Goal: Transaction & Acquisition: Purchase product/service

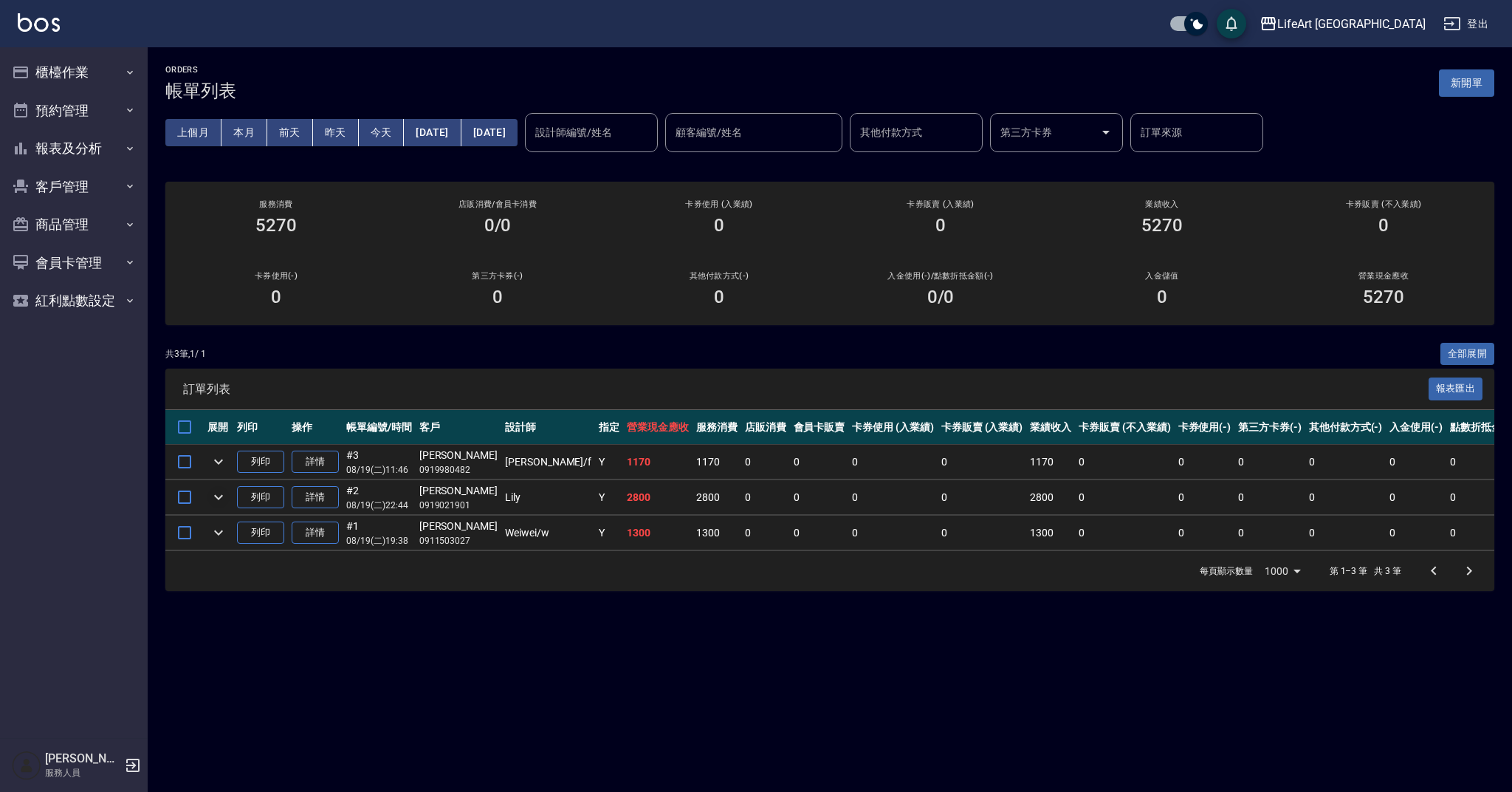
click at [215, 493] on icon "expand row" at bounding box center [218, 497] width 18 height 18
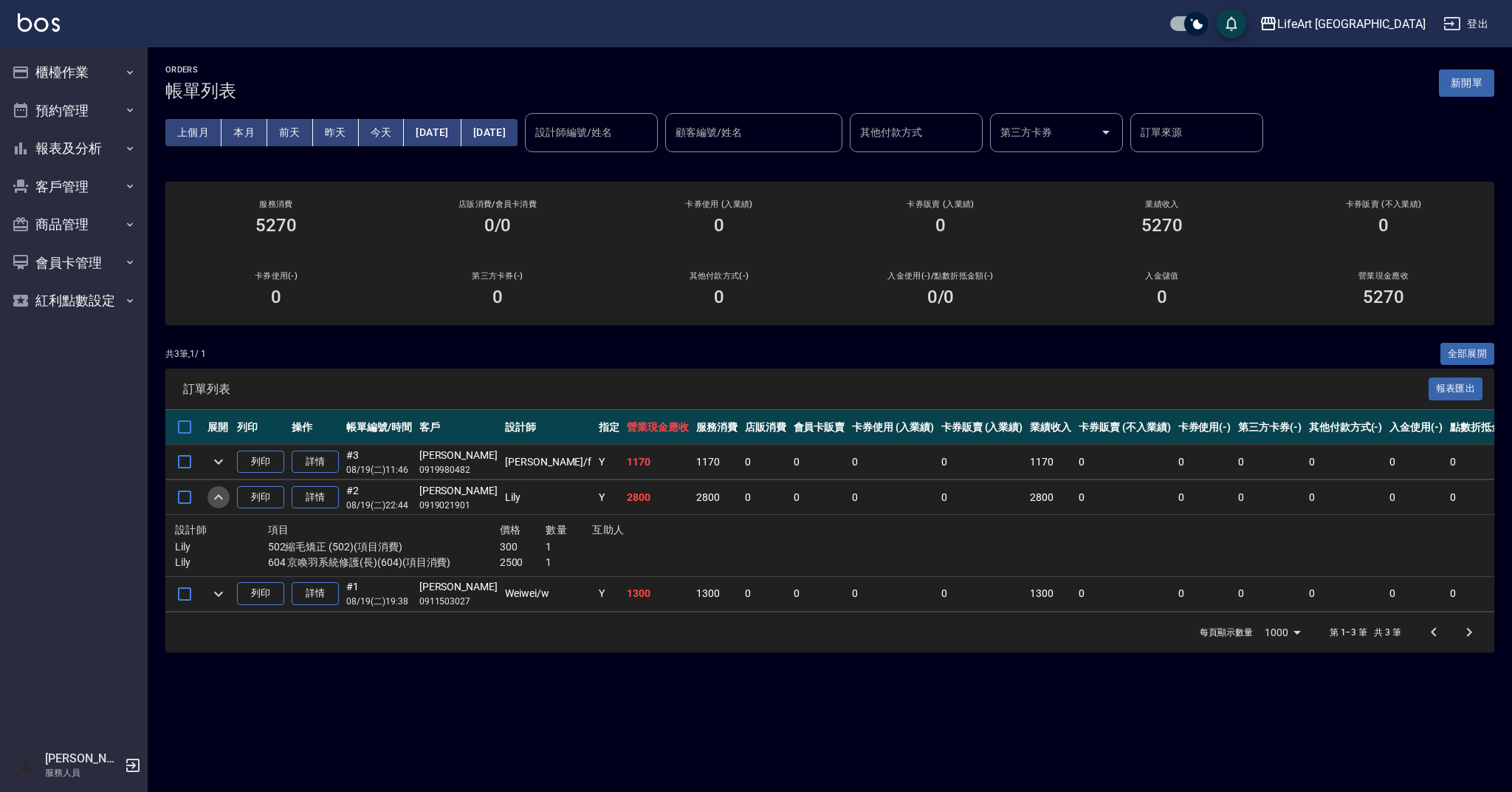
click at [215, 494] on icon "expand row" at bounding box center [218, 497] width 18 height 18
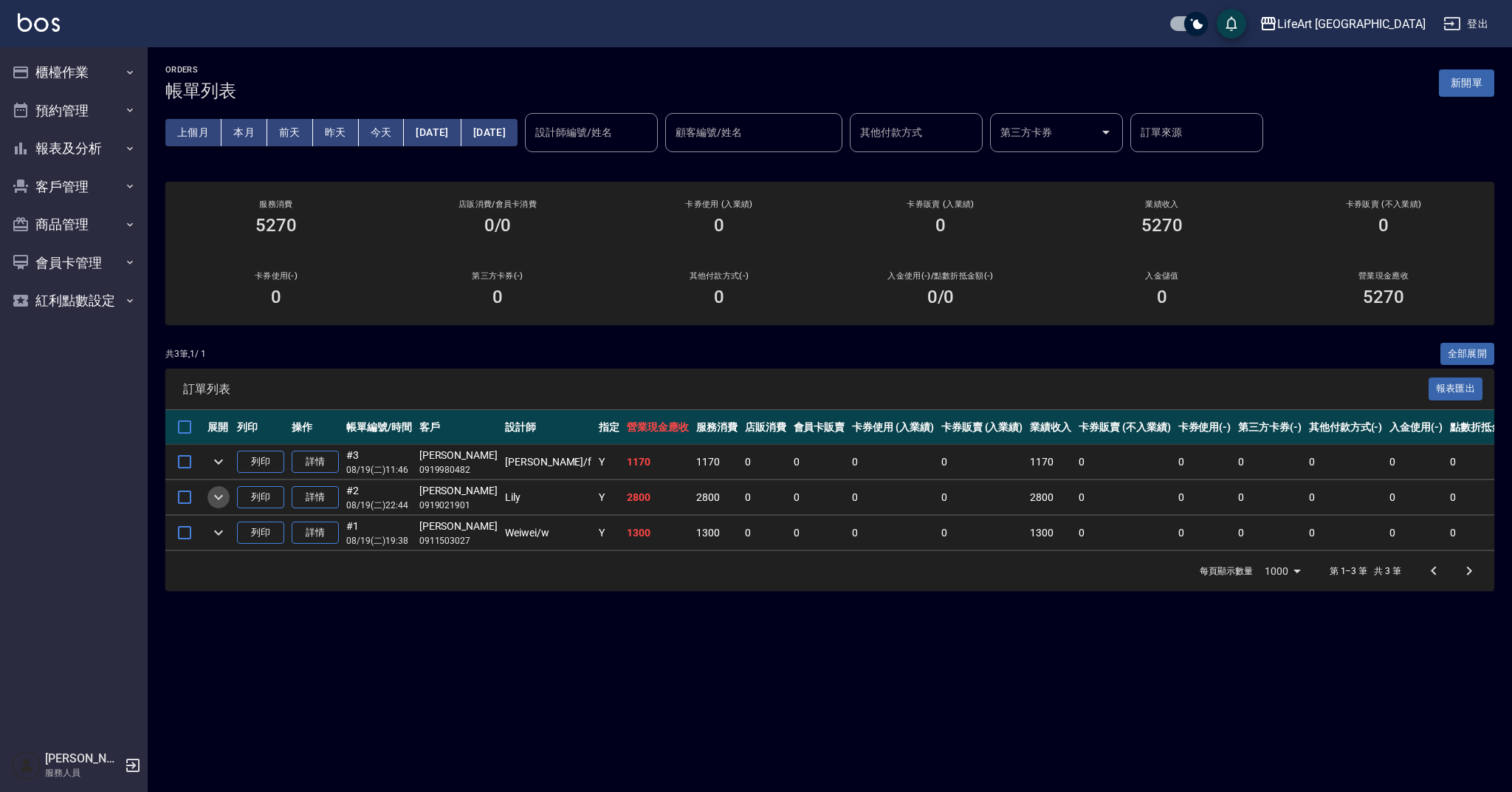
click at [215, 494] on icon "expand row" at bounding box center [218, 497] width 9 height 5
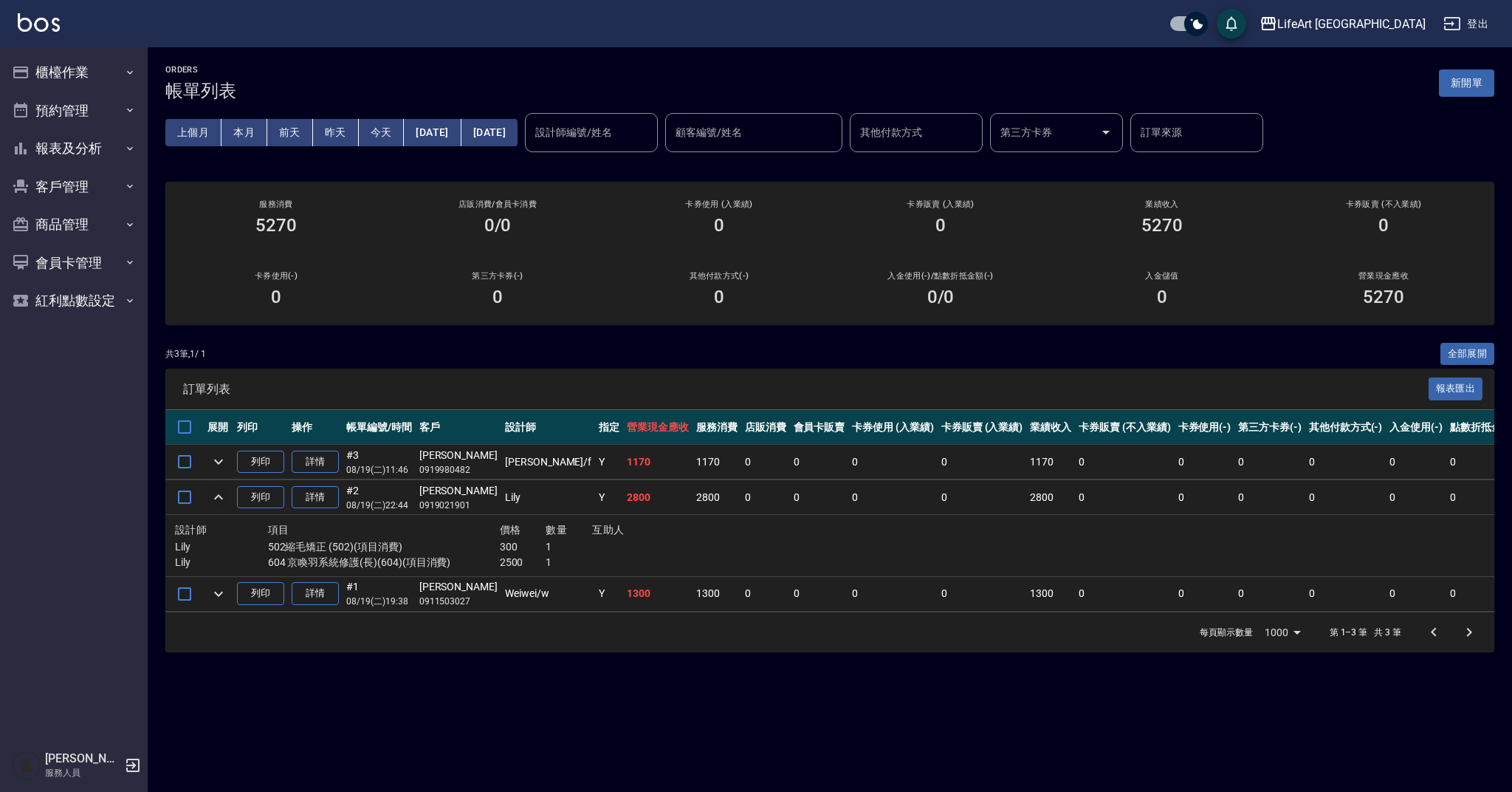
click at [215, 494] on icon "expand row" at bounding box center [218, 497] width 18 height 18
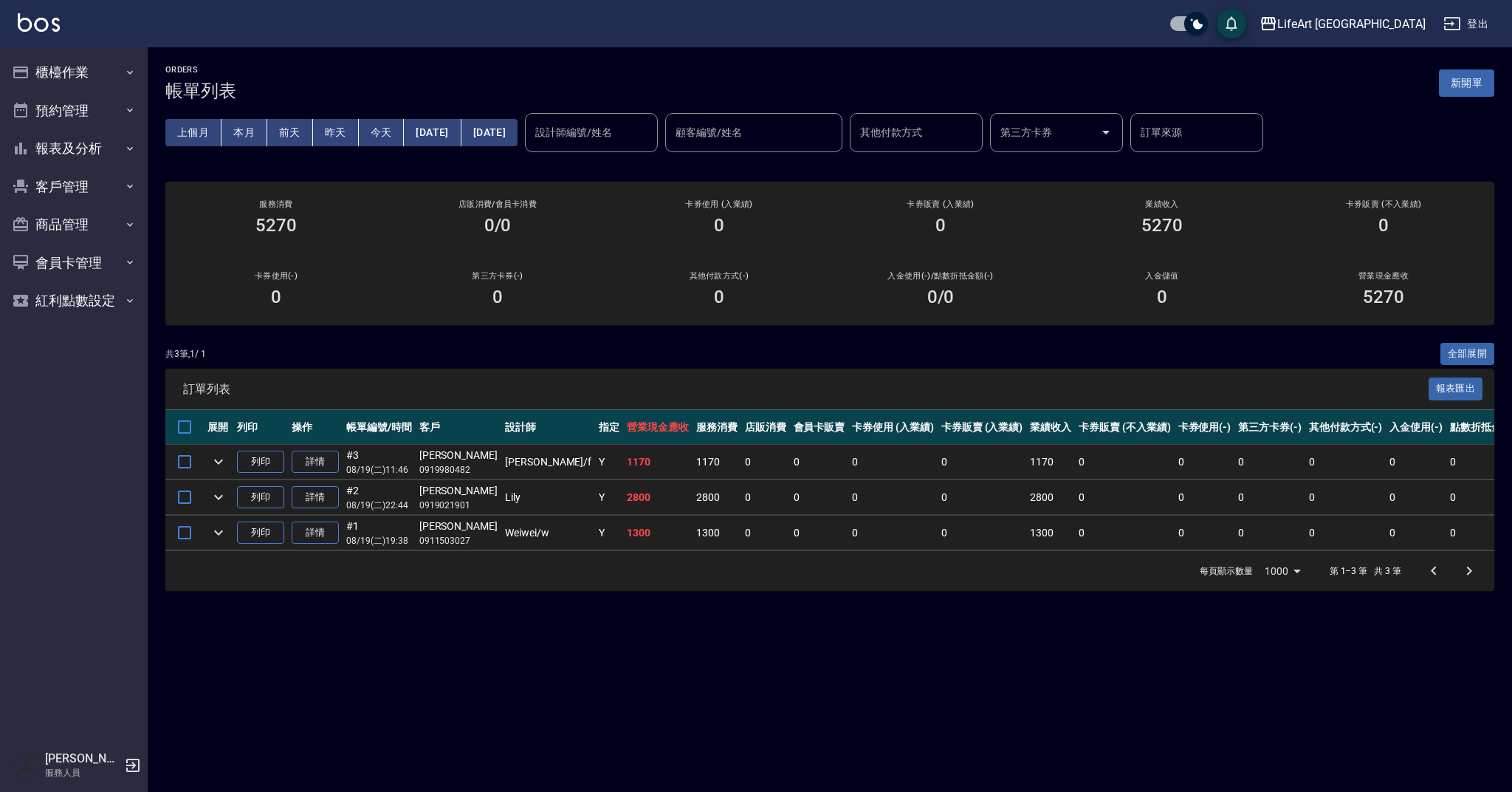
click at [1458, 104] on div "上個月 本月 [DATE] [DATE] [DATE] [DATE] [DATE] 設計師編號/姓名 設計師編號/姓名 顧客編號/姓名 顧客編號/姓名 其他付…" at bounding box center [830, 133] width 1329 height 63
click at [1474, 85] on button "新開單" at bounding box center [1466, 82] width 55 height 27
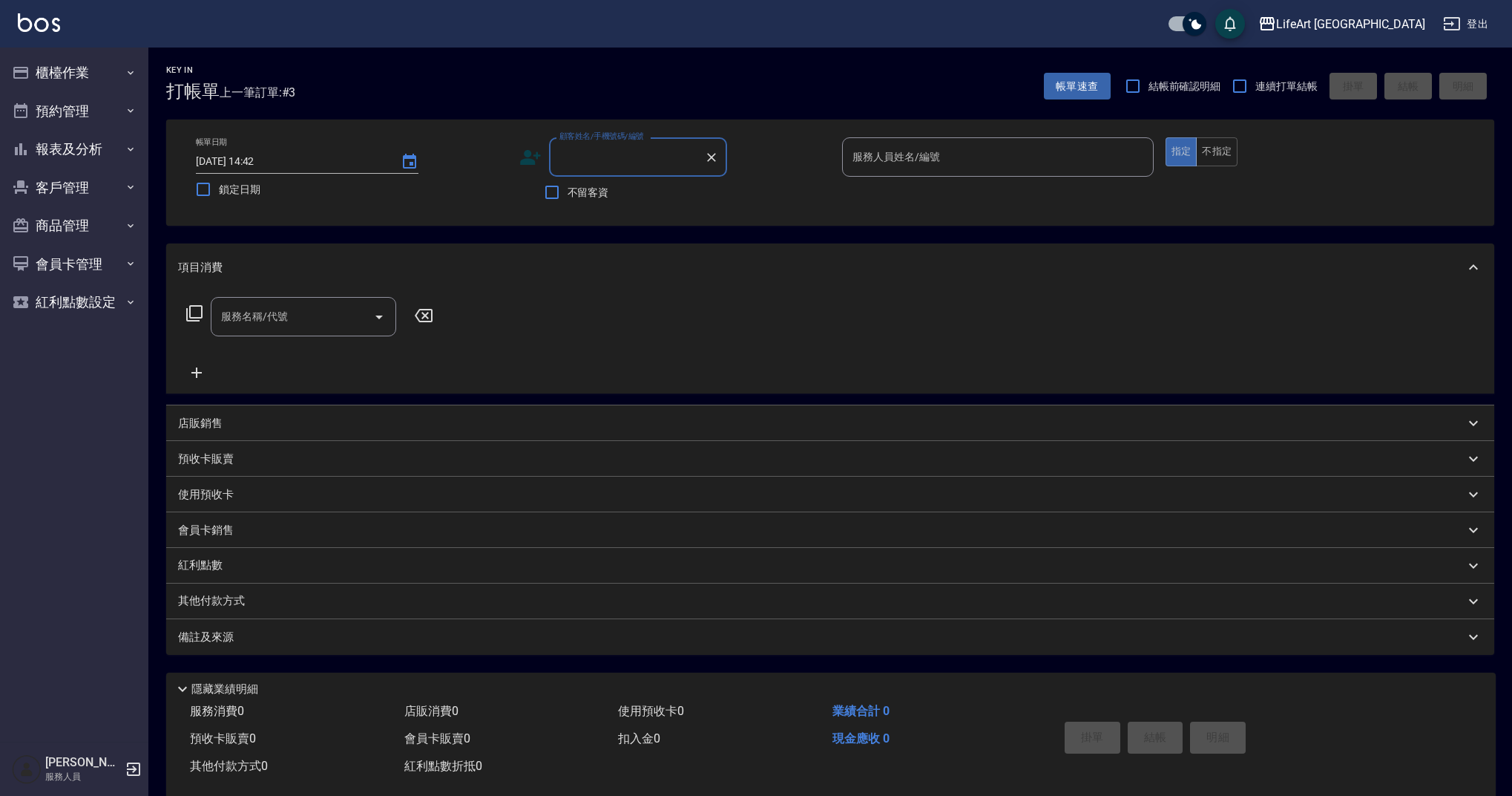
click at [630, 158] on input "顧客姓名/手機號碼/編號" at bounding box center [627, 157] width 142 height 26
click at [737, 291] on div "服務名稱/代號 服務名稱/代號" at bounding box center [831, 342] width 1328 height 103
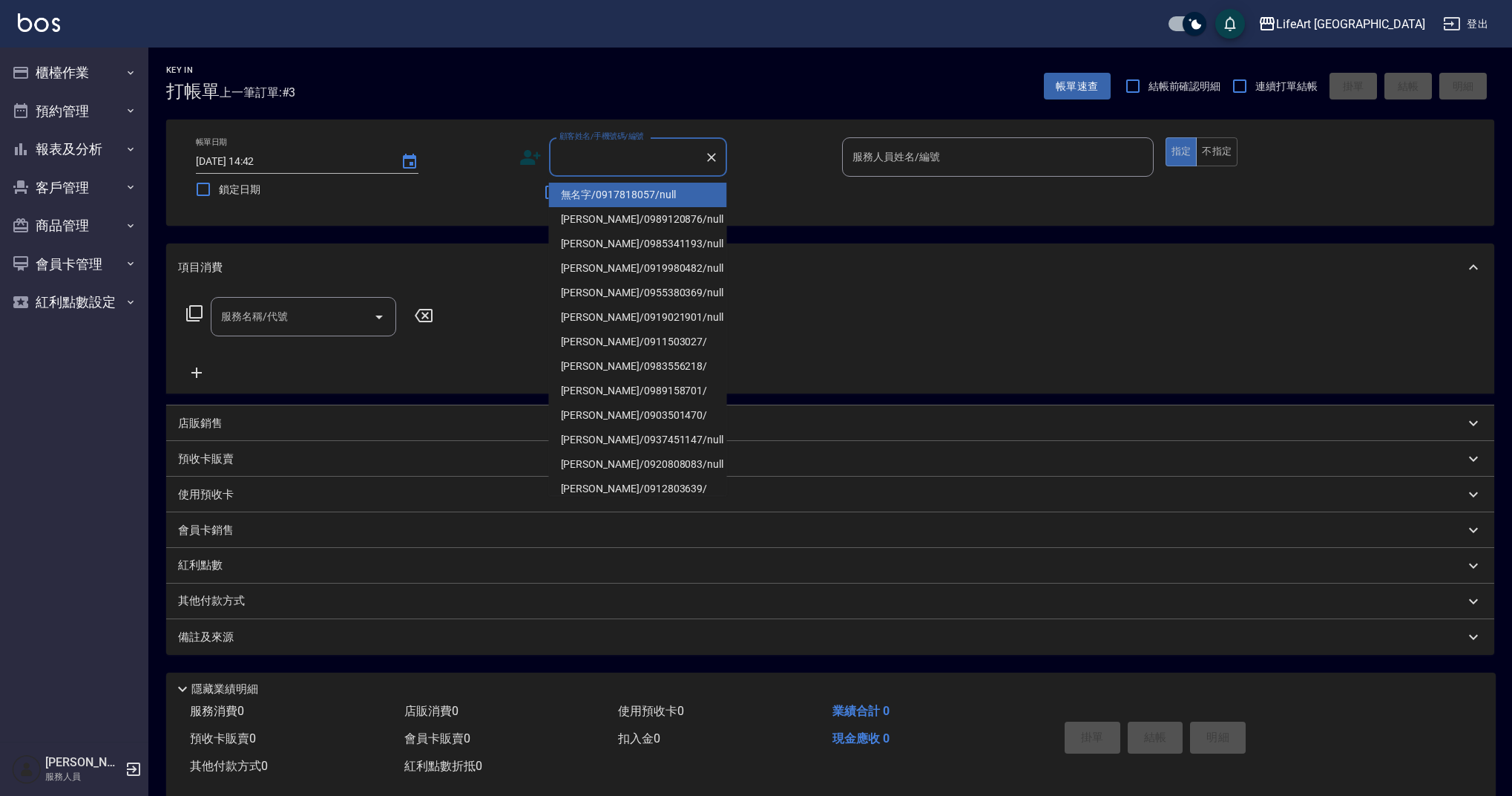
click at [672, 167] on input "顧客姓名/手機號碼/編號" at bounding box center [627, 157] width 142 height 26
click at [668, 168] on input "顧客姓名/手機號碼/編號" at bounding box center [627, 157] width 142 height 26
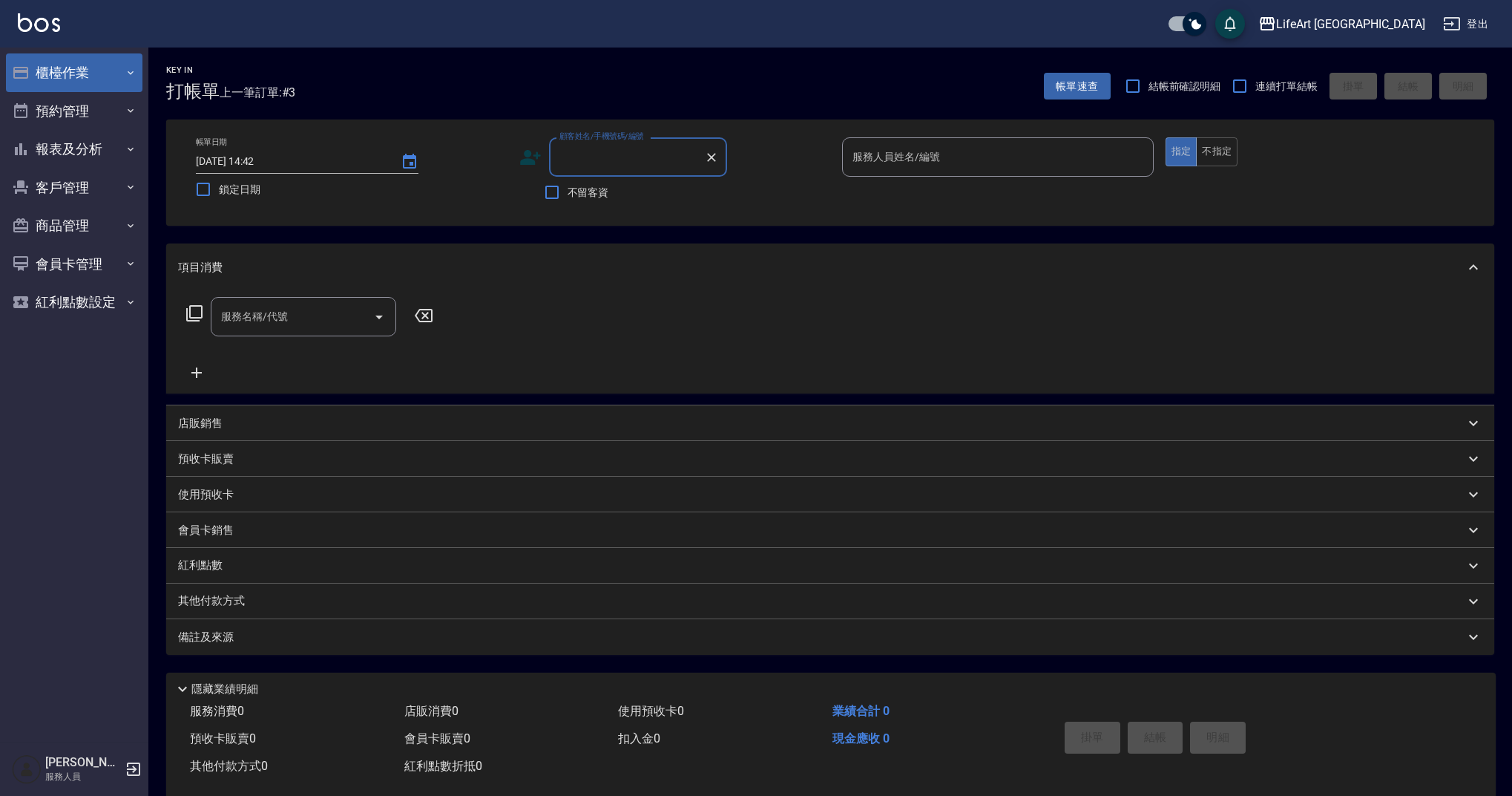
click at [112, 75] on button "櫃檯作業" at bounding box center [74, 73] width 137 height 39
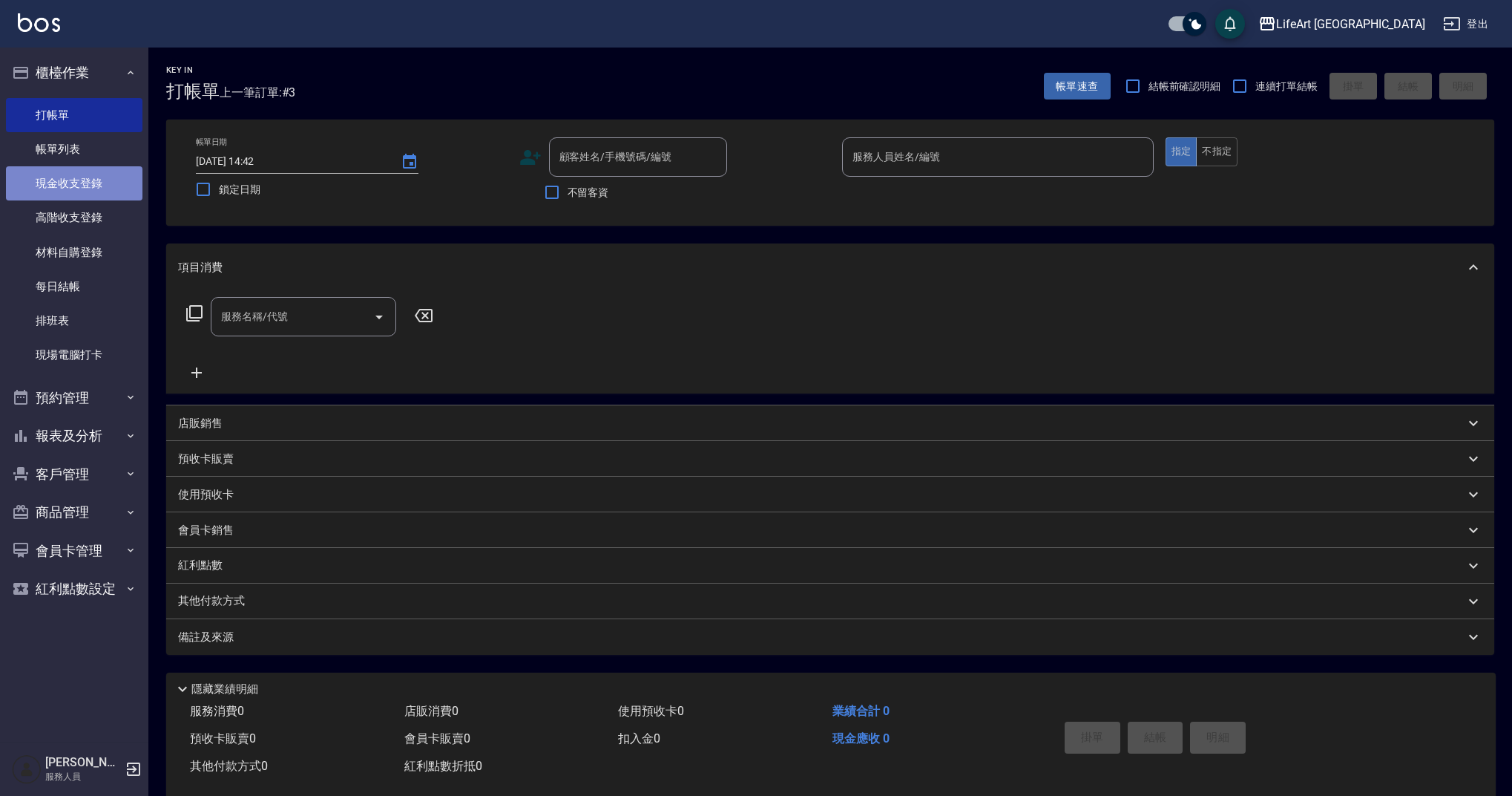
click at [89, 166] on link "現金收支登錄" at bounding box center [74, 183] width 137 height 34
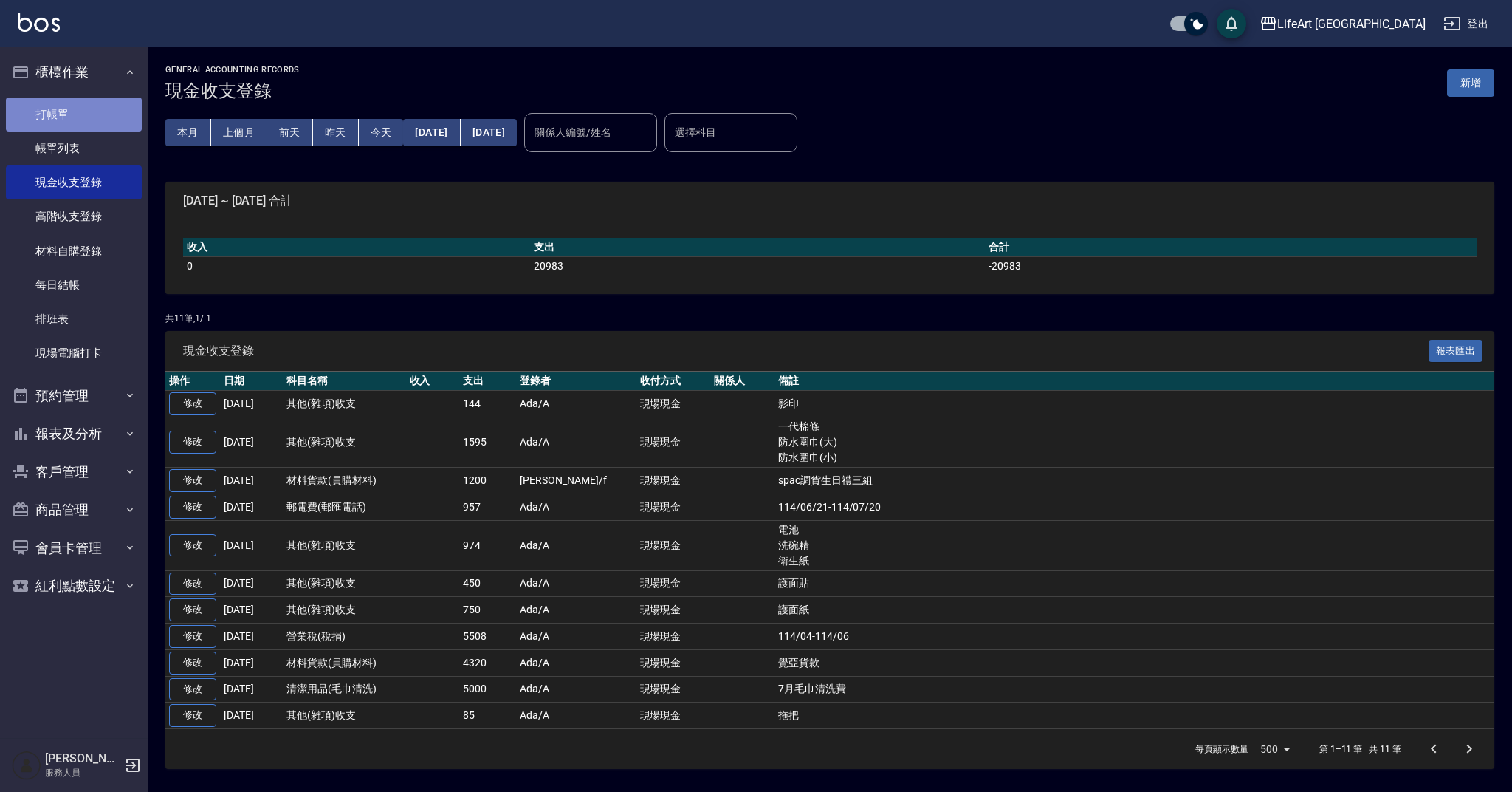
click at [82, 122] on link "打帳單" at bounding box center [73, 114] width 136 height 34
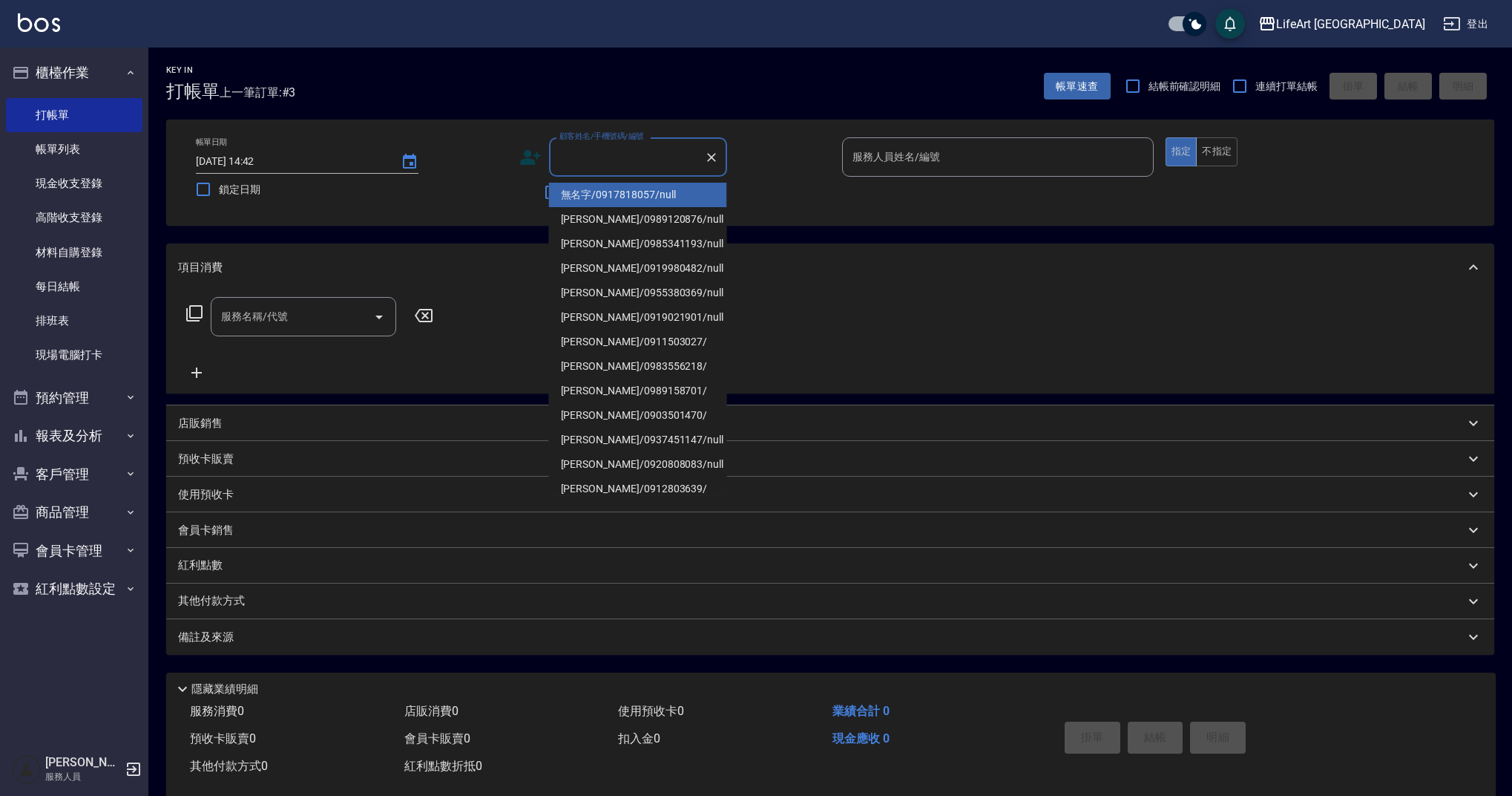
click at [598, 154] on input "顧客姓名/手機號碼/編號" at bounding box center [627, 157] width 142 height 26
click at [604, 192] on li "無名字/0917818057/null" at bounding box center [638, 195] width 178 height 25
type input "無名字/0917818057/null"
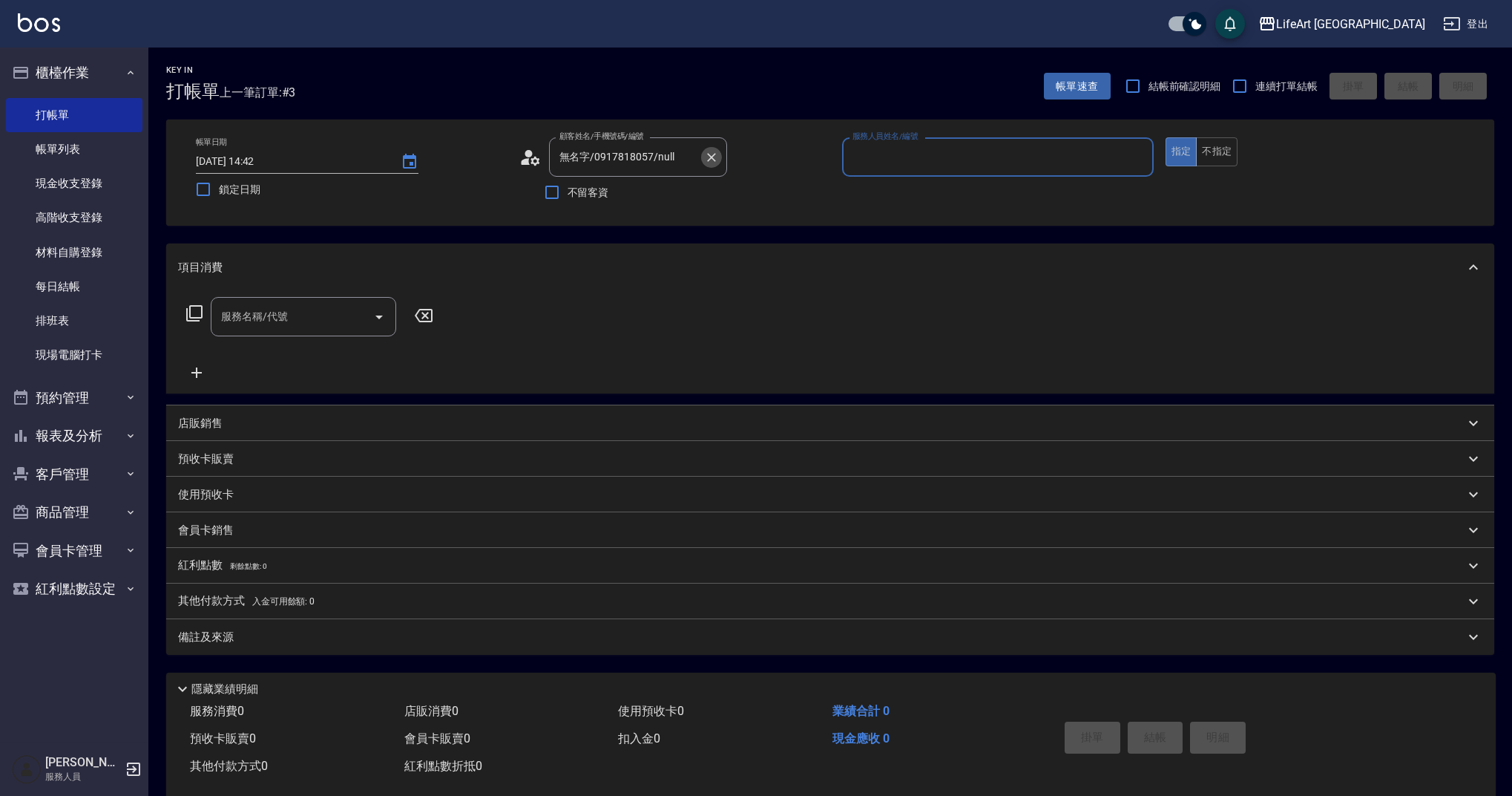
click at [715, 157] on icon "Clear" at bounding box center [711, 157] width 15 height 15
click at [624, 160] on input "顧客姓名/手機號碼/編號" at bounding box center [627, 157] width 142 height 26
click at [774, 293] on div "服務名稱/代號 服務名稱/代號" at bounding box center [831, 342] width 1328 height 103
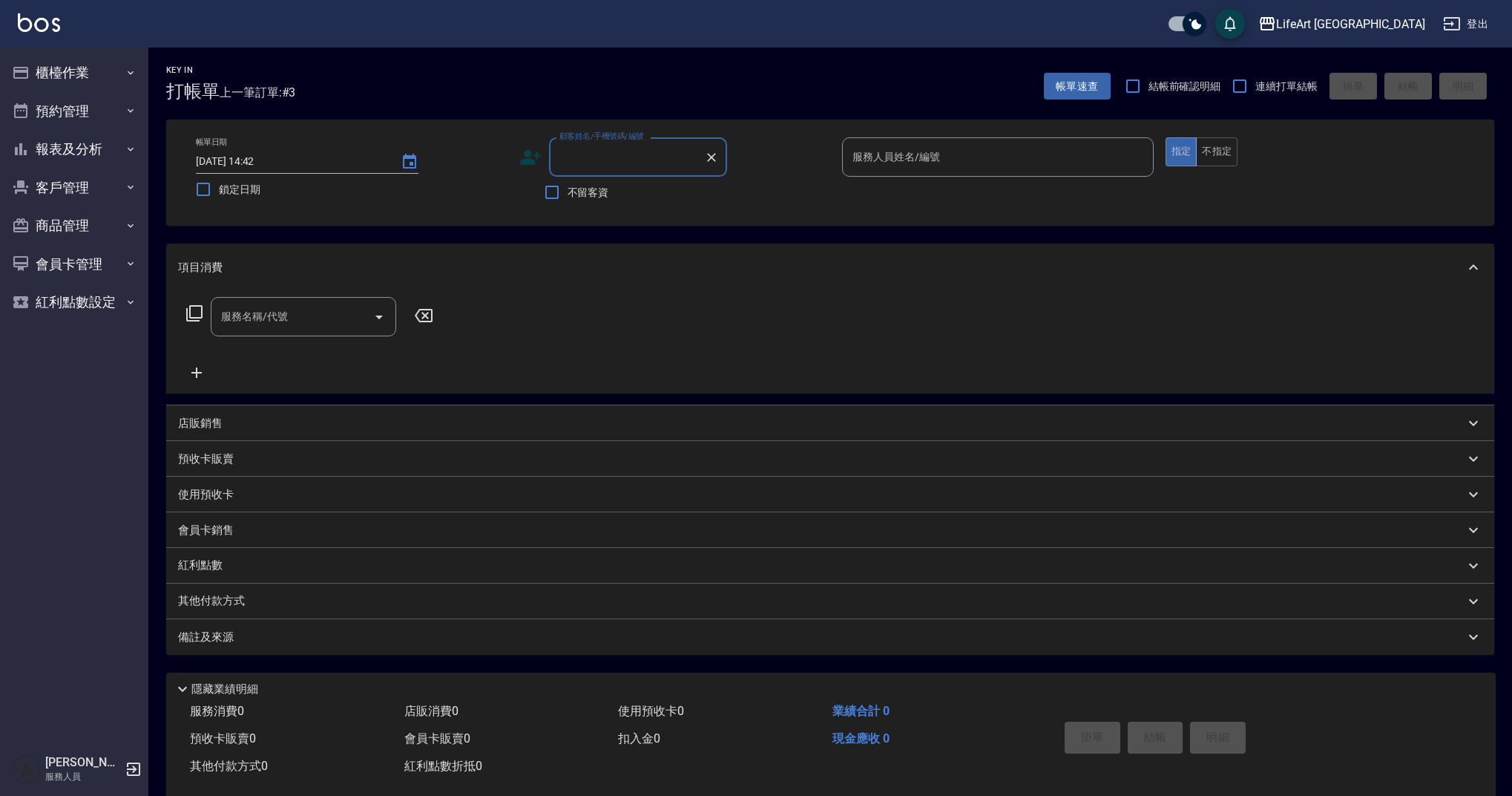
click at [639, 161] on input "顧客姓名/手機號碼/編號" at bounding box center [627, 157] width 142 height 26
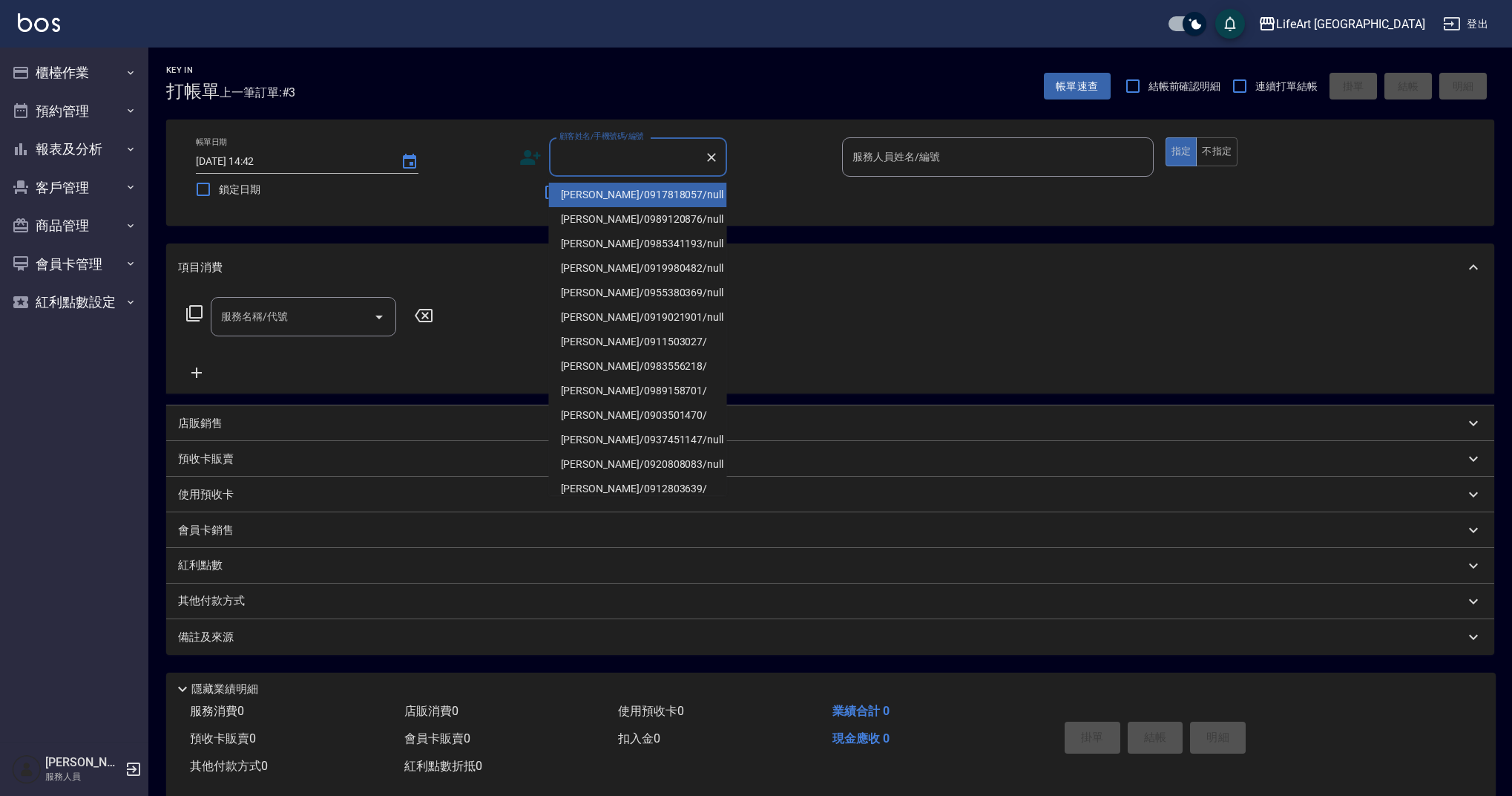
click at [632, 196] on li "施佩瑄/0917818057/null" at bounding box center [638, 195] width 178 height 25
type input "施佩瑄/0917818057/null"
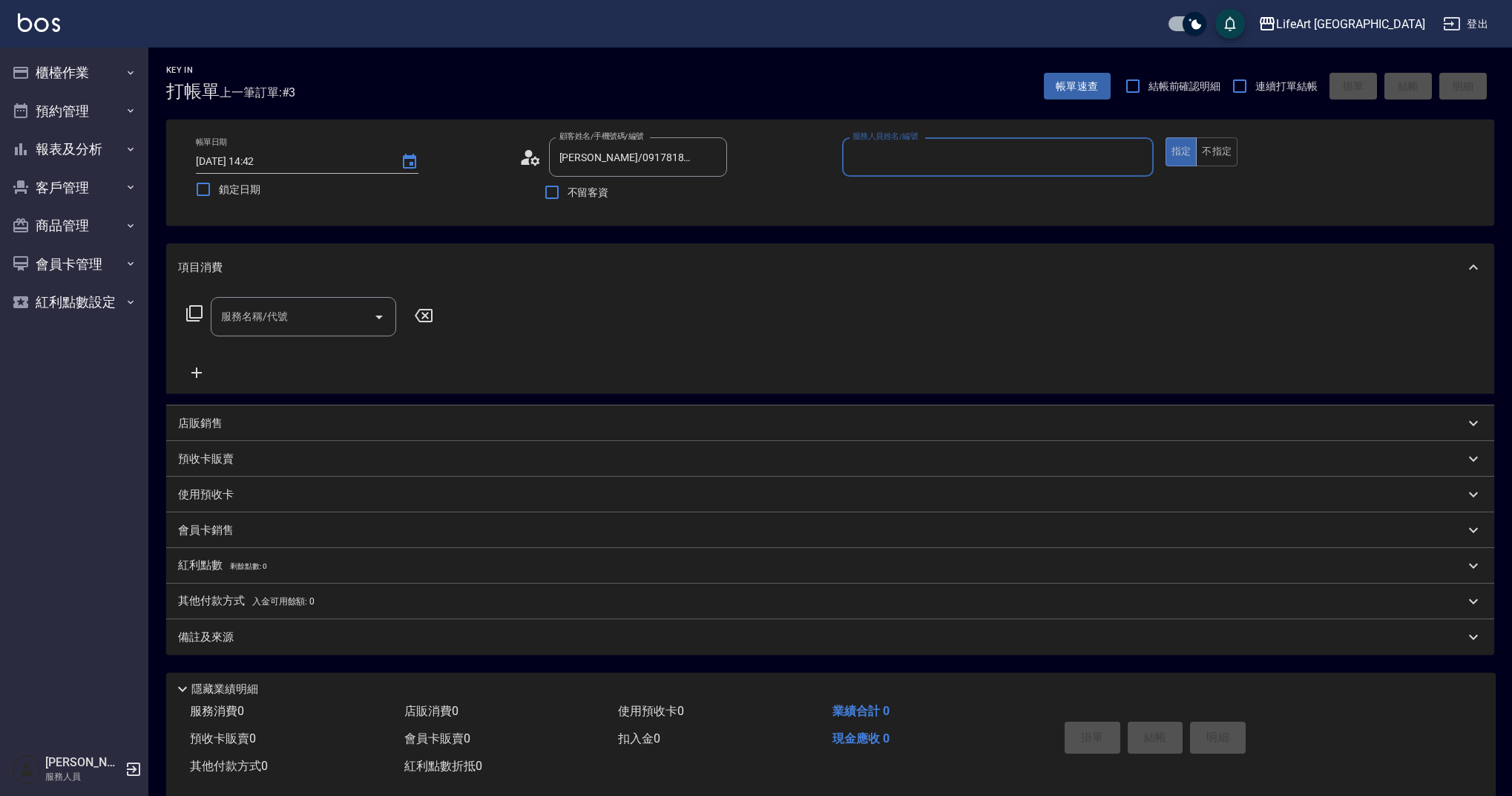
click at [325, 321] on input "服務名稱/代號" at bounding box center [292, 316] width 150 height 26
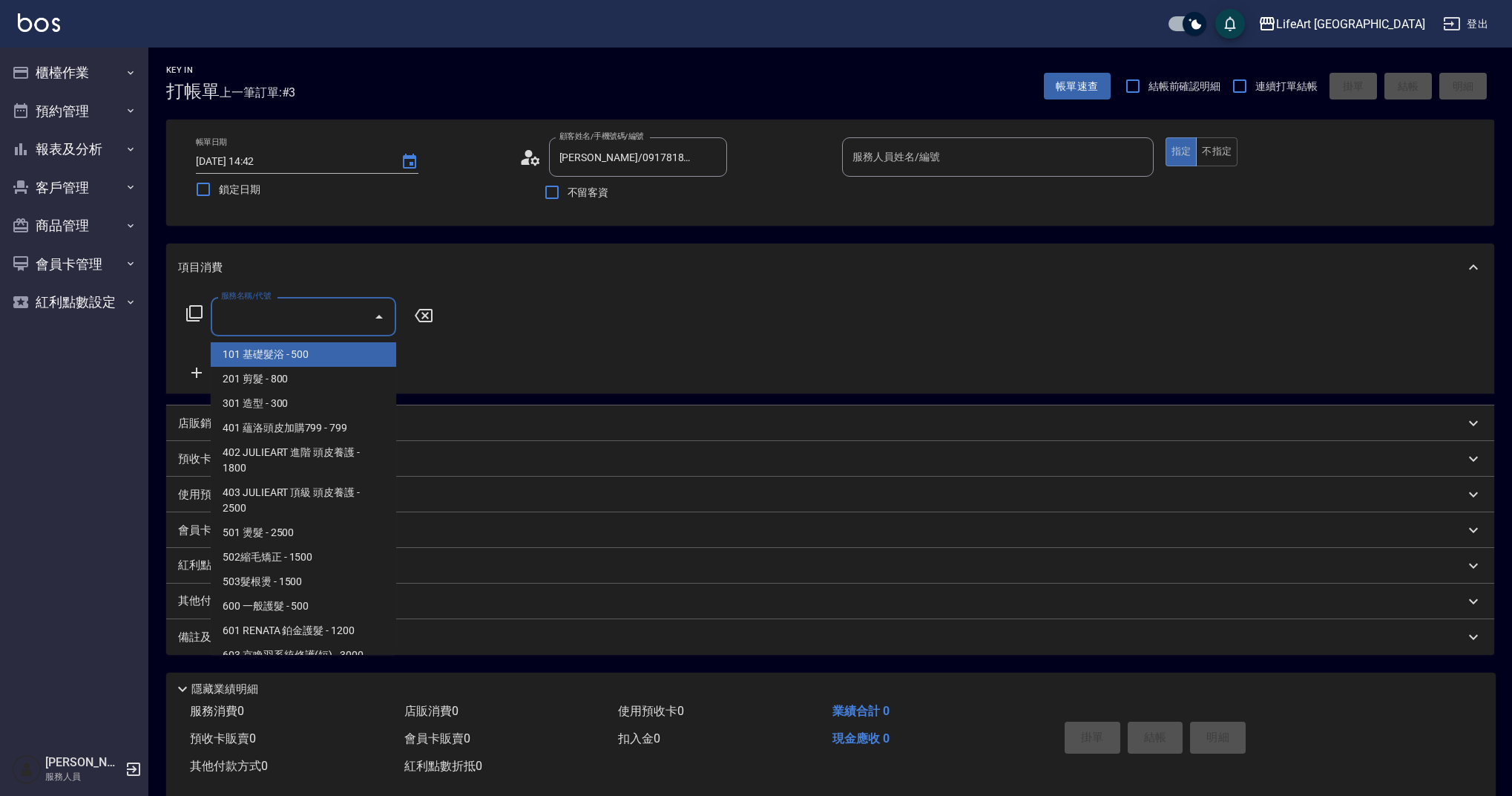
click at [332, 359] on span "101 基礎髮浴 - 500" at bounding box center [303, 355] width 185 height 25
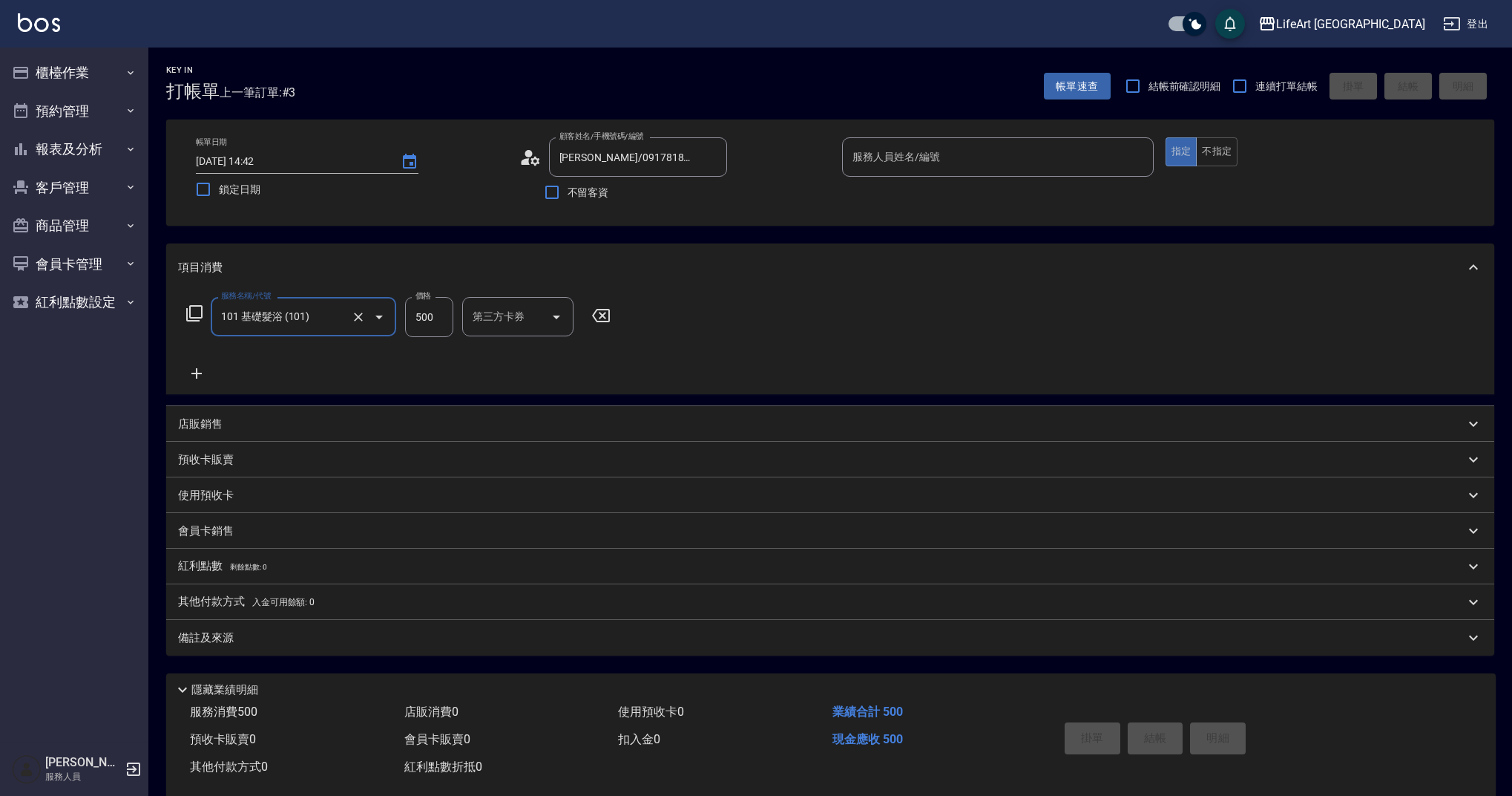
type input "101 基礎髮浴 (101)"
click at [298, 640] on div "備註及來源" at bounding box center [821, 638] width 1287 height 16
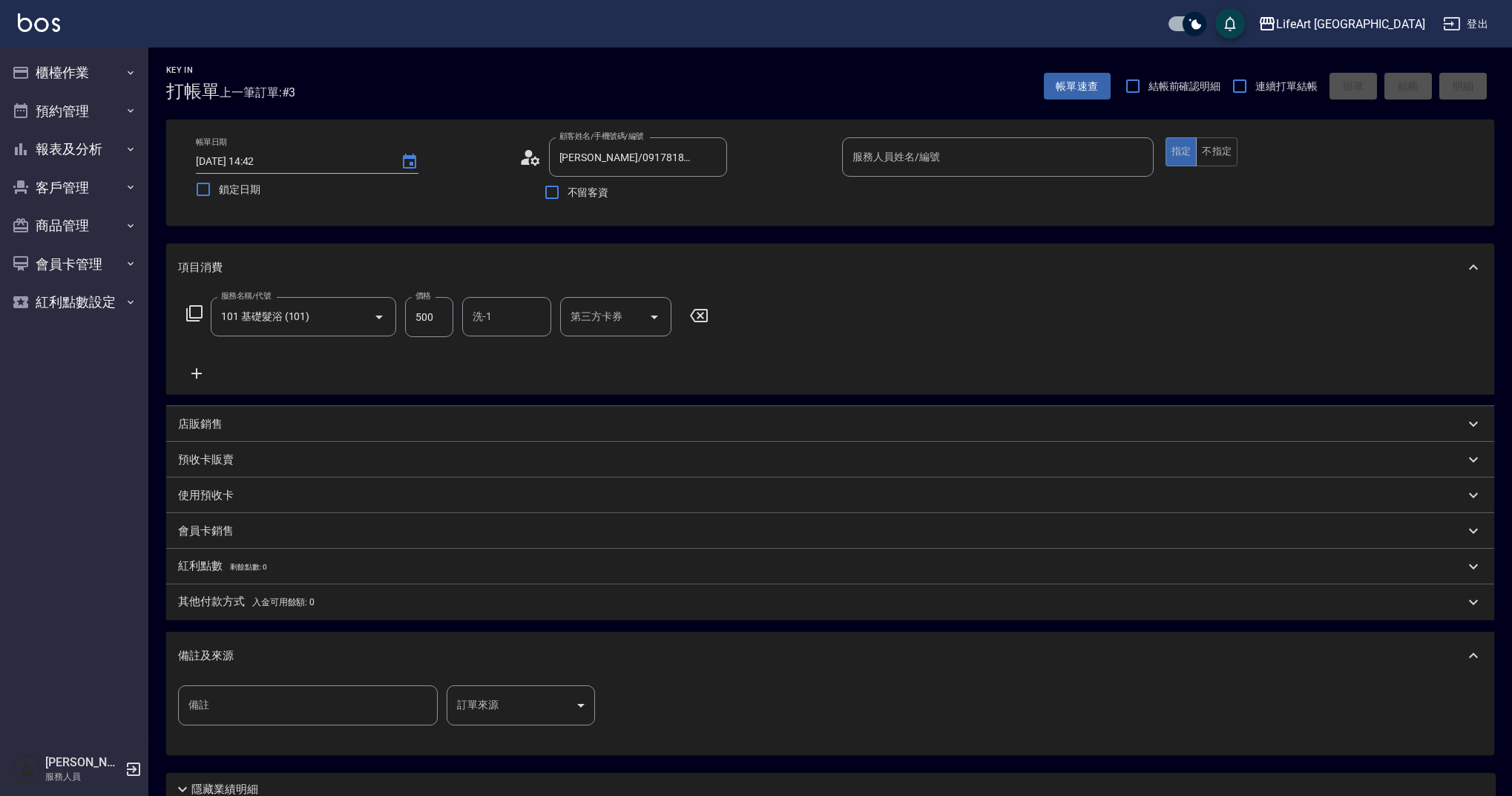
click at [525, 707] on body "LifeArt 蘆洲 登出 櫃檯作業 打帳單 帳單列表 現金收支登錄 高階收支登錄 材料自購登錄 每日結帳 排班表 現場電腦打卡 預約管理 預約管理 單日預約…" at bounding box center [756, 458] width 1512 height 916
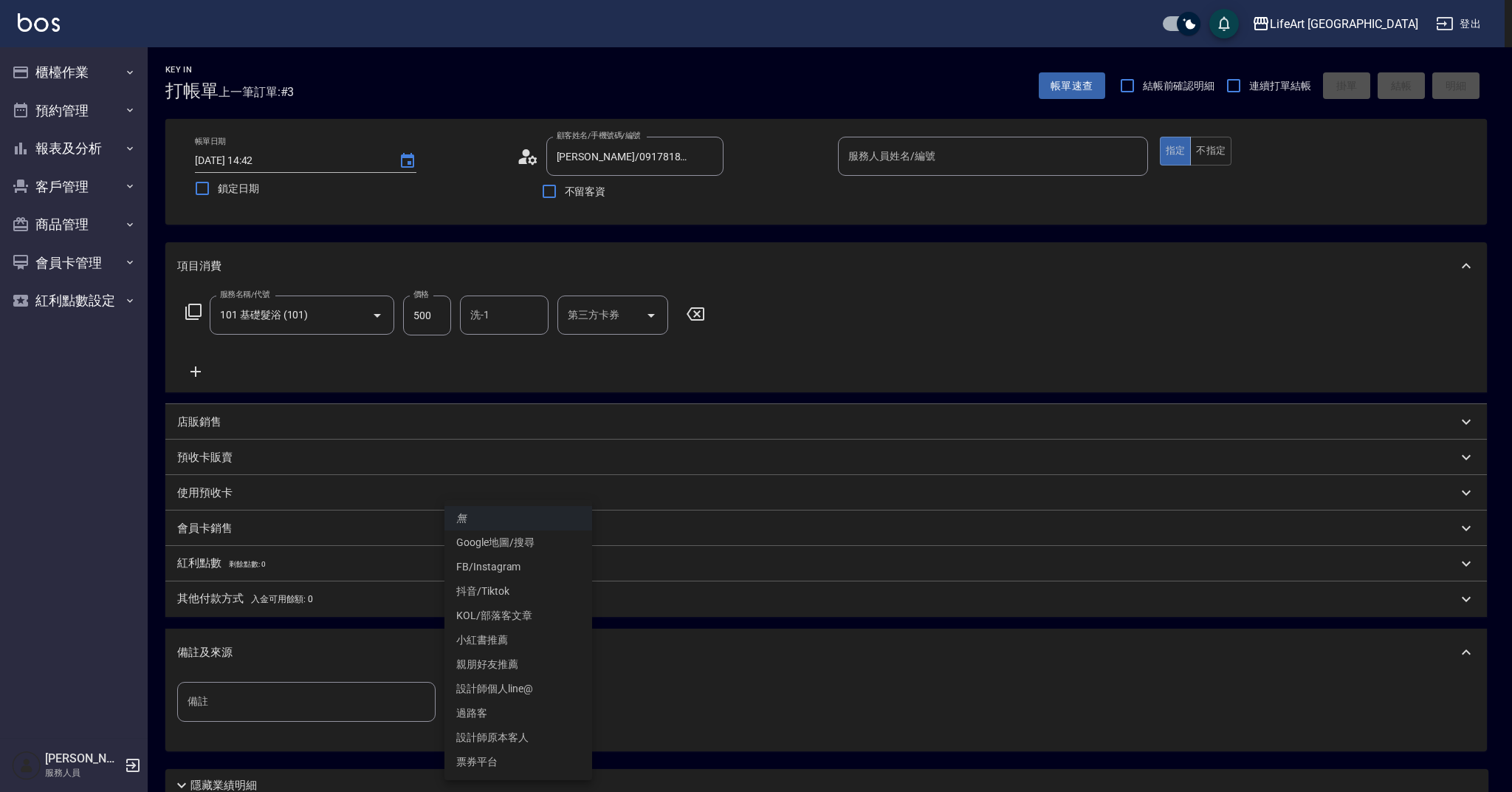
click at [527, 667] on li "親朋好友推薦" at bounding box center [517, 664] width 147 height 25
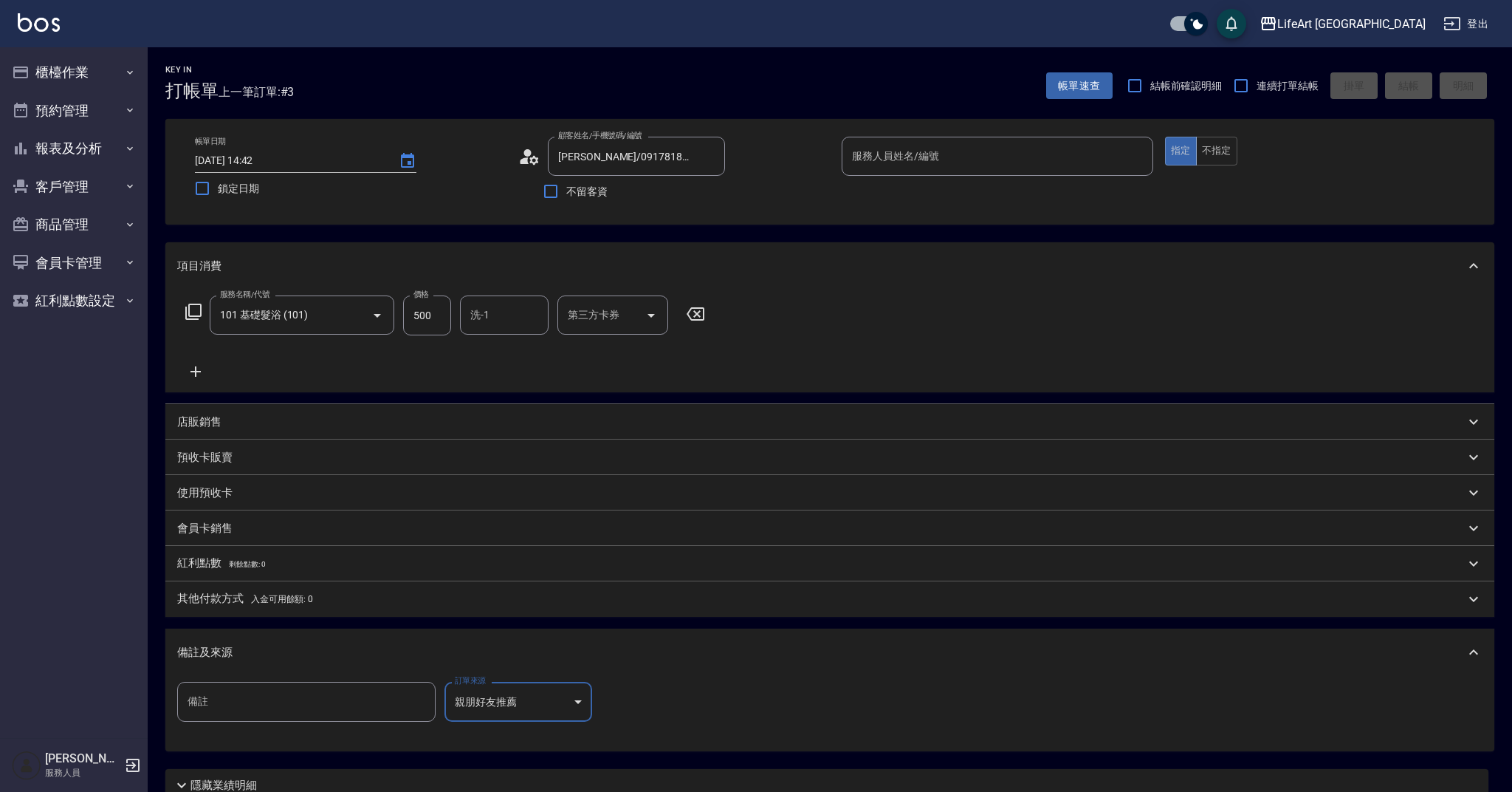
type input "親朋好友推薦"
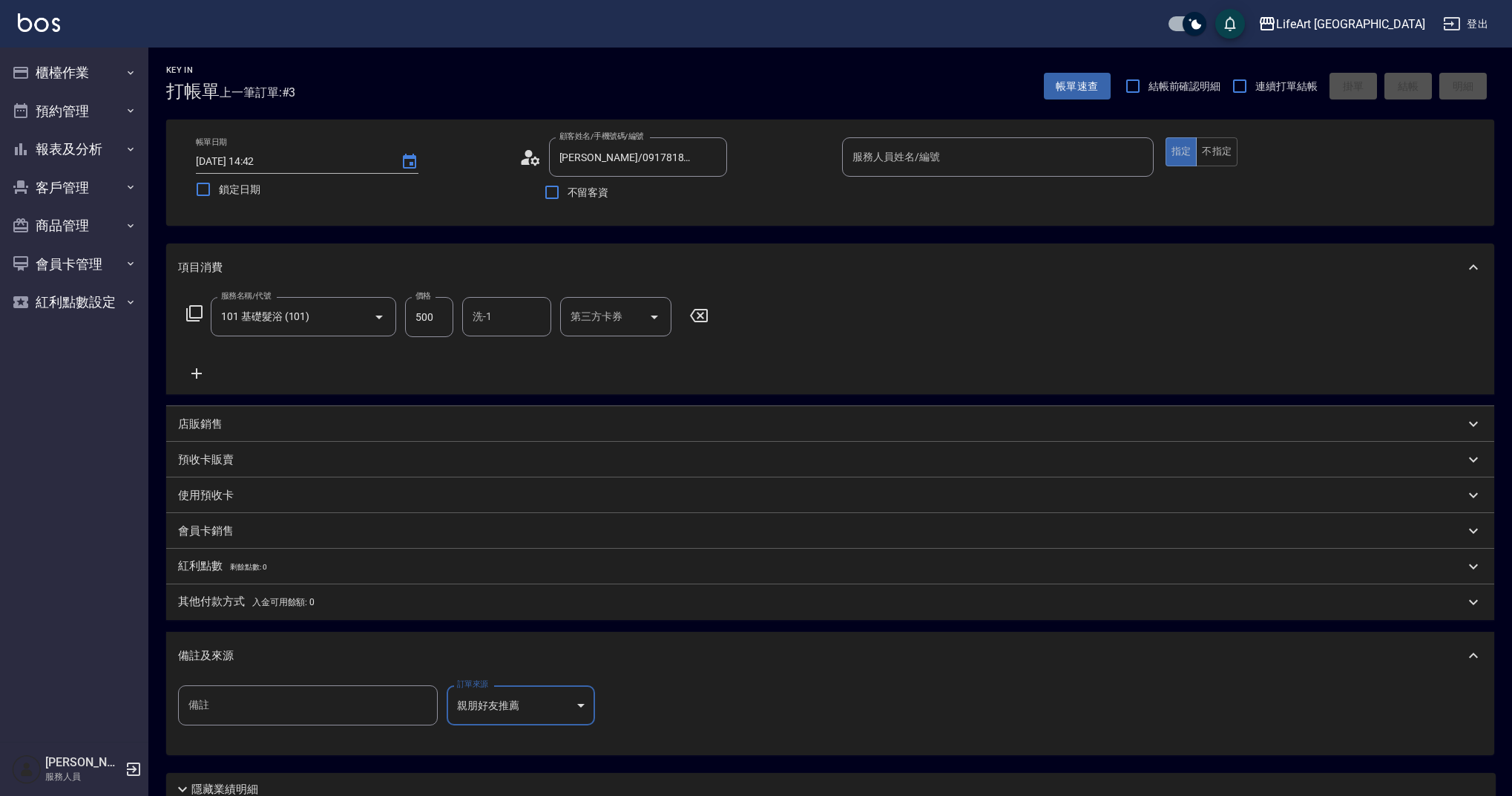
scroll to position [3, 0]
click at [1136, 152] on input "服務人員姓名/編號" at bounding box center [998, 153] width 298 height 26
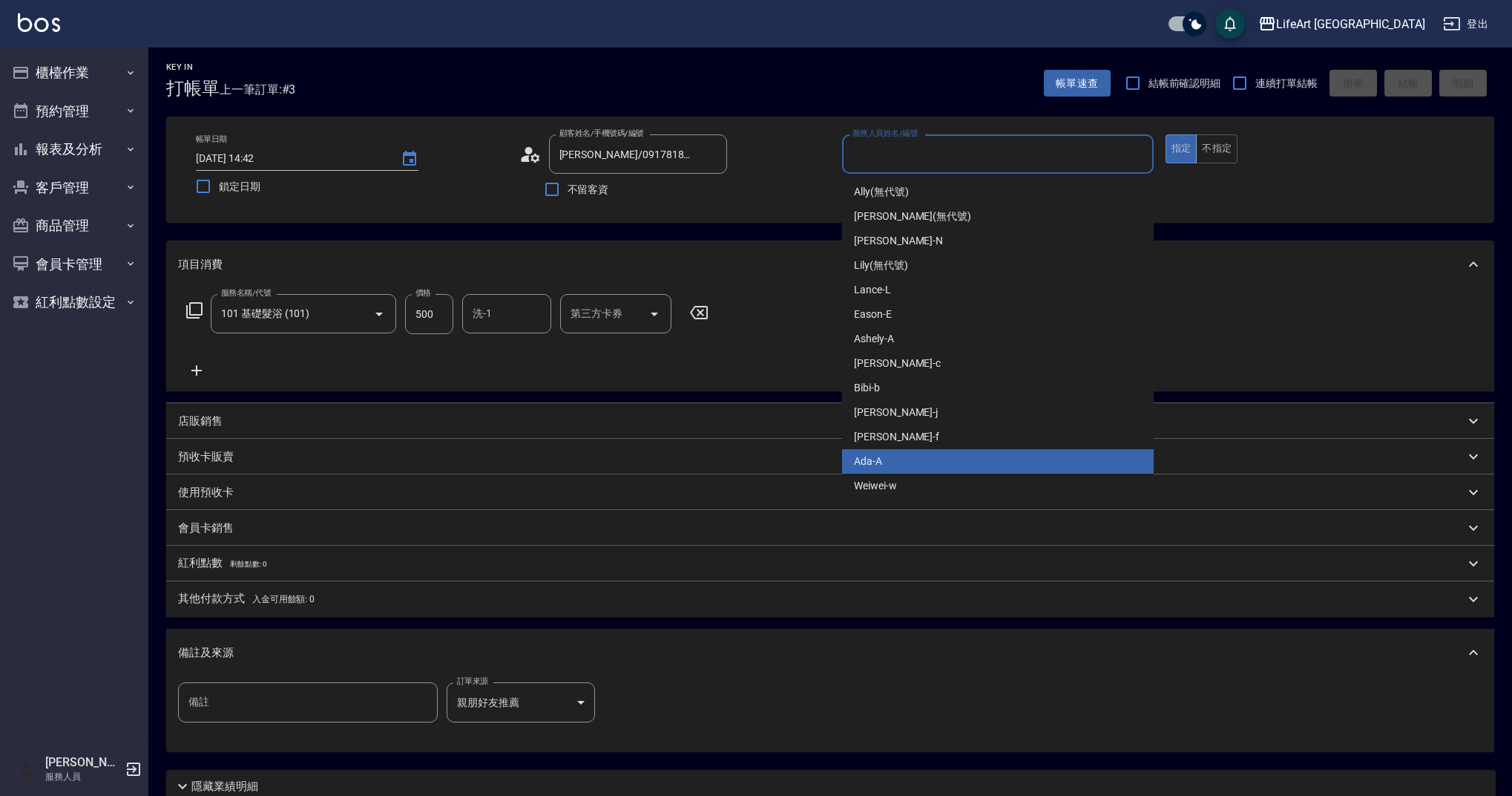
click at [953, 455] on div "Ada -A" at bounding box center [998, 461] width 311 height 25
type input "Ada-A"
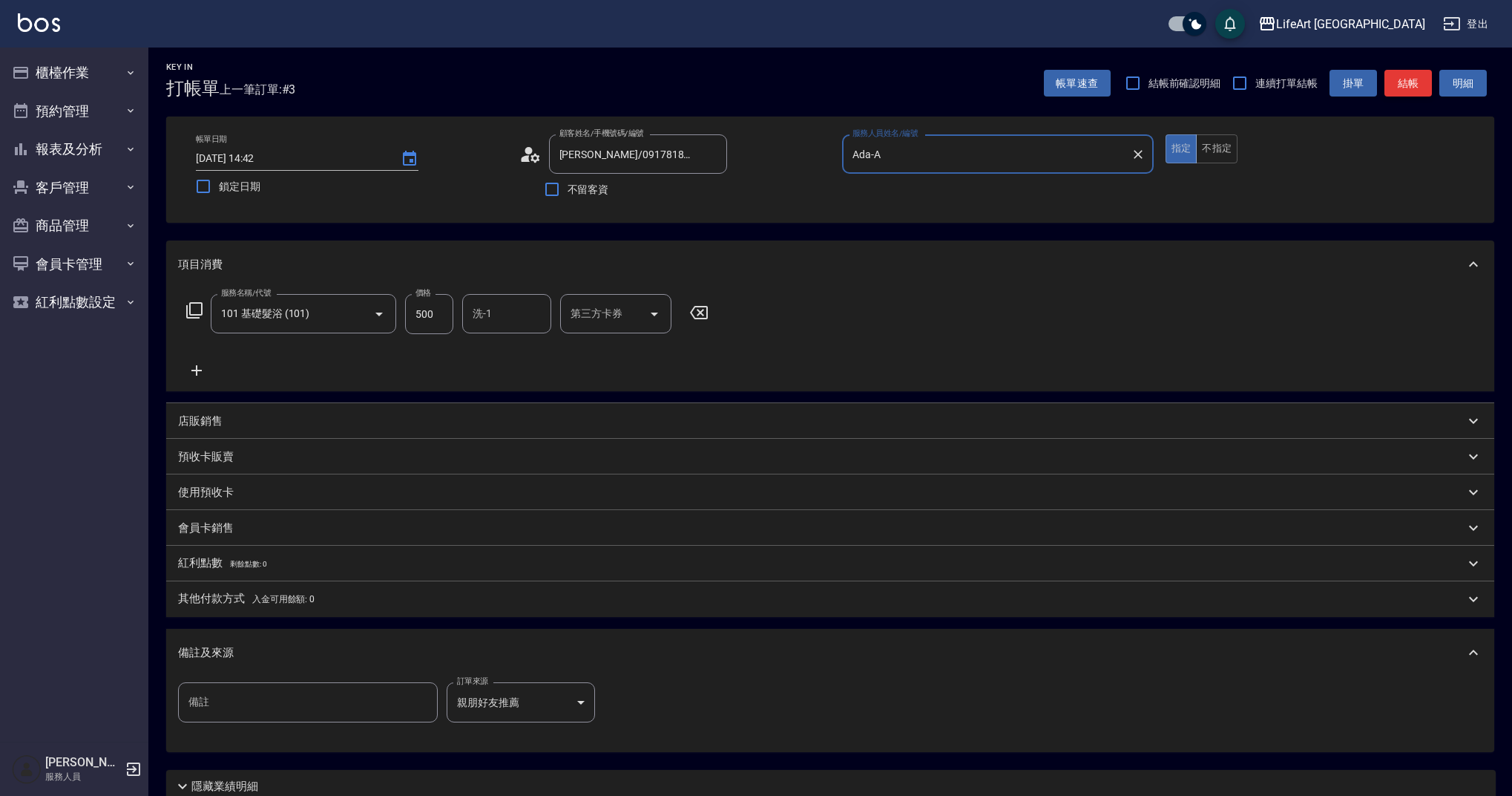
click at [1426, 87] on button "結帳" at bounding box center [1408, 83] width 47 height 27
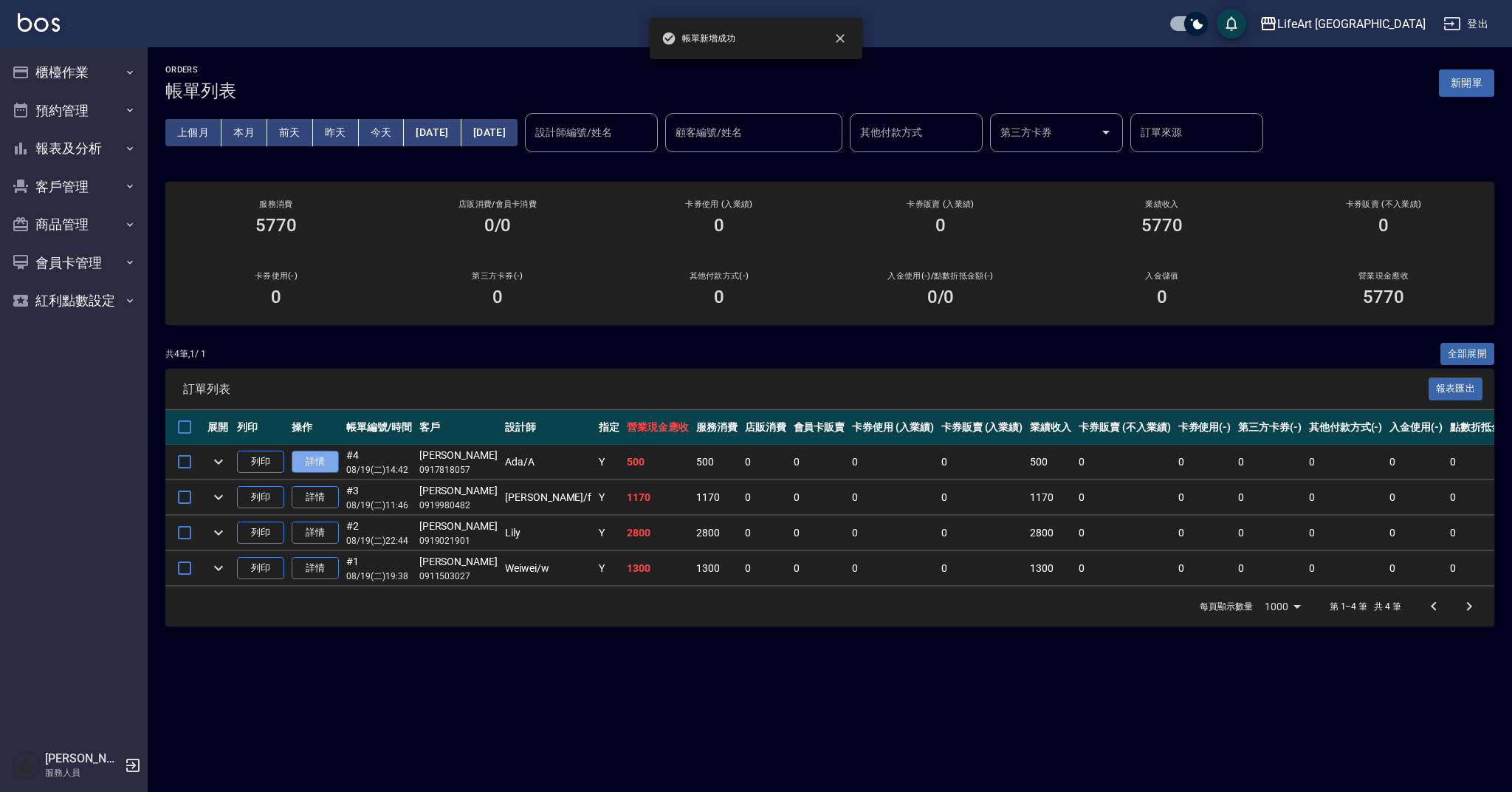
click at [333, 462] on link "詳情" at bounding box center [315, 462] width 47 height 23
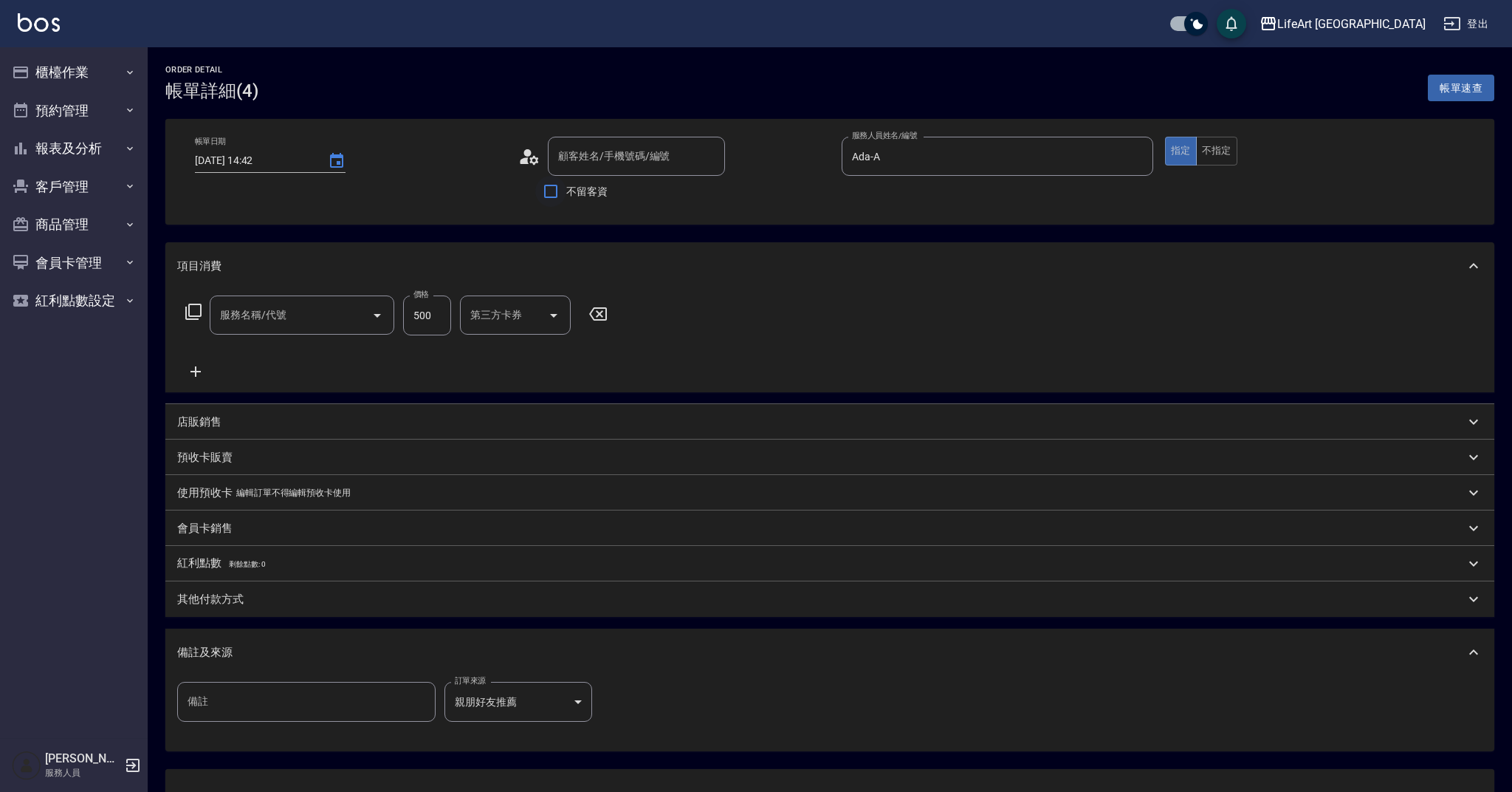
type input "Ada-A"
type input "101 基礎髮浴 (101)"
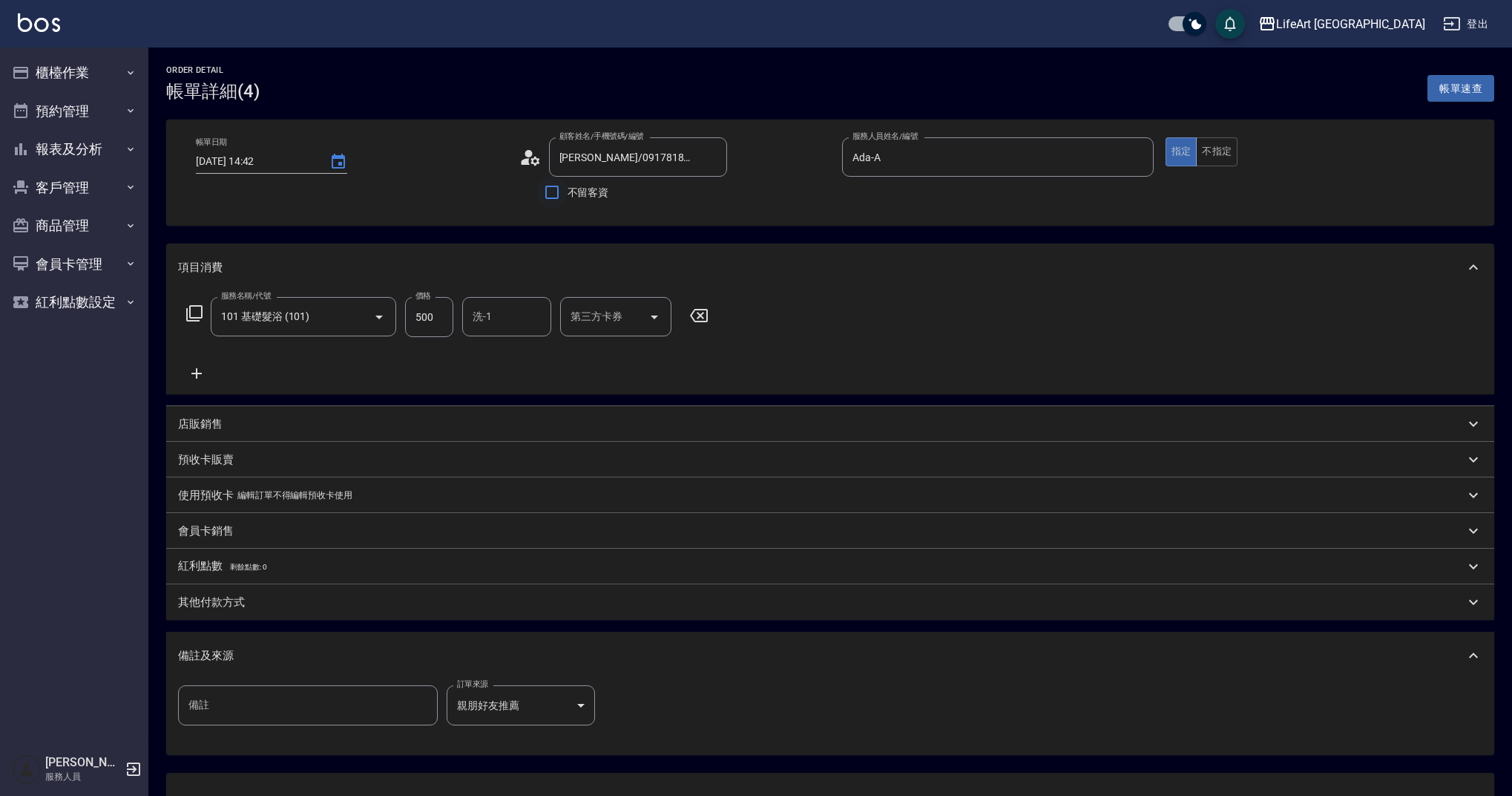
type input "施佩瑄/0917818057/null"
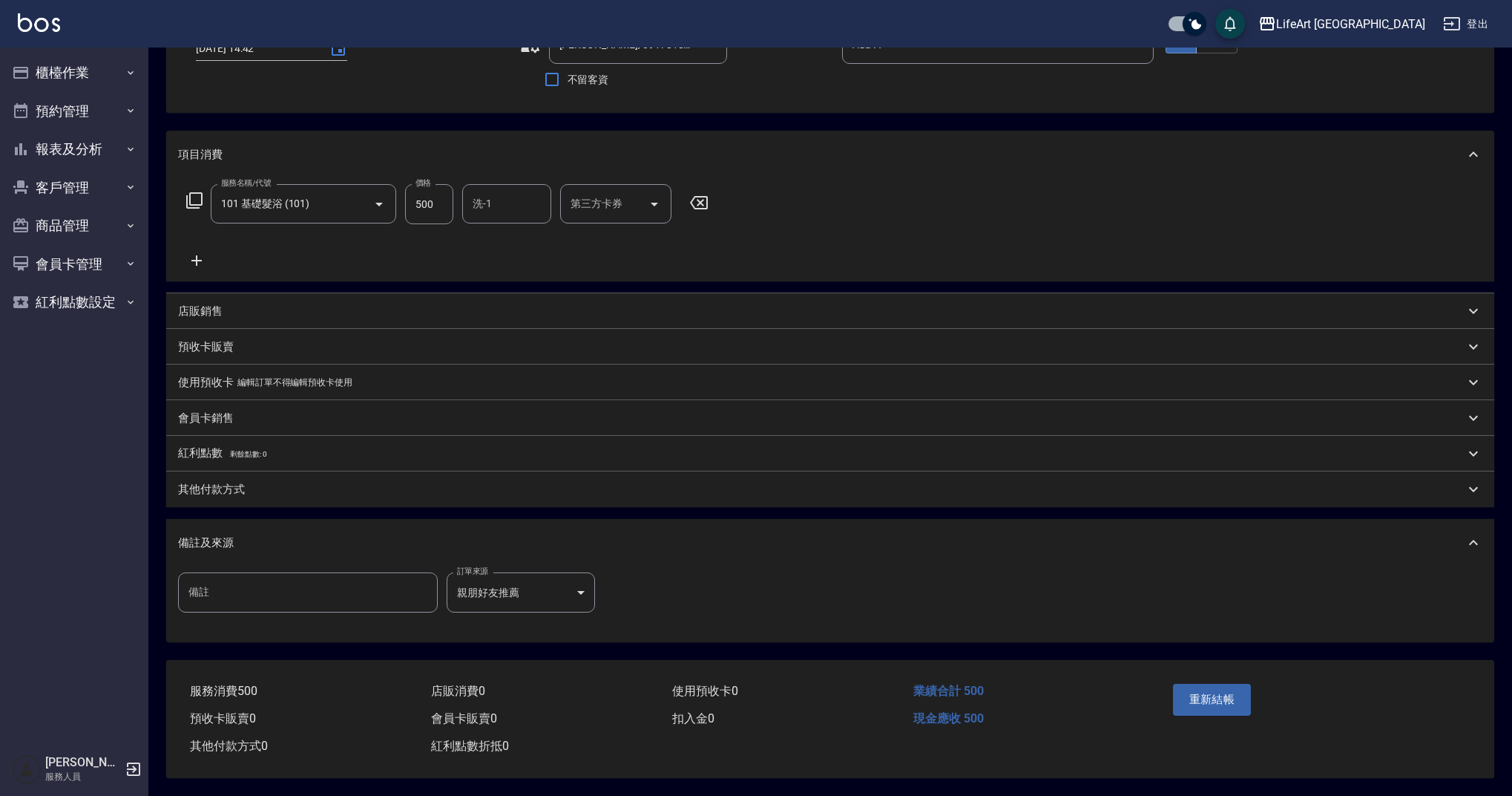
click at [325, 586] on input "備註" at bounding box center [308, 592] width 260 height 40
click at [1196, 692] on button "重新結帳" at bounding box center [1212, 699] width 79 height 31
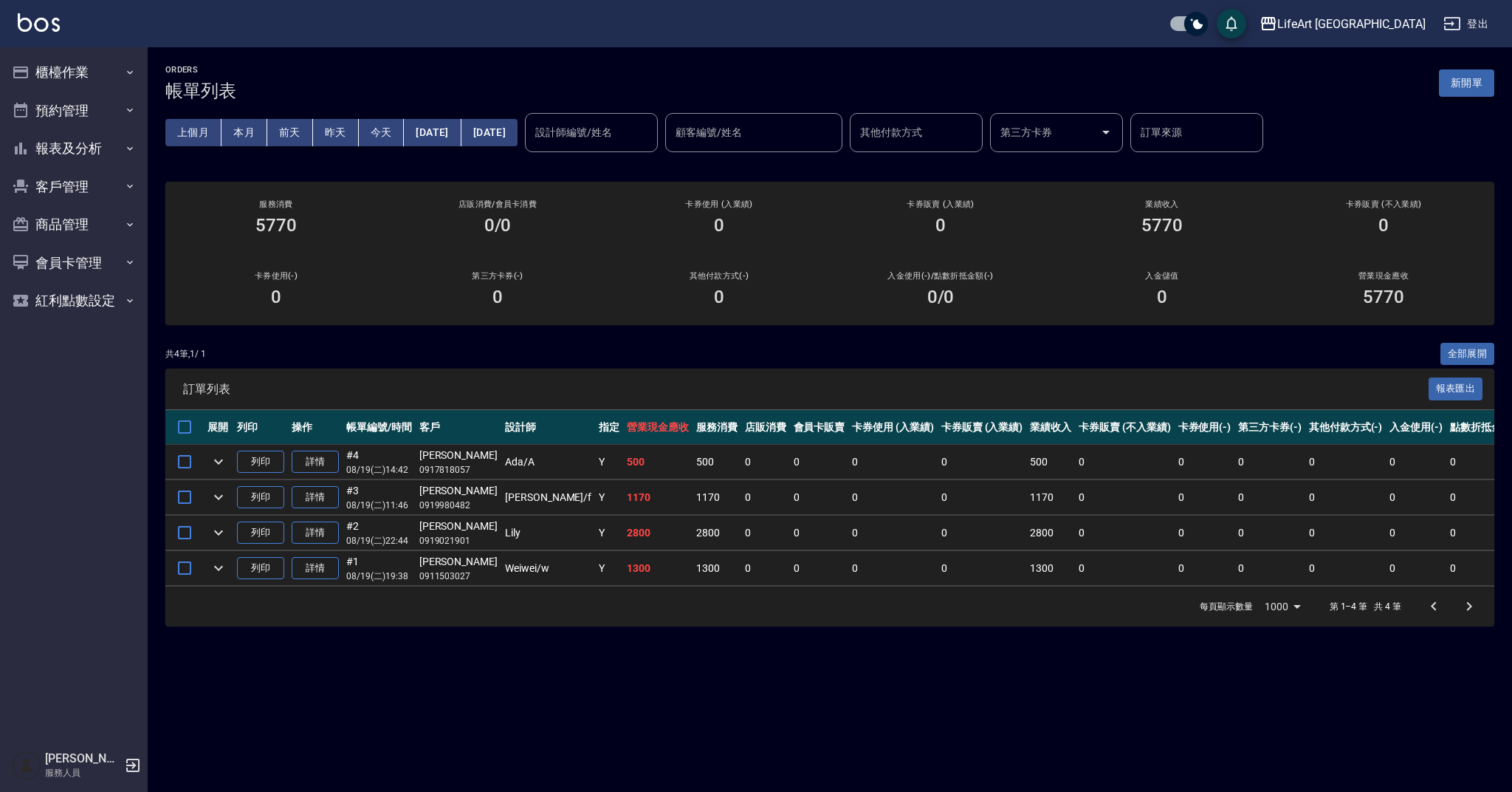
click at [1453, 93] on button "新開單" at bounding box center [1466, 82] width 55 height 27
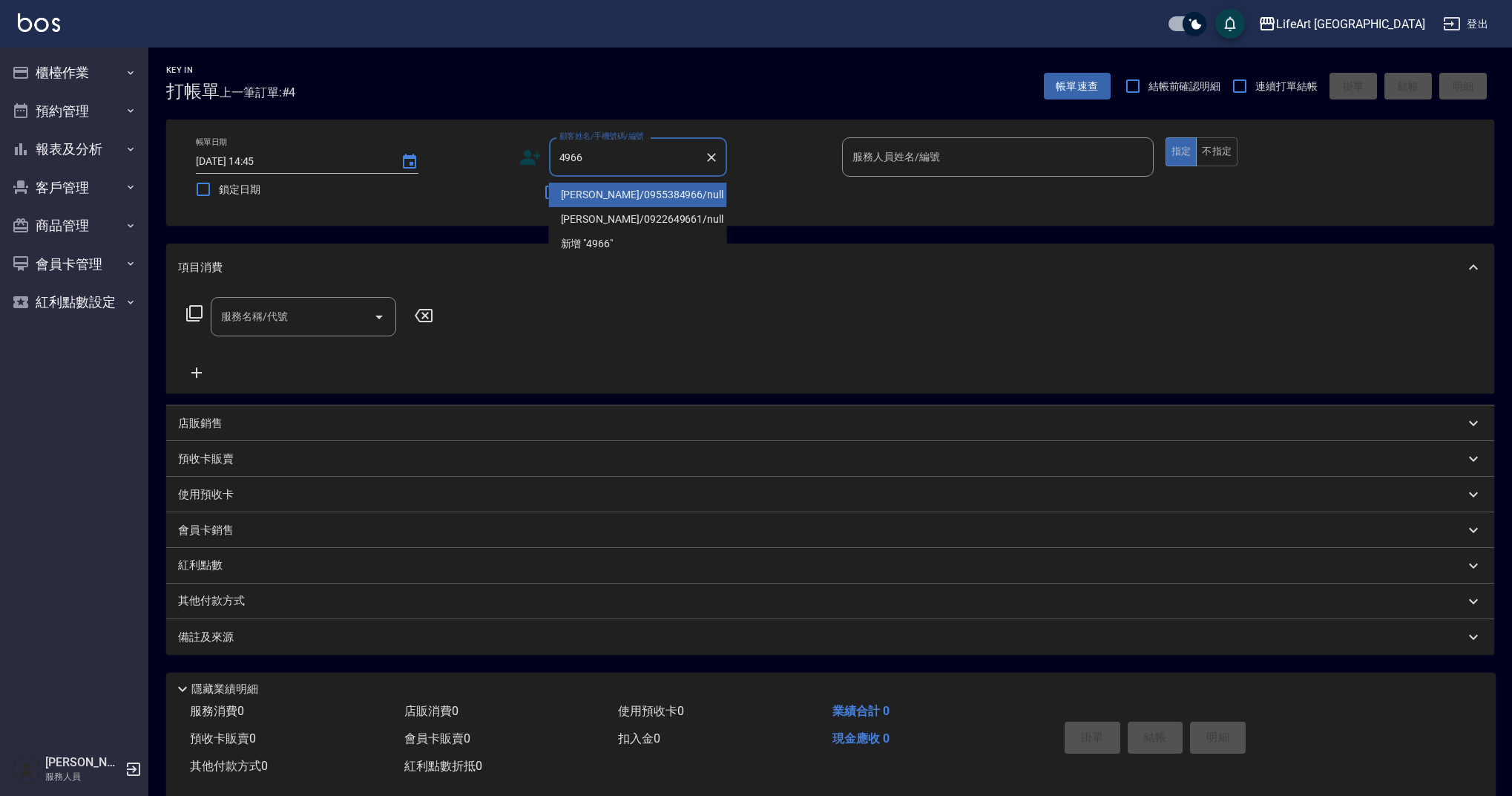
click at [652, 199] on li "高守恩/0955384966/null" at bounding box center [638, 195] width 178 height 25
type input "高守恩/0955384966/null"
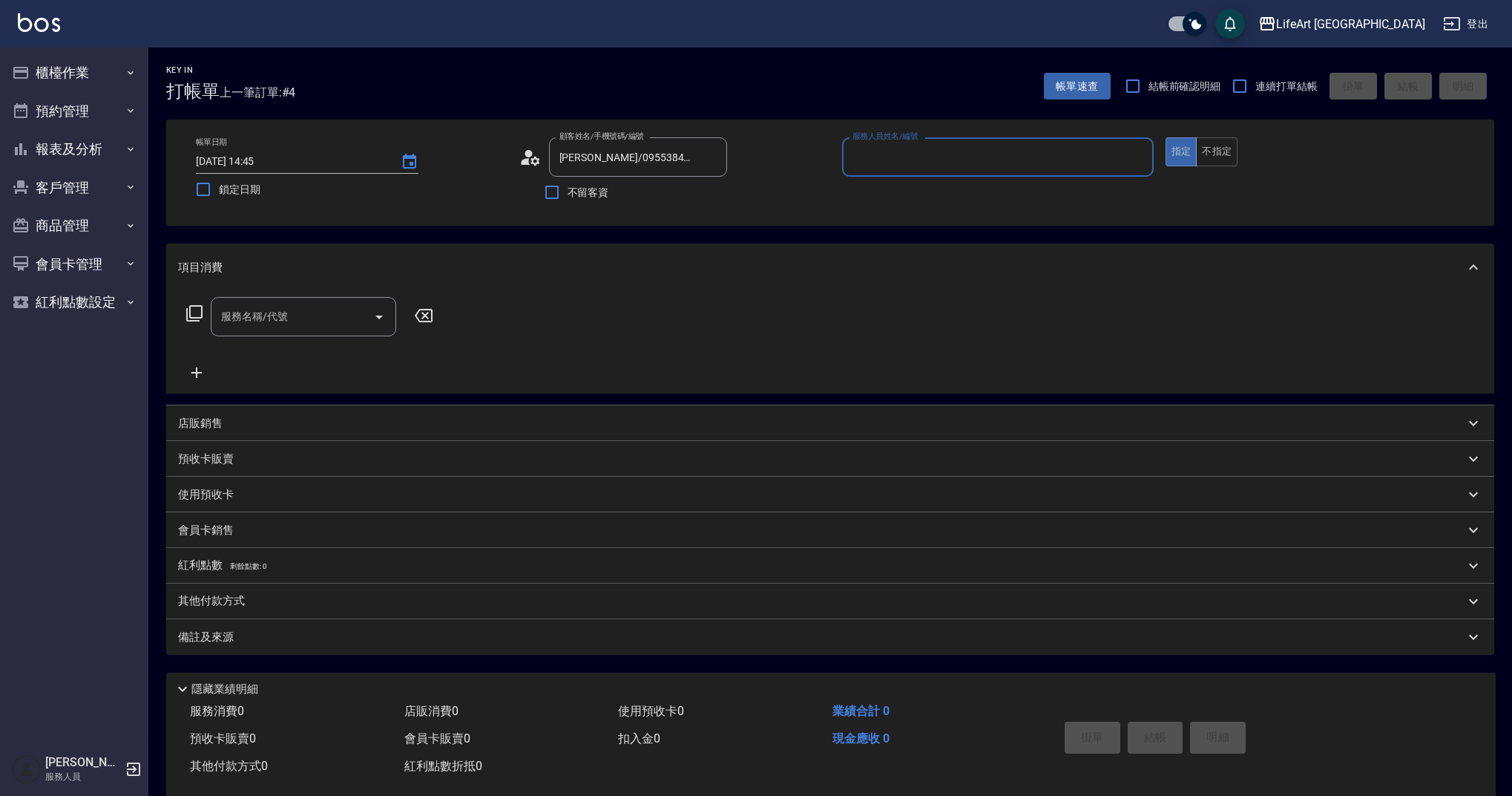
type input "Ashely-A"
click at [311, 316] on input "服務名稱/代號" at bounding box center [292, 321] width 150 height 26
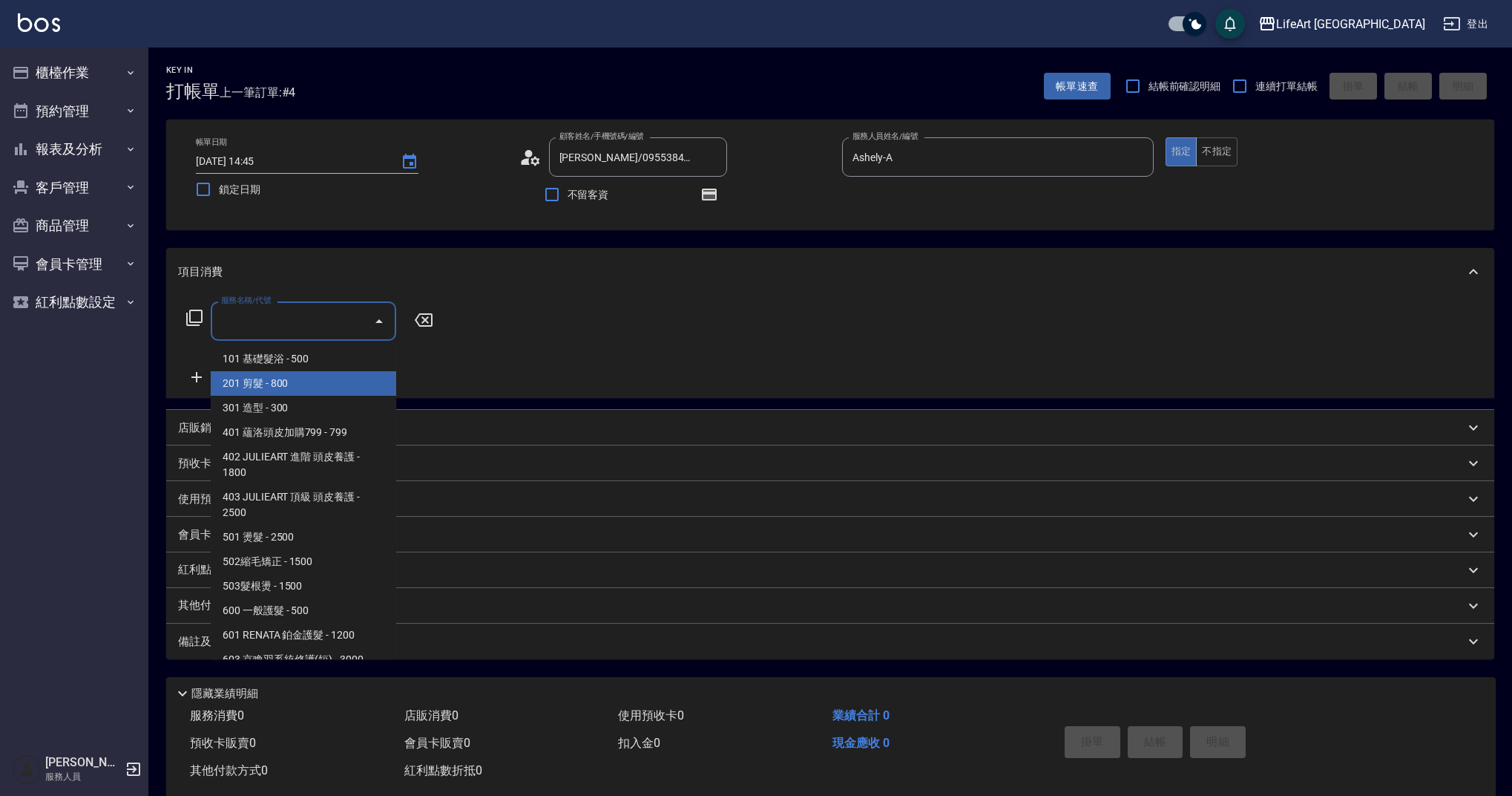
click at [324, 380] on span "201 剪髮 - 800" at bounding box center [303, 384] width 185 height 25
type input "201 剪髮(201)"
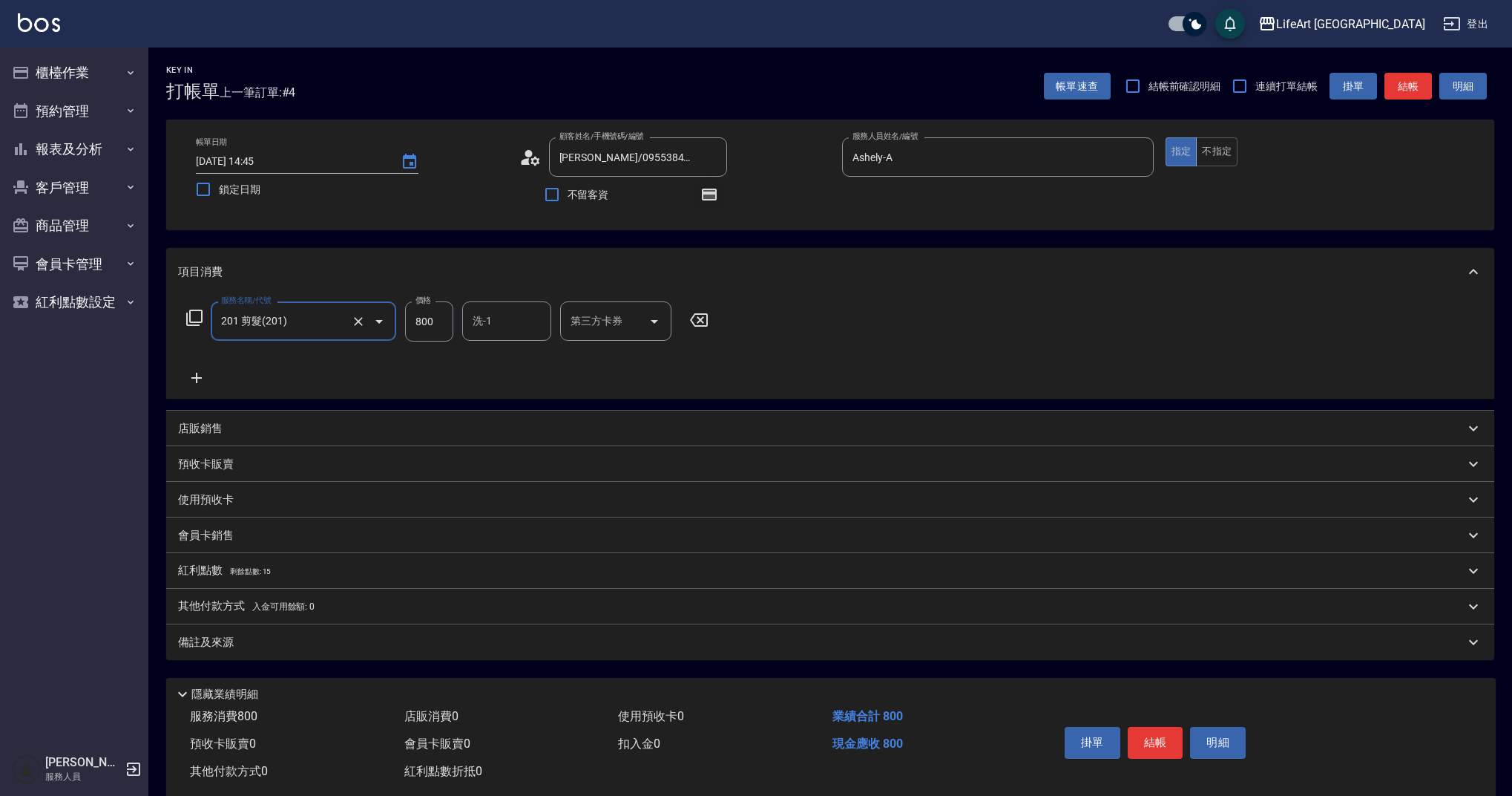
click at [715, 195] on icon "button" at bounding box center [710, 195] width 15 height 12
click at [710, 199] on icon "button" at bounding box center [710, 195] width 15 height 12
click at [433, 323] on input "800" at bounding box center [429, 321] width 48 height 40
type input "945"
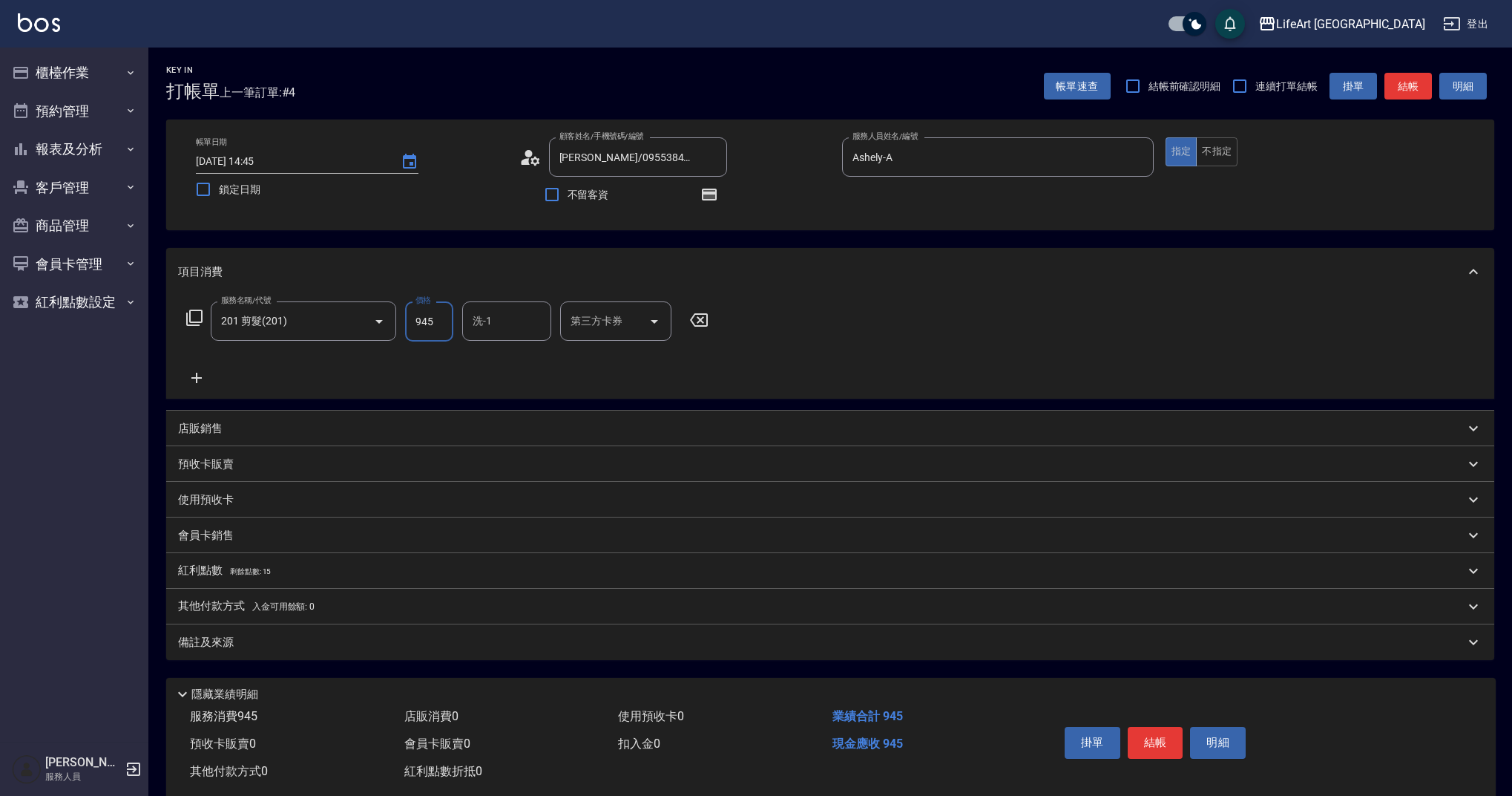
click at [515, 326] on input "洗-1" at bounding box center [506, 321] width 75 height 26
click at [511, 355] on span "Ally (無代號)" at bounding box center [502, 359] width 55 height 16
type input "Ally(無代號)"
click at [272, 576] on div "紅利點數 剩餘點數: 15" at bounding box center [821, 571] width 1287 height 17
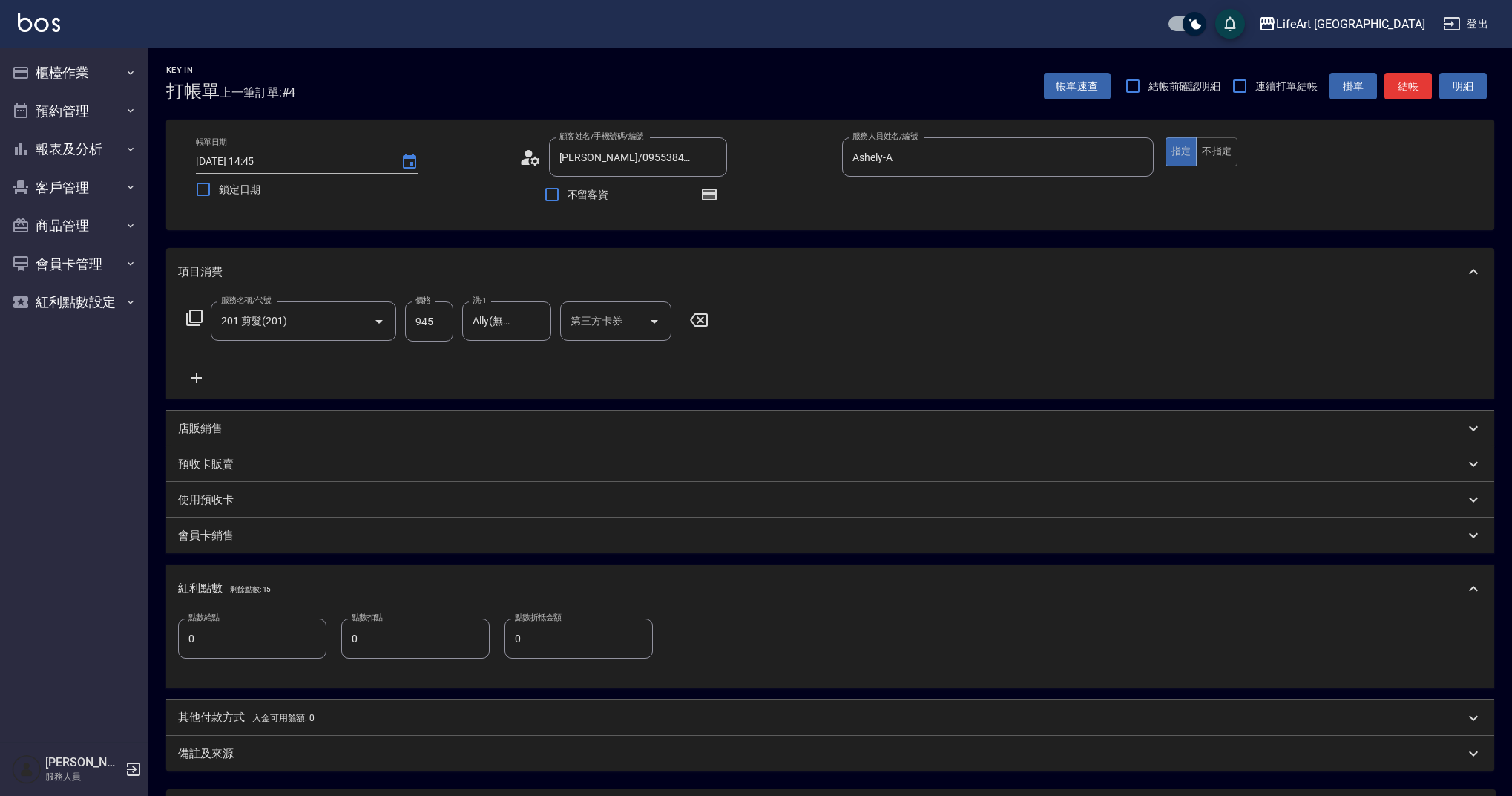
click at [275, 632] on input "0" at bounding box center [252, 638] width 148 height 40
type input "1"
click at [515, 756] on div "備註及來源" at bounding box center [821, 754] width 1287 height 16
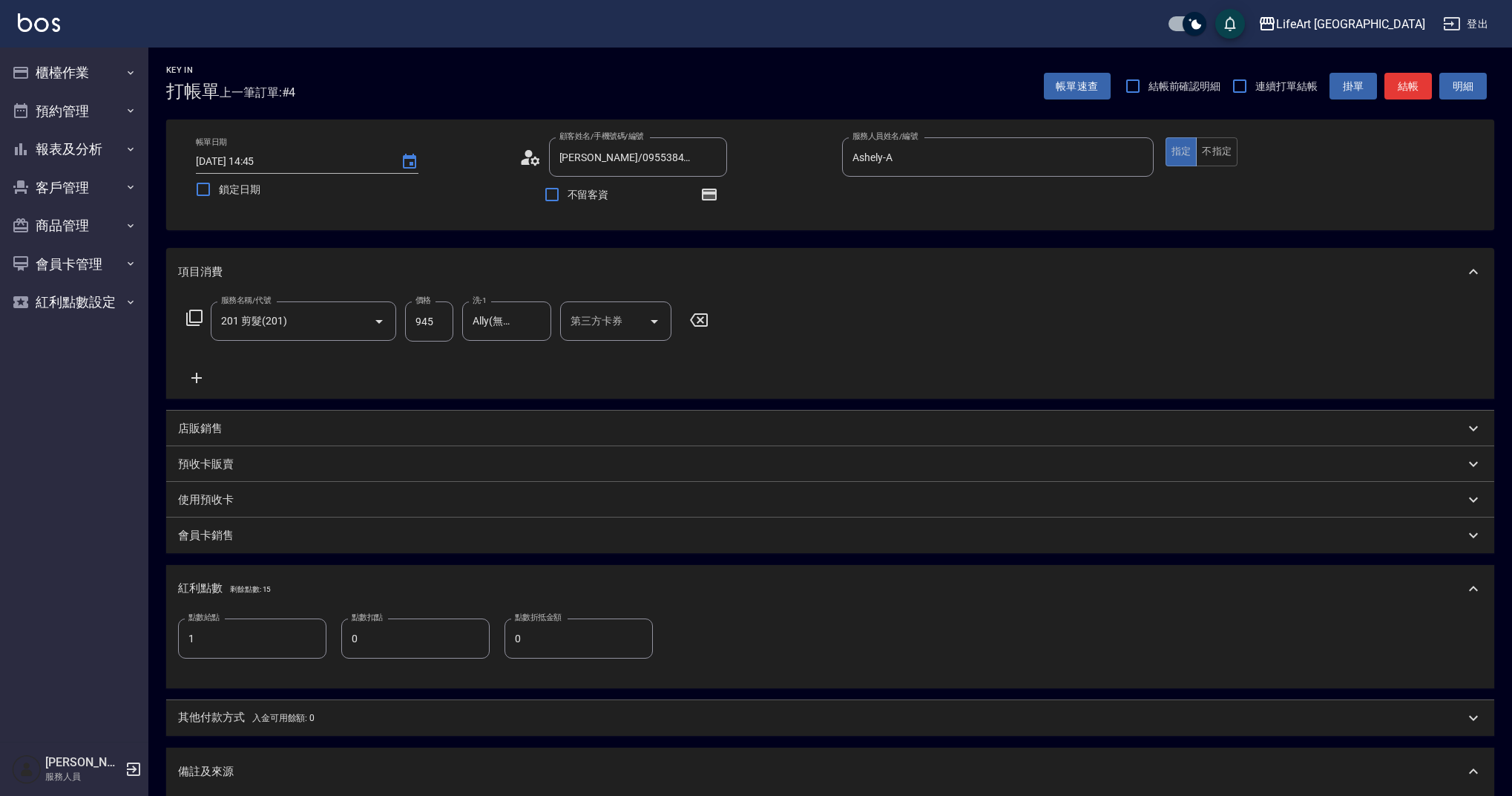
scroll to position [243, 0]
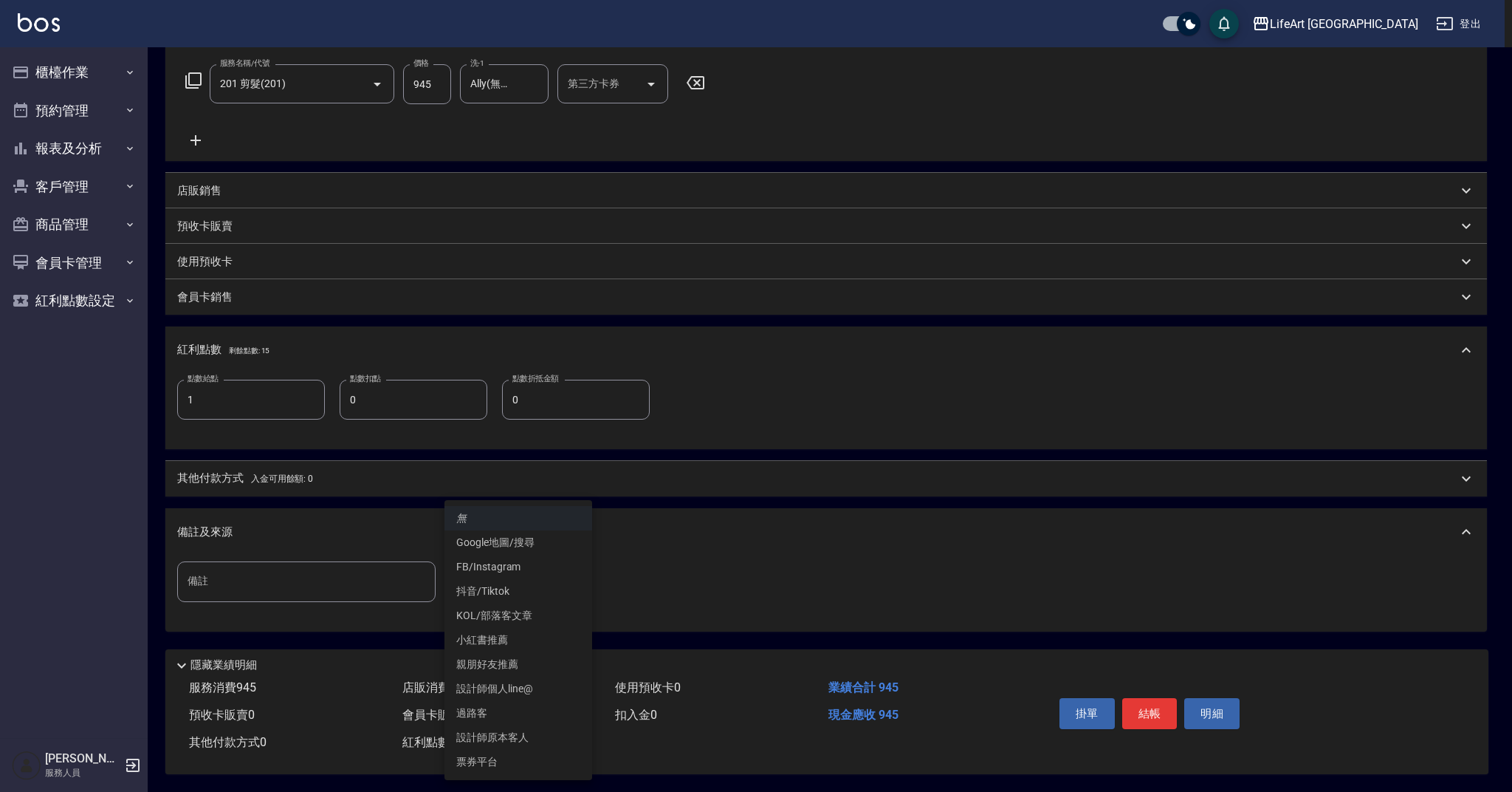
click at [555, 572] on body "LifeArt 蘆洲 登出 櫃檯作業 打帳單 帳單列表 現金收支登錄 高階收支登錄 材料自購登錄 每日結帳 排班表 現場電腦打卡 預約管理 預約管理 單日預約…" at bounding box center [756, 278] width 1512 height 1027
click at [564, 735] on li "設計師原本客人" at bounding box center [517, 738] width 147 height 25
type input "設計師原本客人"
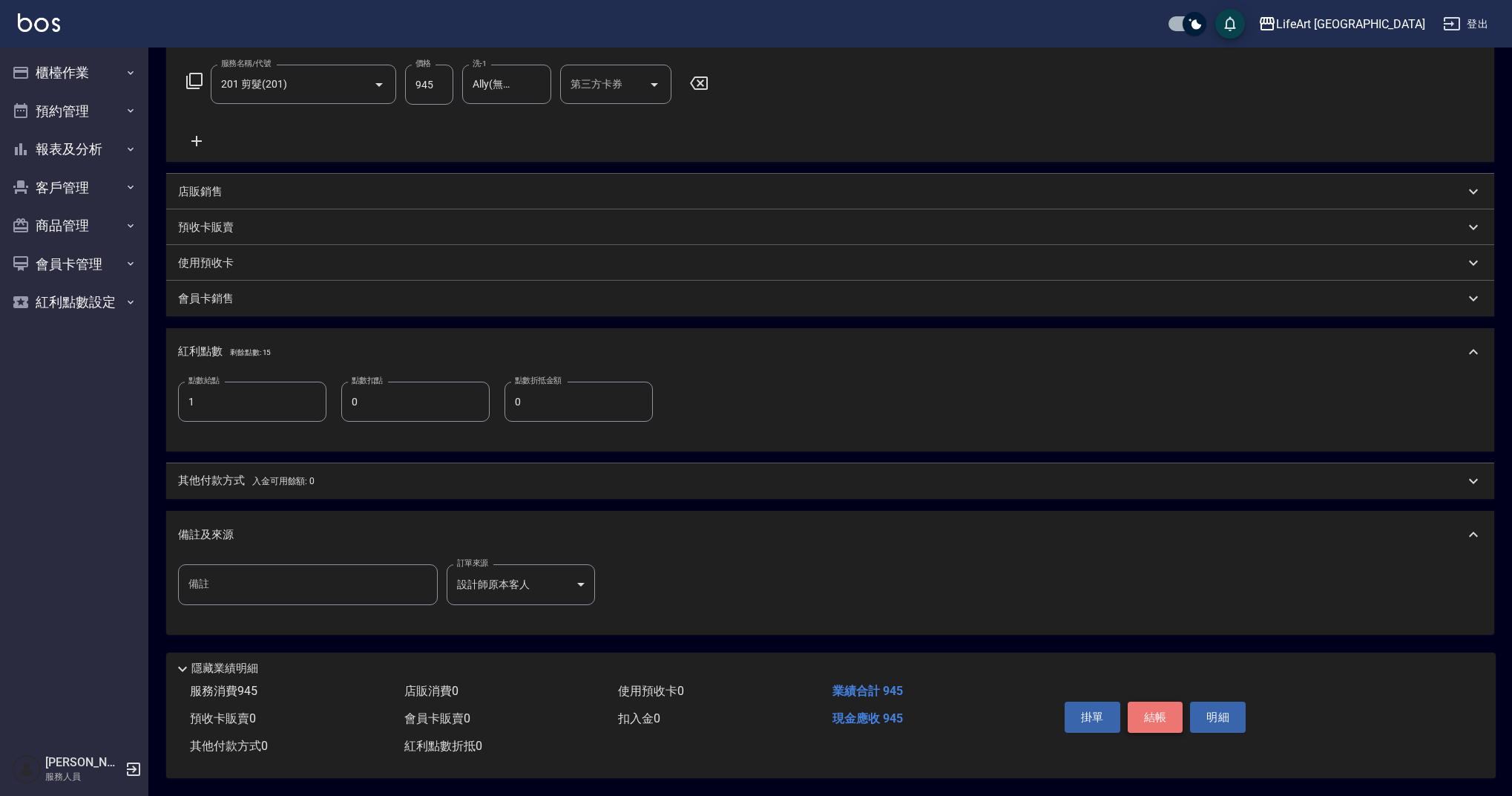
click at [1163, 717] on button "結帳" at bounding box center [1155, 717] width 55 height 31
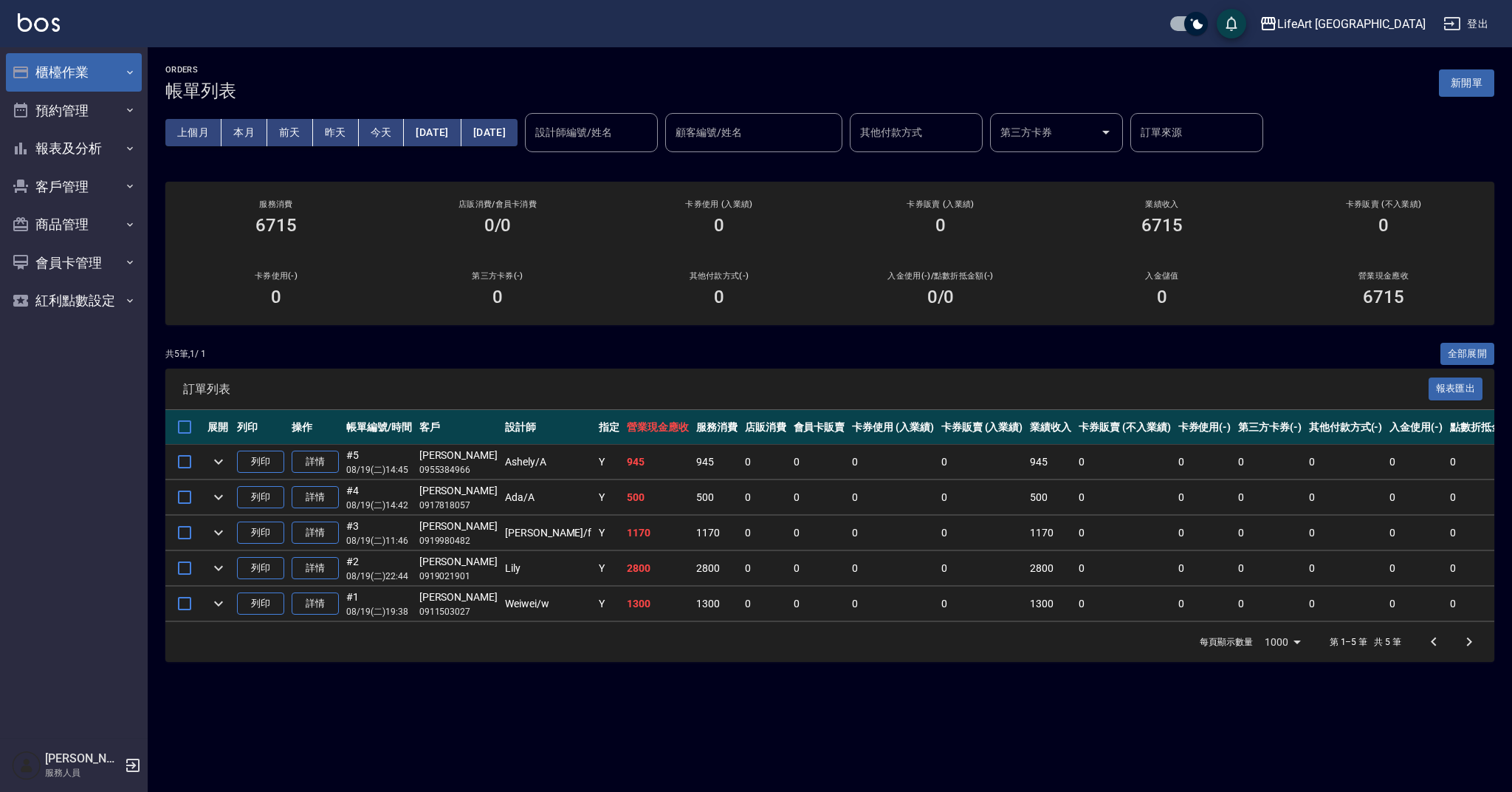
click at [85, 63] on button "櫃檯作業" at bounding box center [73, 73] width 136 height 39
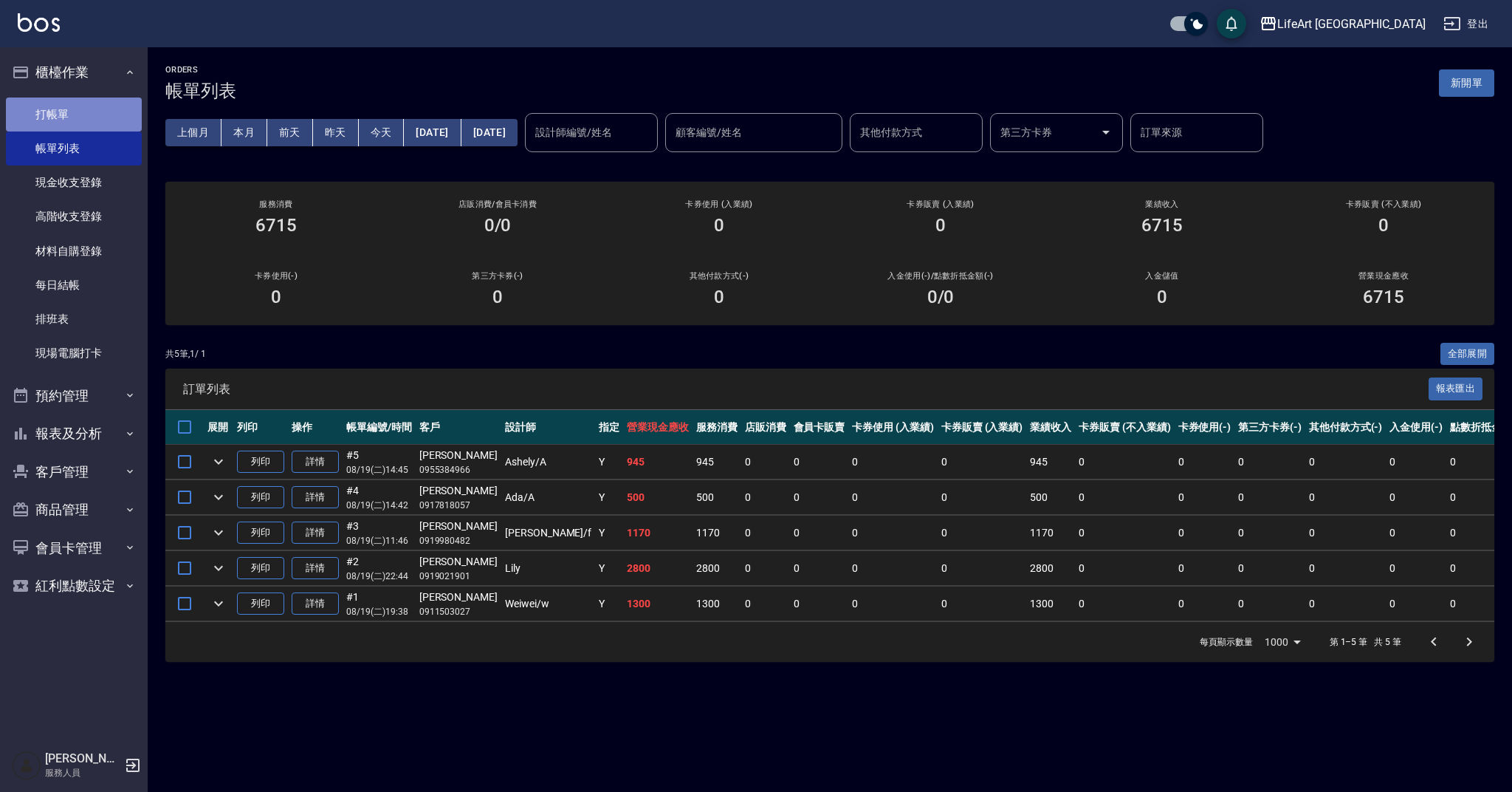
click at [111, 101] on link "打帳單" at bounding box center [73, 114] width 136 height 34
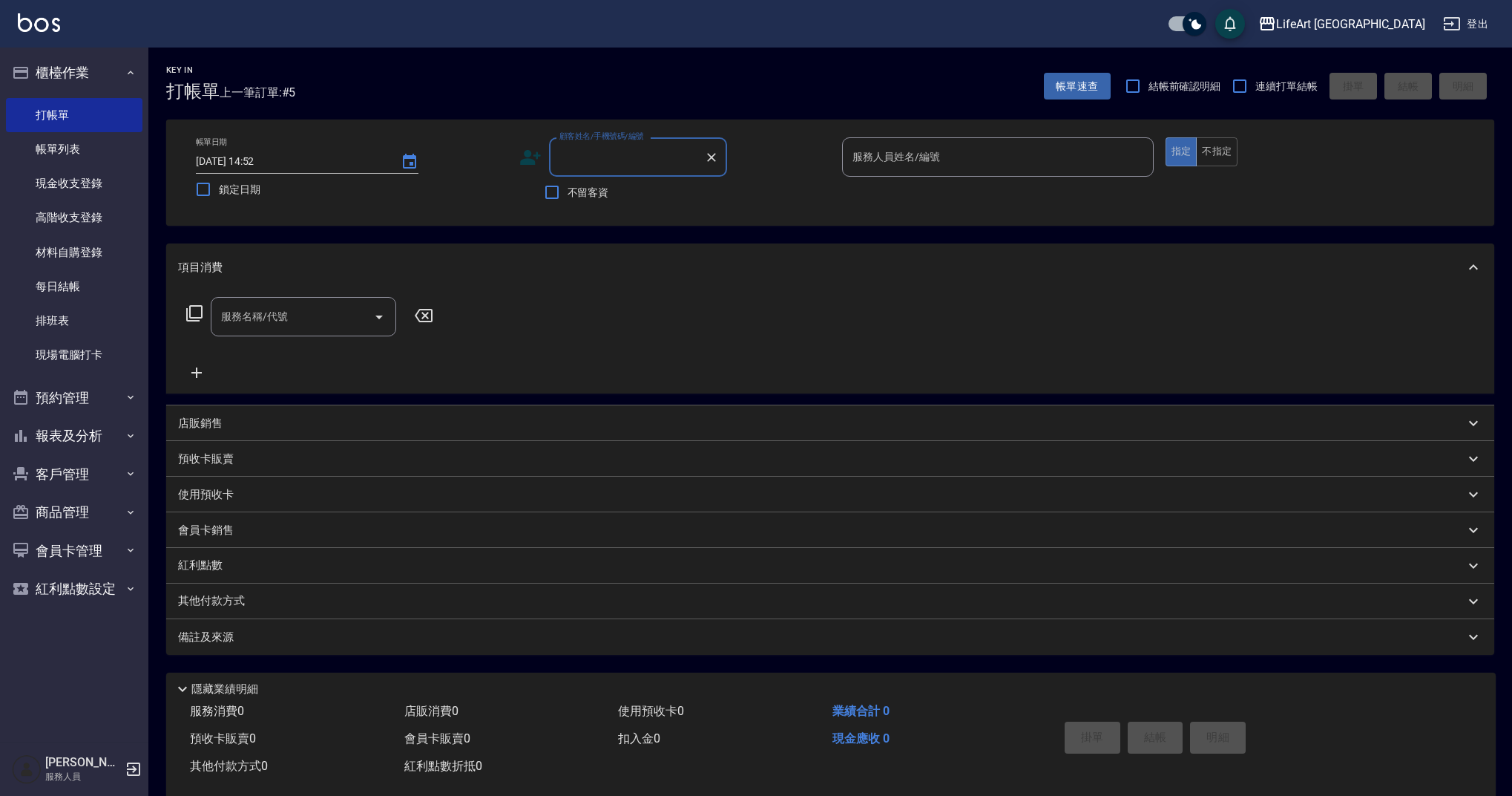
click at [633, 157] on input "顧客姓名/手機號碼/編號" at bounding box center [627, 157] width 142 height 26
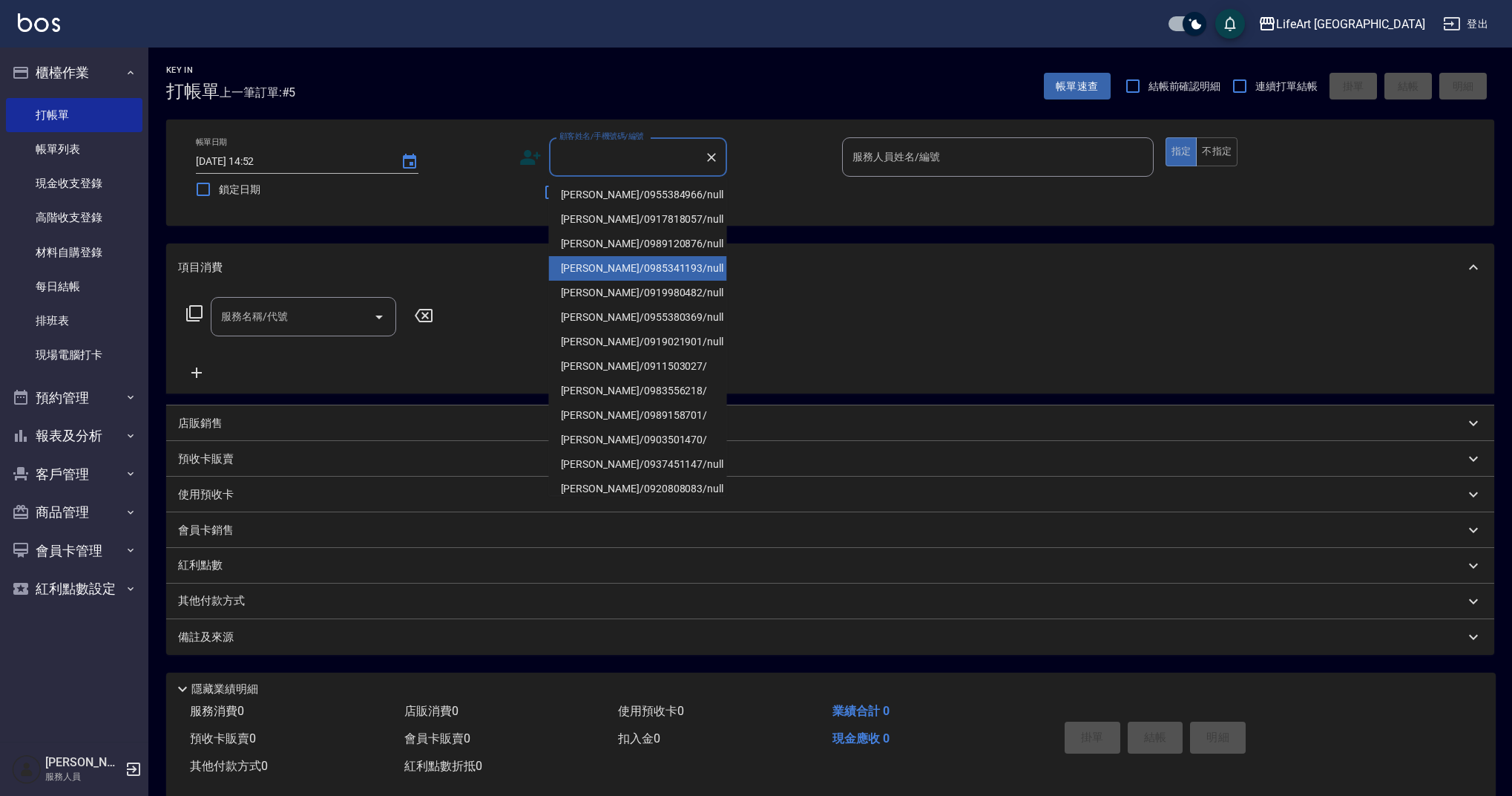
click at [667, 272] on li "[PERSON_NAME]/0985341193/null" at bounding box center [638, 268] width 178 height 25
type input "[PERSON_NAME]/0985341193/null"
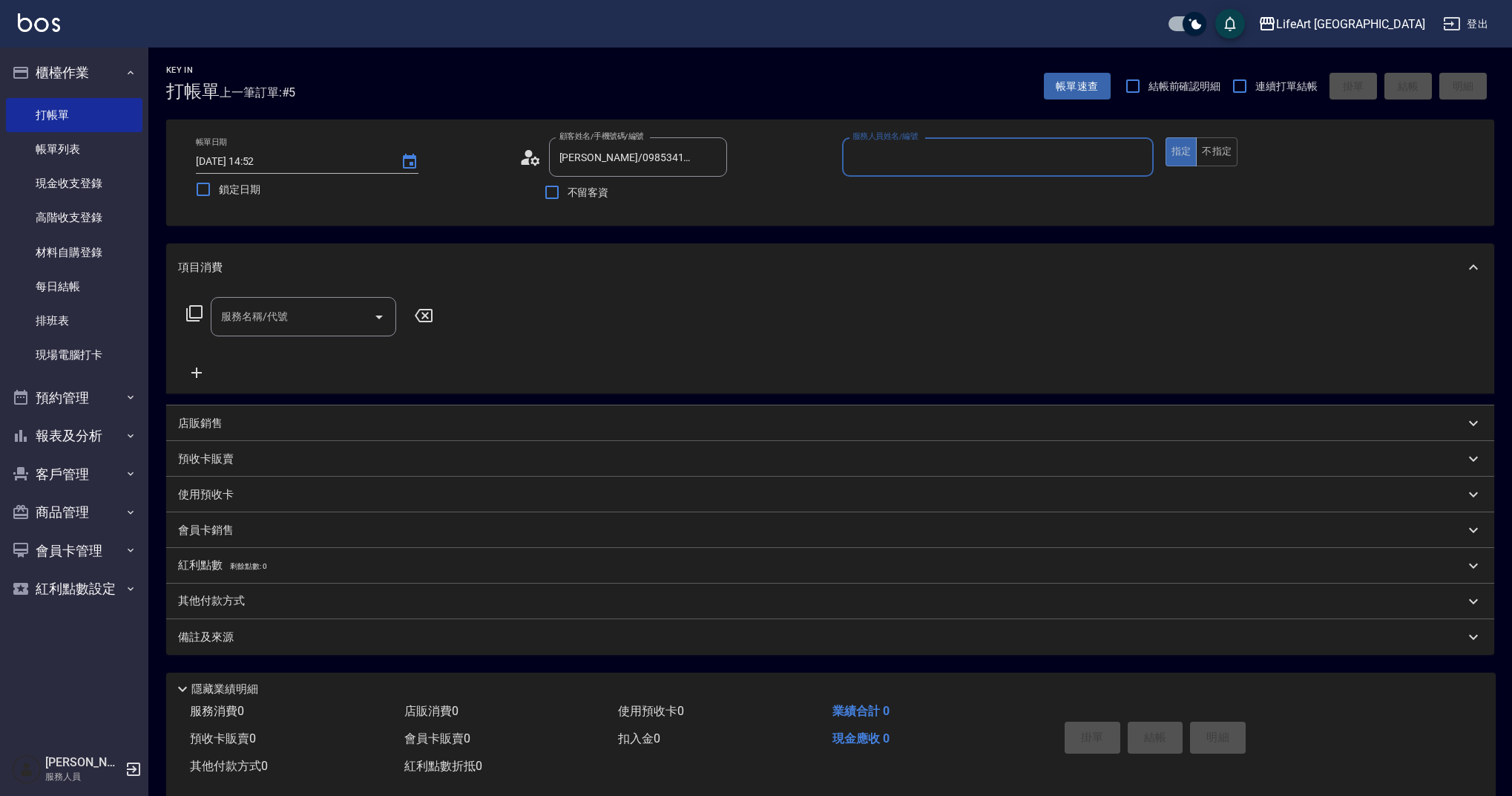
click at [321, 291] on div "服務名稱/代號 服務名稱/代號" at bounding box center [831, 342] width 1328 height 103
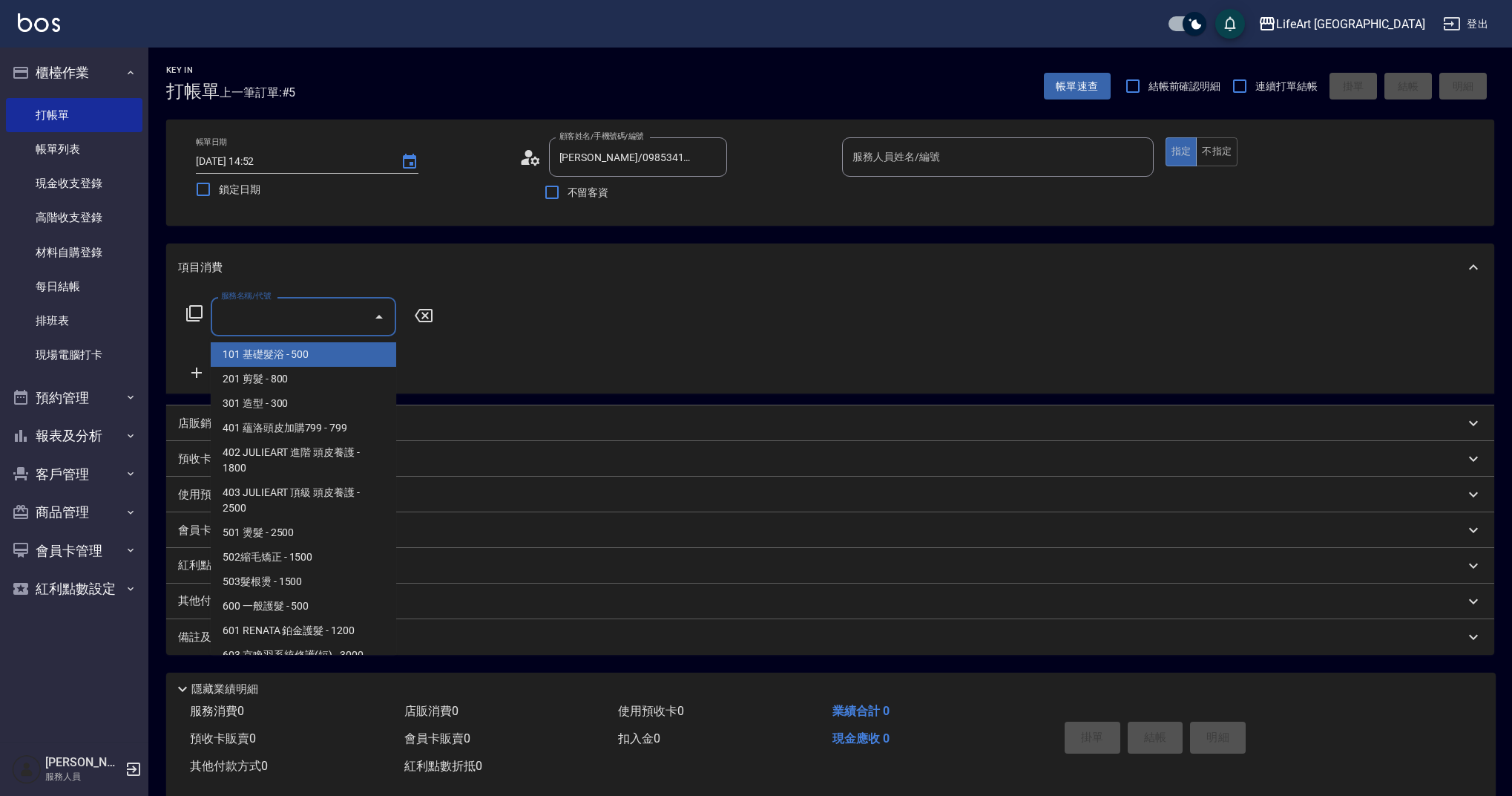
click at [309, 304] on input "服務名稱/代號" at bounding box center [292, 316] width 150 height 26
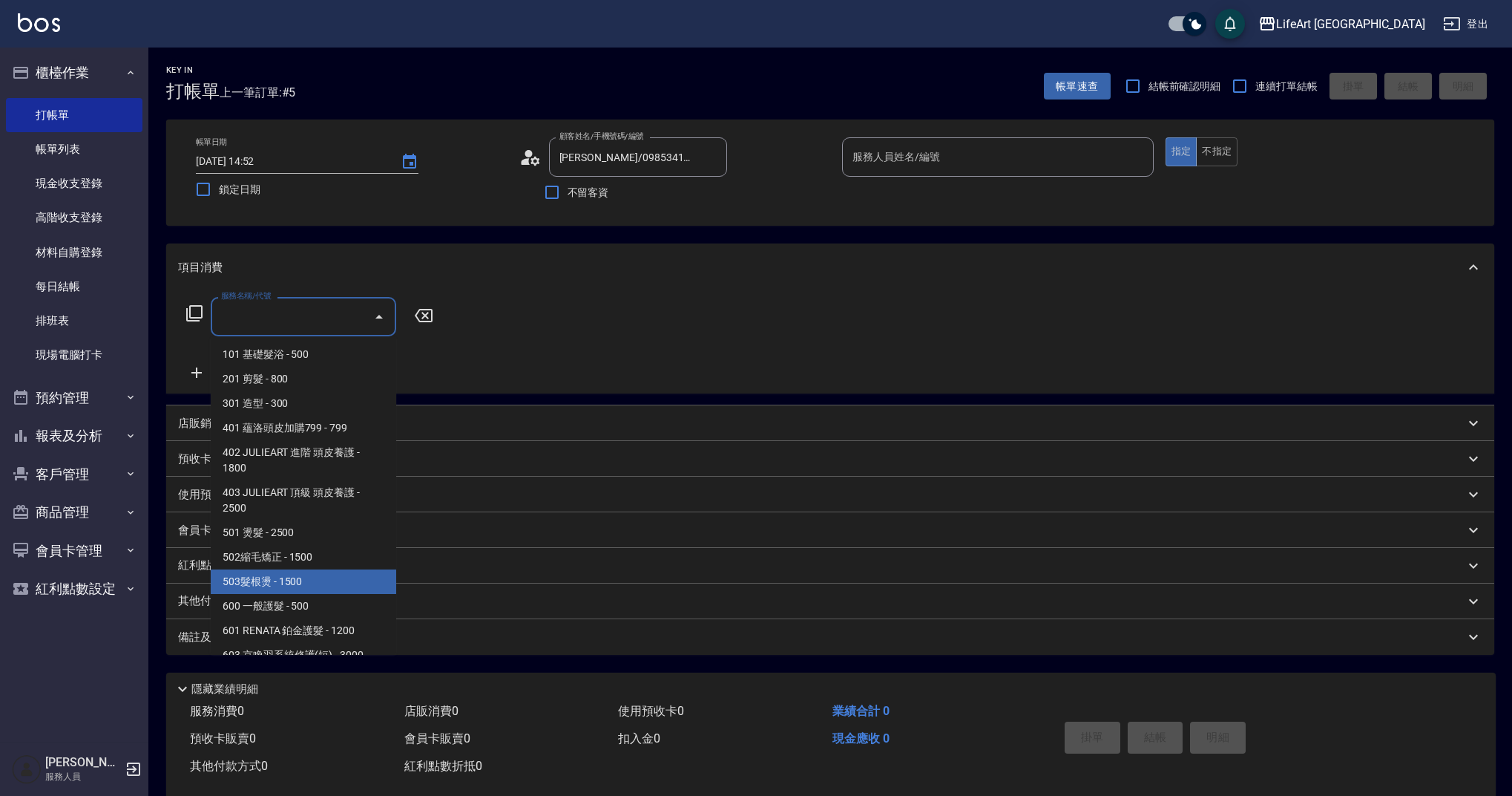
scroll to position [190, 0]
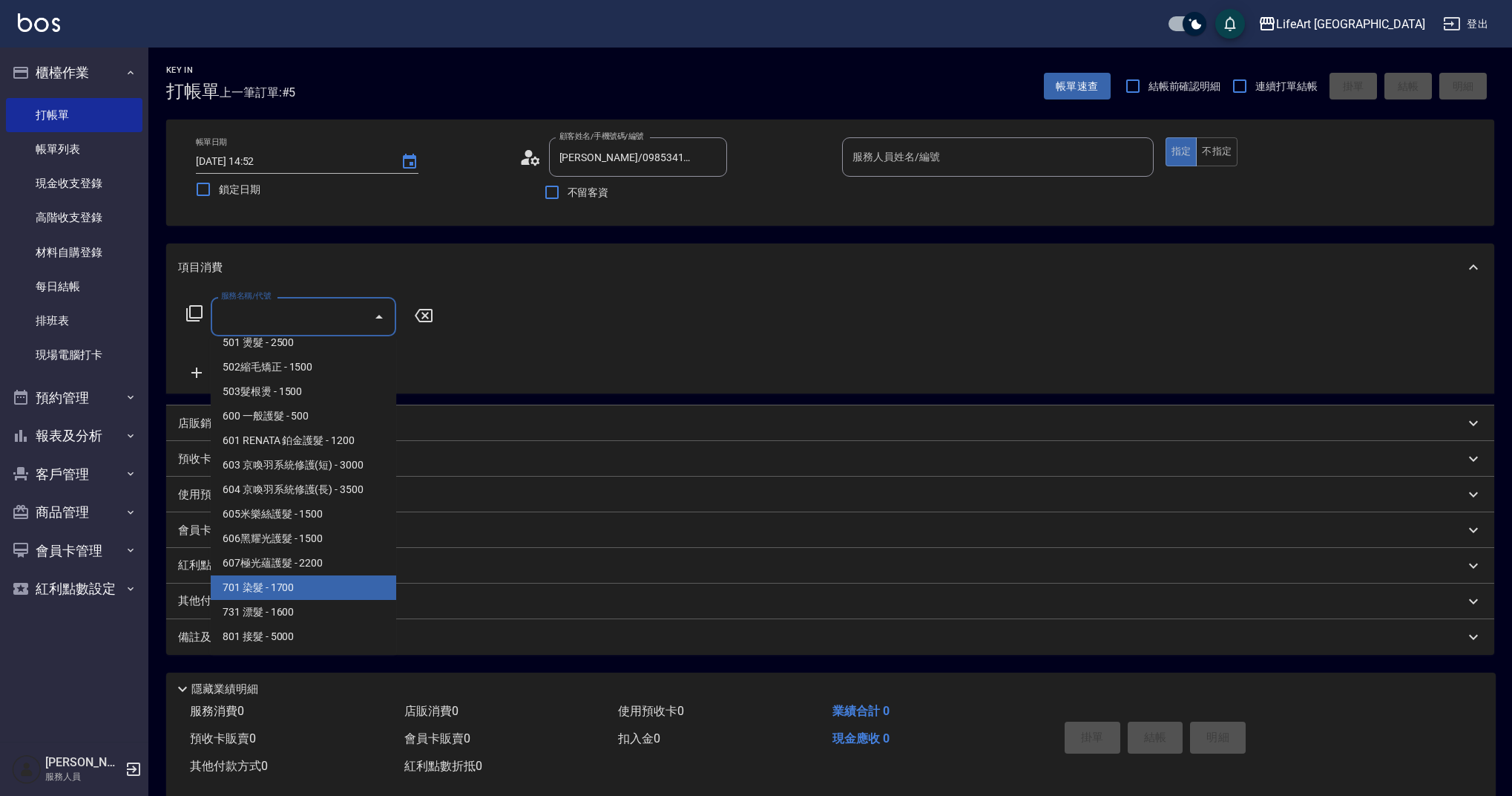
click at [330, 589] on span "701 染髮 - 1700" at bounding box center [303, 587] width 185 height 25
type input "701 染髮(701)"
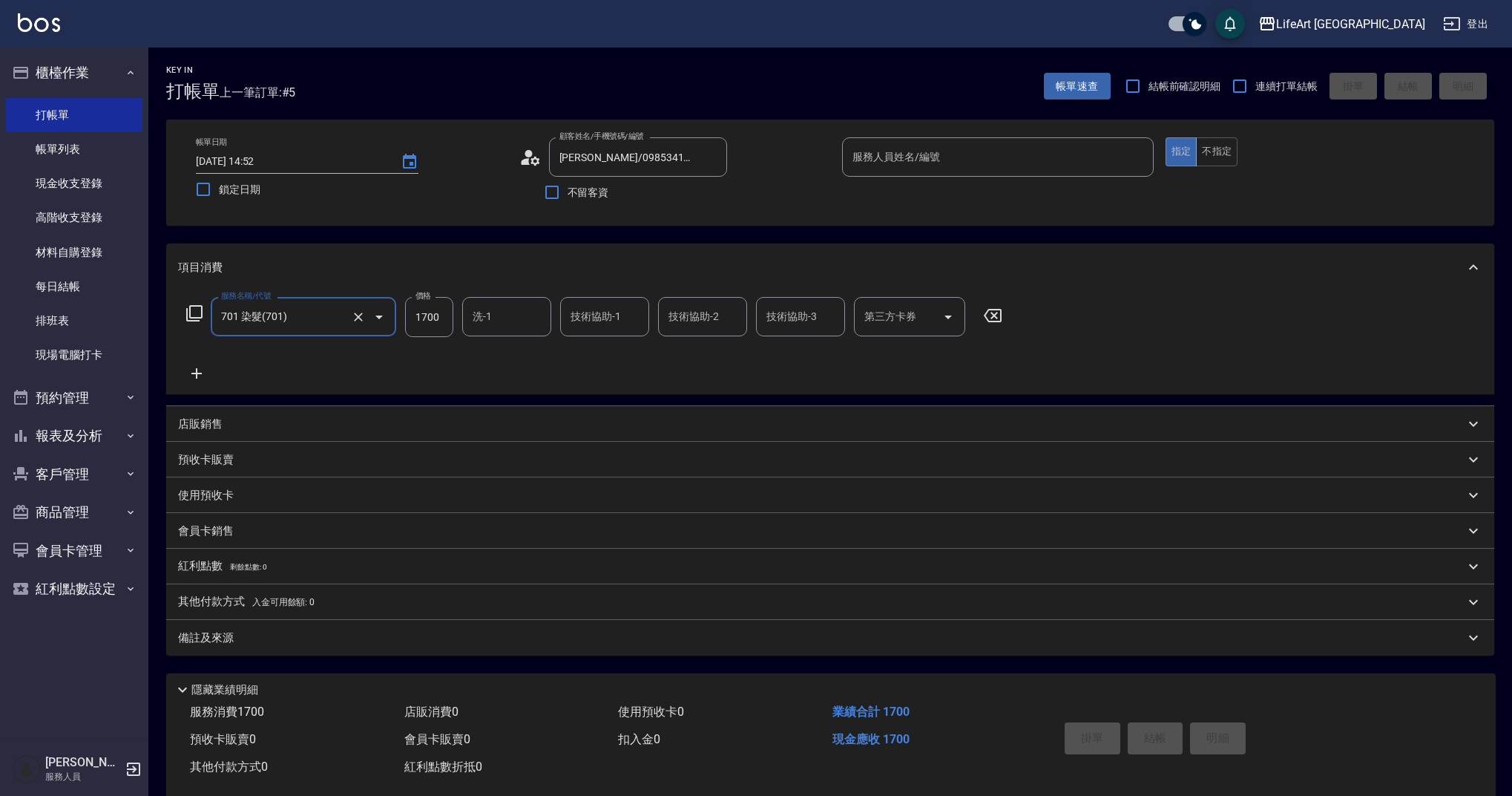
click at [307, 639] on div "備註及來源" at bounding box center [821, 638] width 1287 height 16
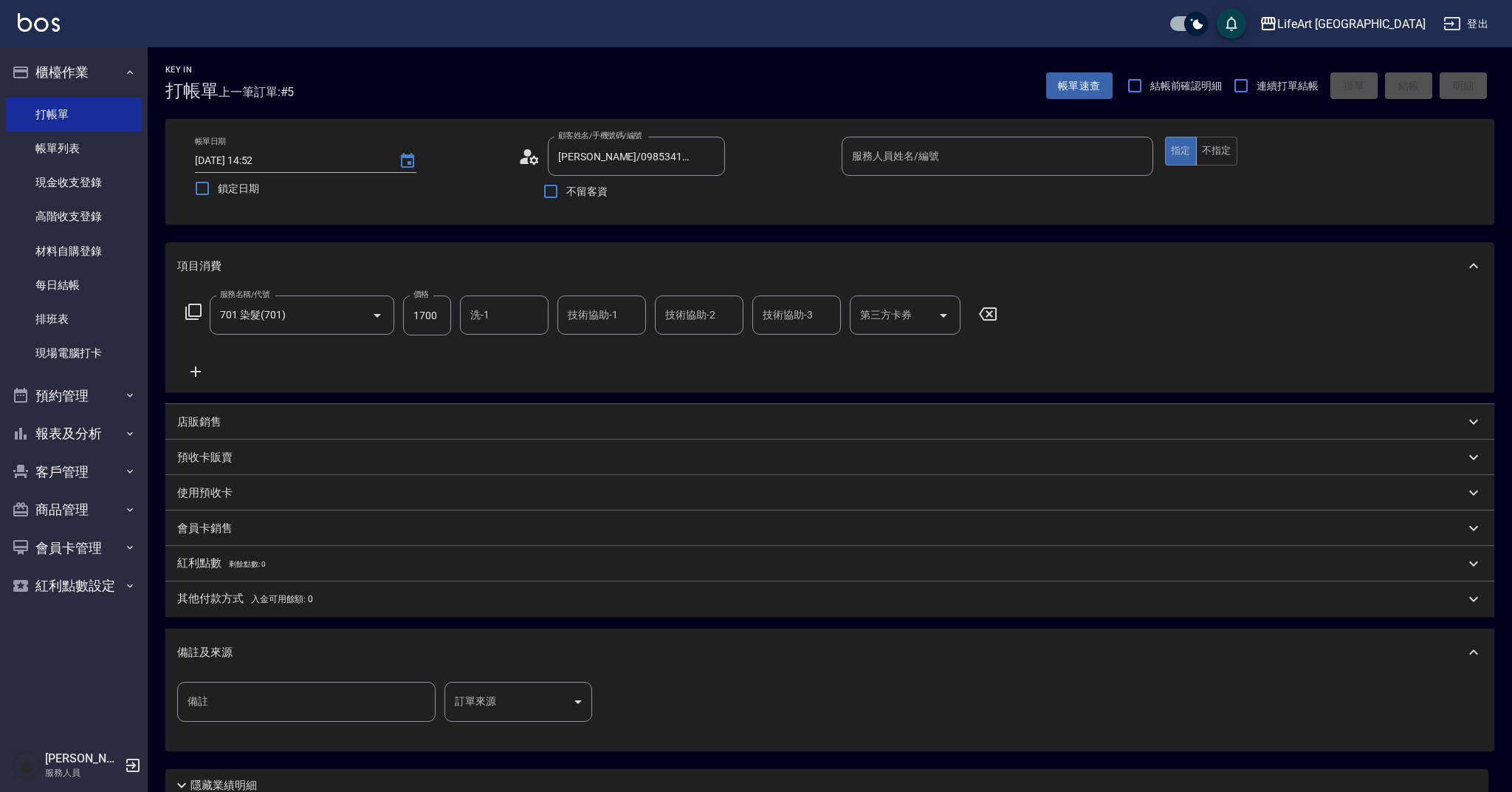
click at [501, 710] on body "LifeArt 蘆洲 登出 櫃檯作業 打帳單 帳單列表 現金收支登錄 高階收支登錄 材料自購登錄 每日結帳 排班表 現場電腦打卡 預約管理 預約管理 單日預約…" at bounding box center [756, 456] width 1512 height 912
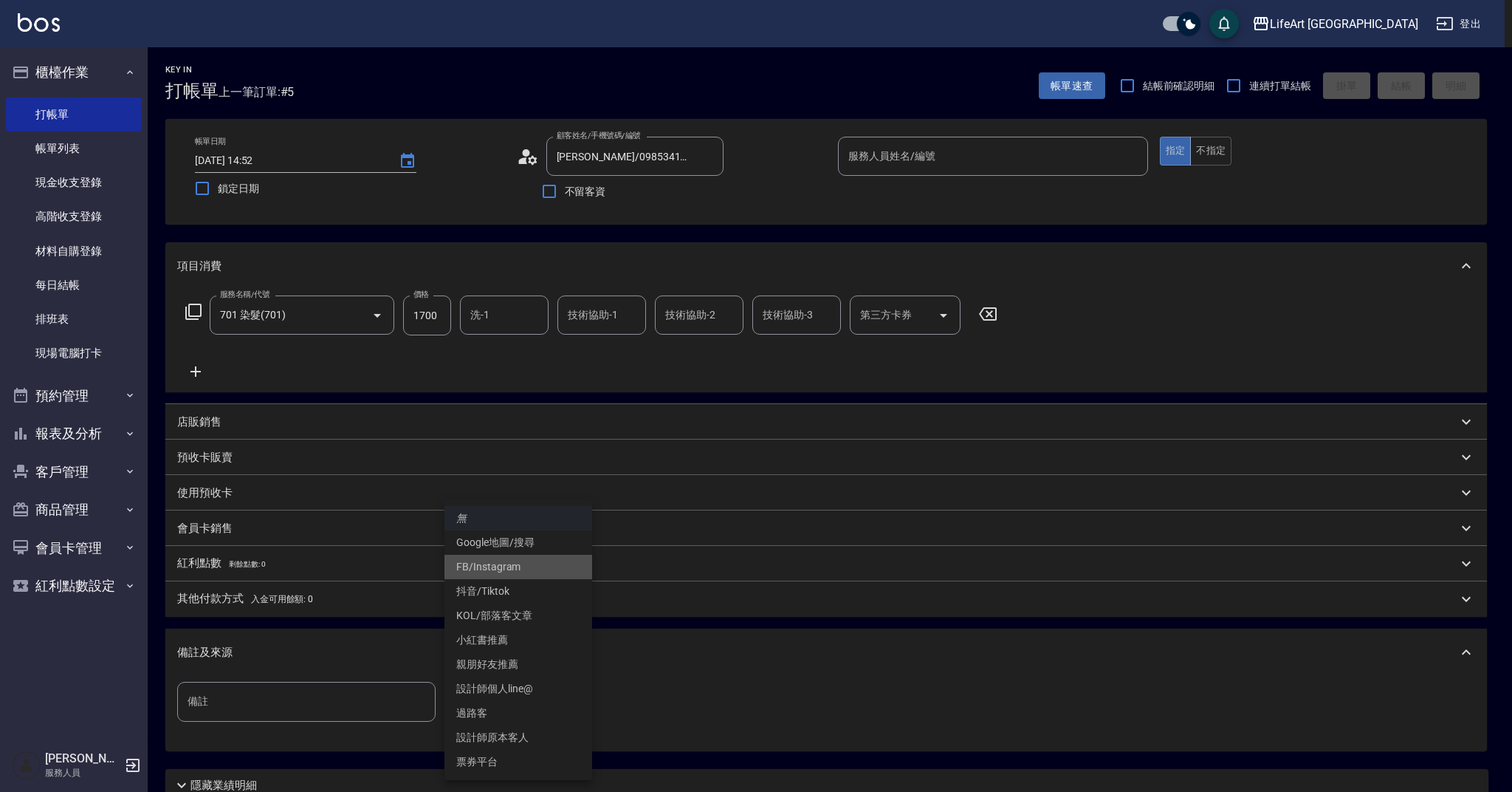
click at [508, 573] on li "FB/Instagram" at bounding box center [517, 567] width 147 height 25
type input "FB/Instagram"
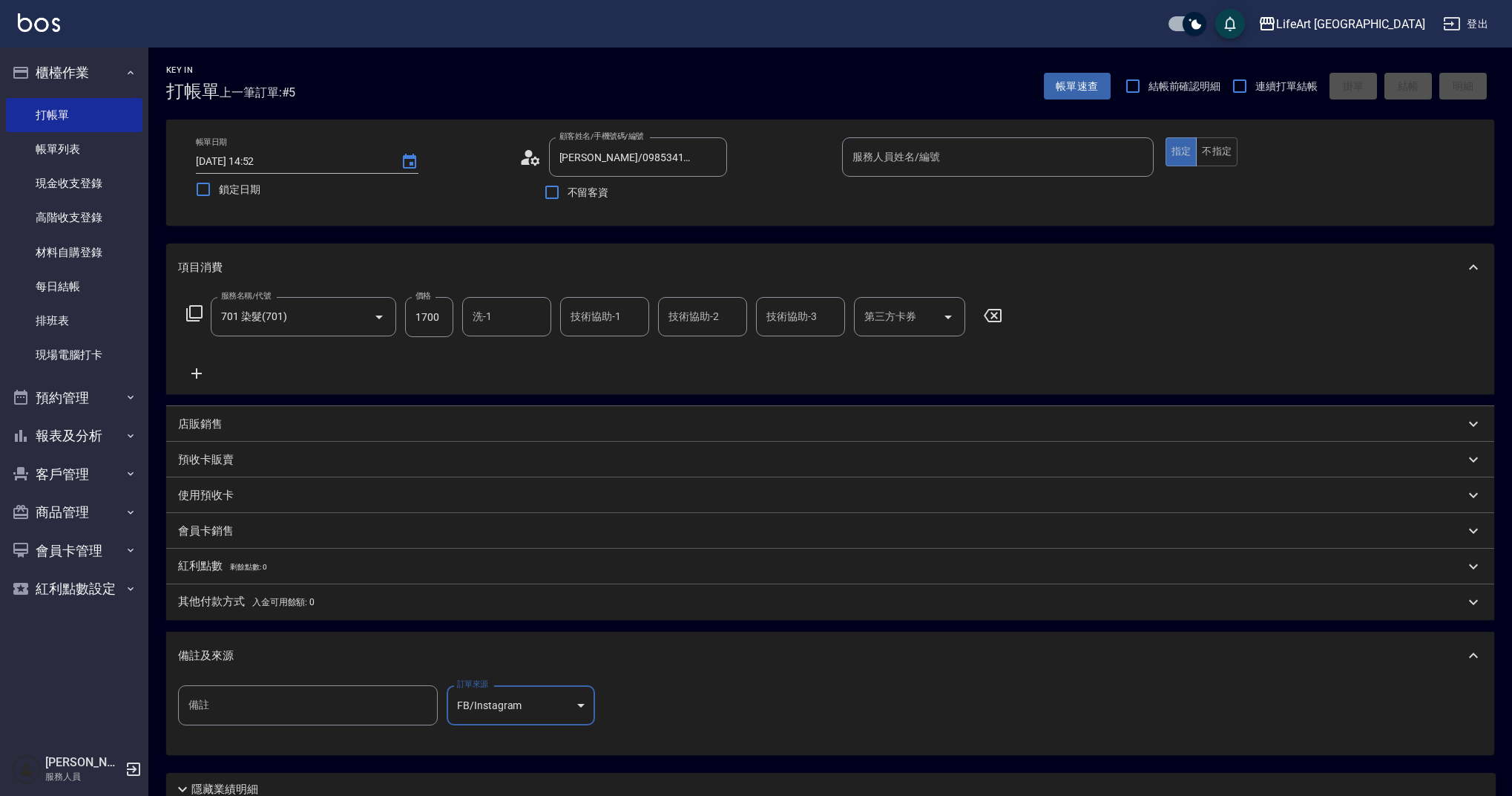
click at [522, 639] on div "備註及來源" at bounding box center [831, 655] width 1328 height 47
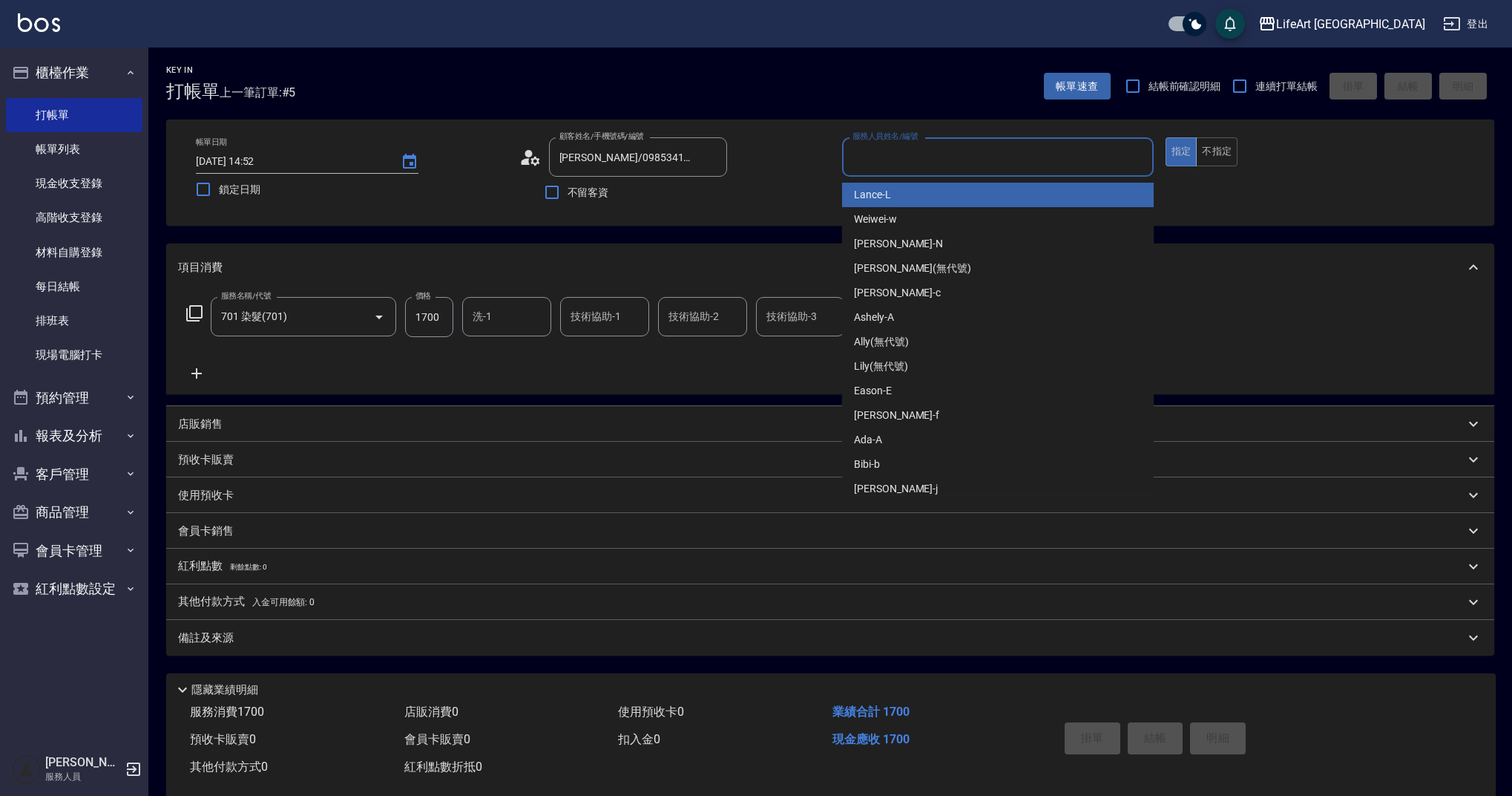
click at [989, 168] on input "服務人員姓名/編號" at bounding box center [998, 157] width 298 height 26
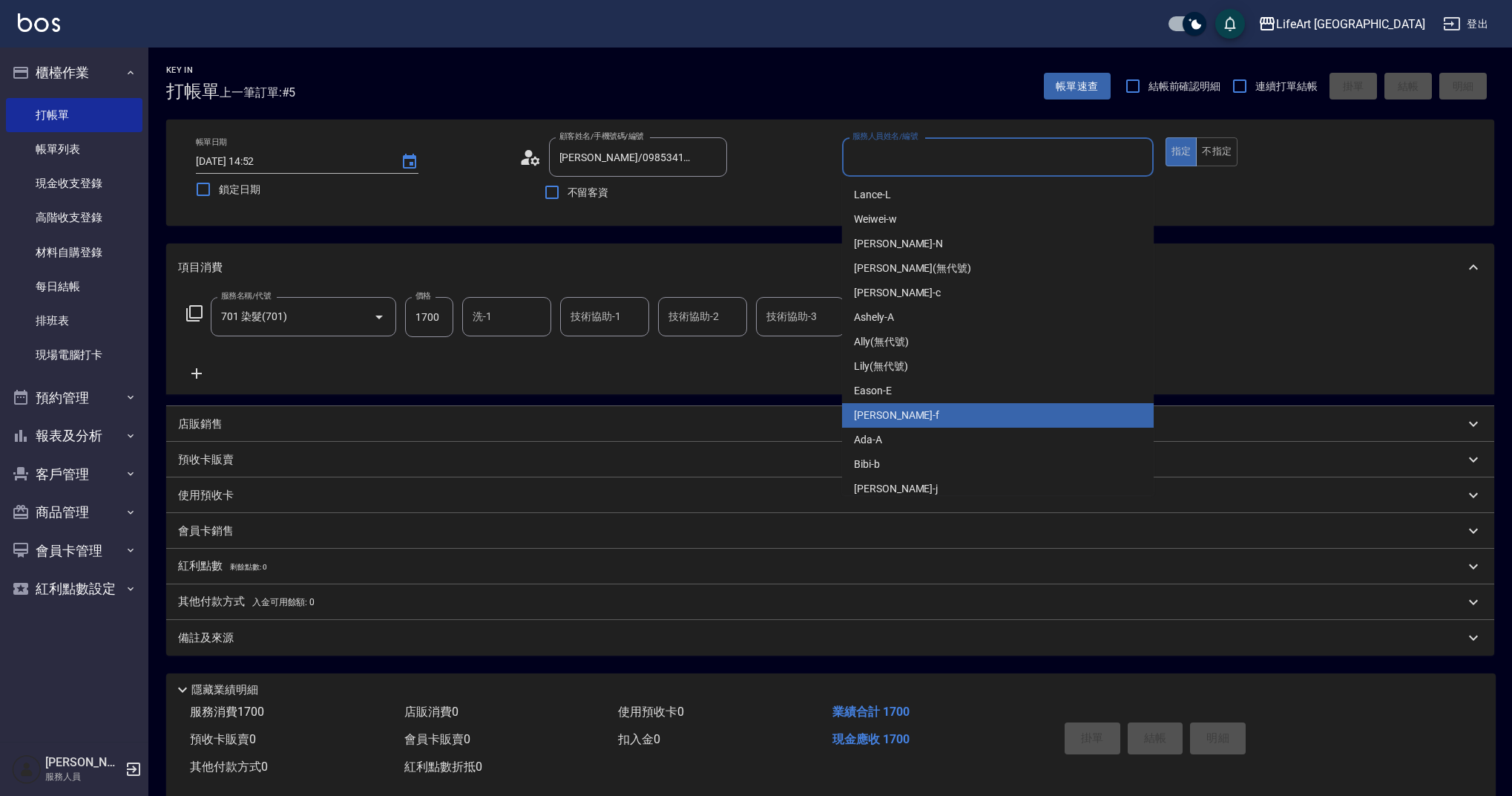
click at [903, 406] on div "Finney -f" at bounding box center [998, 416] width 311 height 25
type input "Finney-f"
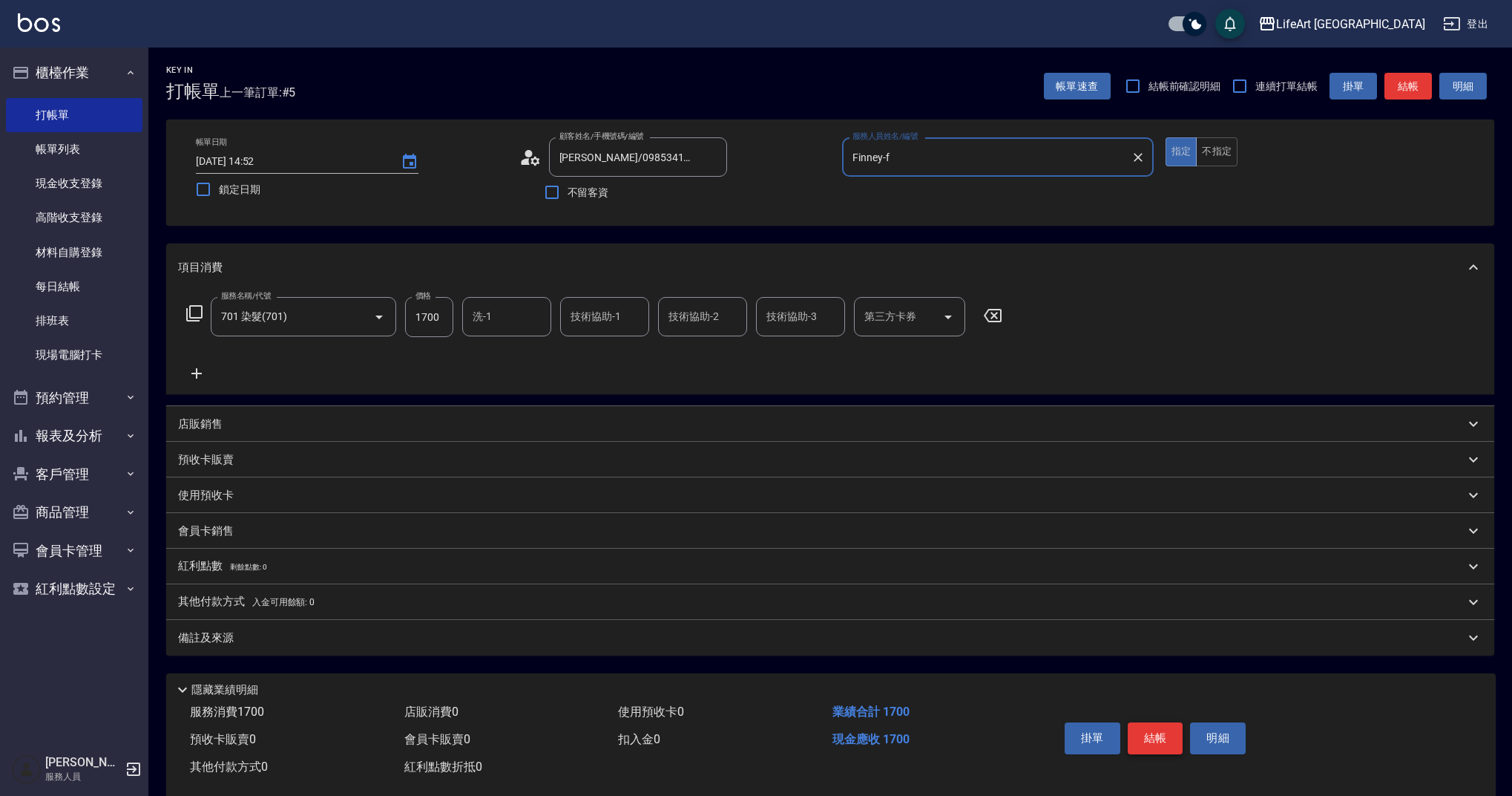
click at [1144, 746] on button "結帳" at bounding box center [1155, 738] width 55 height 31
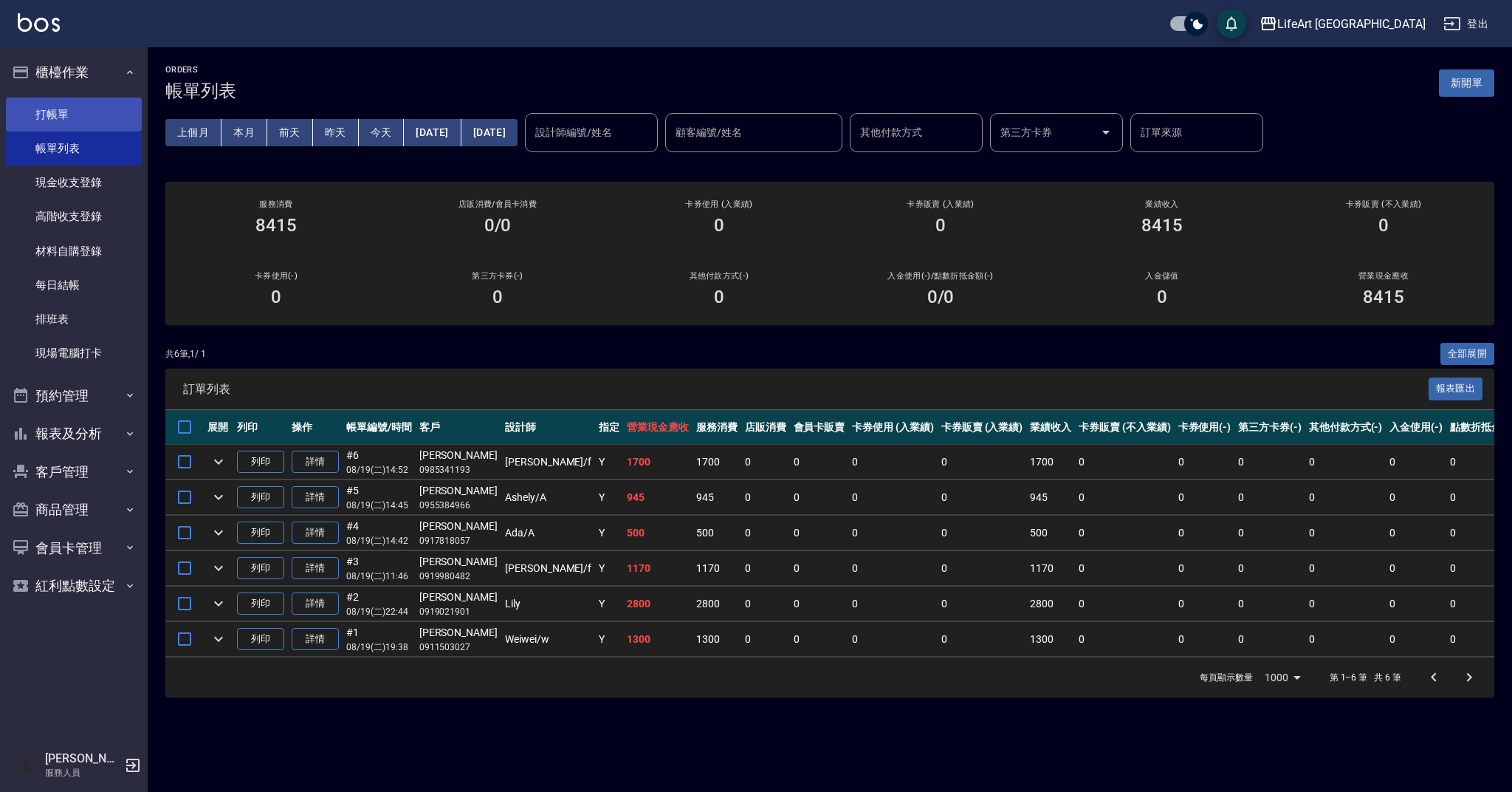
click at [120, 102] on link "打帳單" at bounding box center [73, 114] width 136 height 34
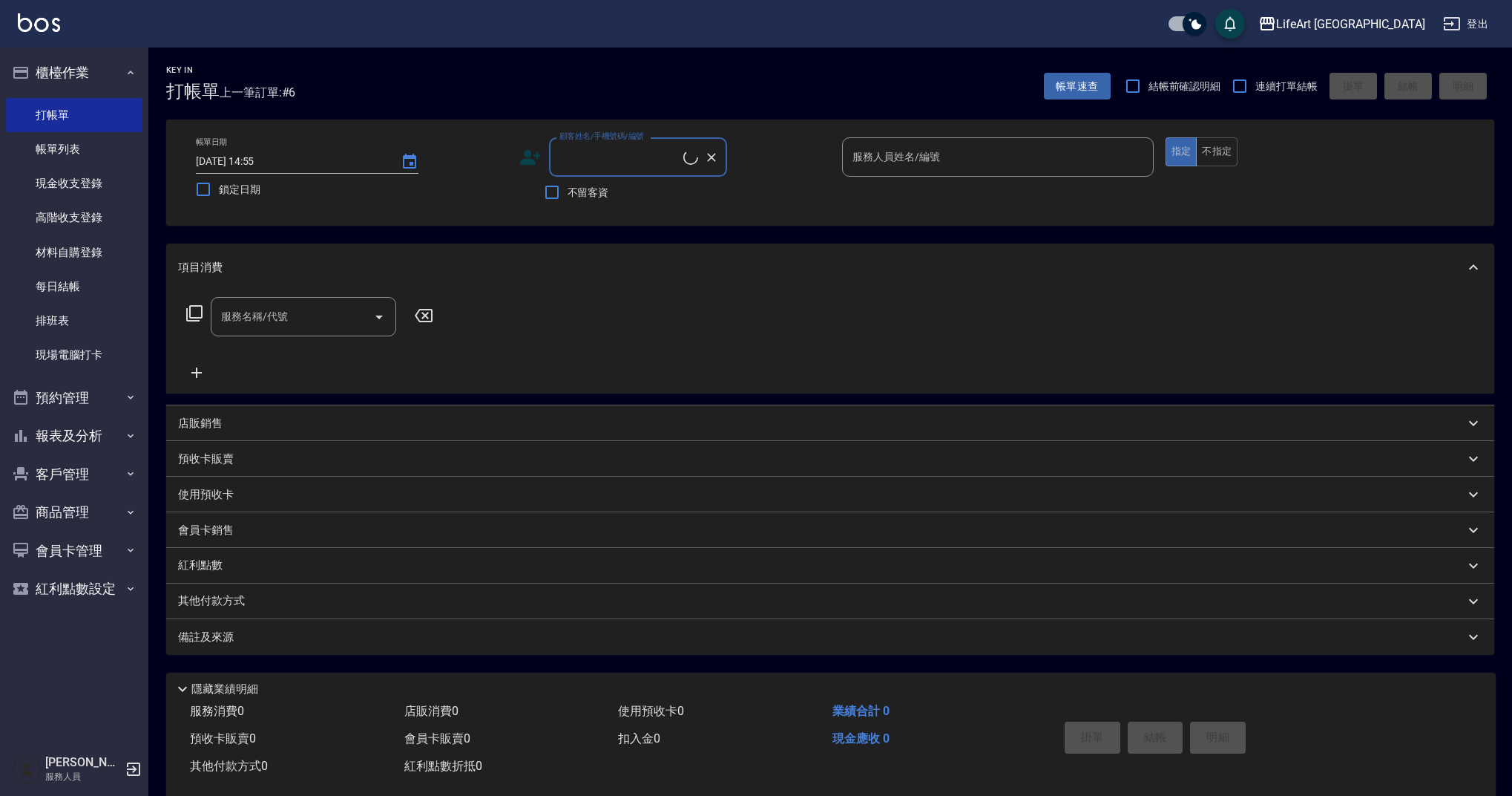
click at [600, 168] on input "顧客姓名/手機號碼/編號" at bounding box center [619, 157] width 128 height 26
type input "v"
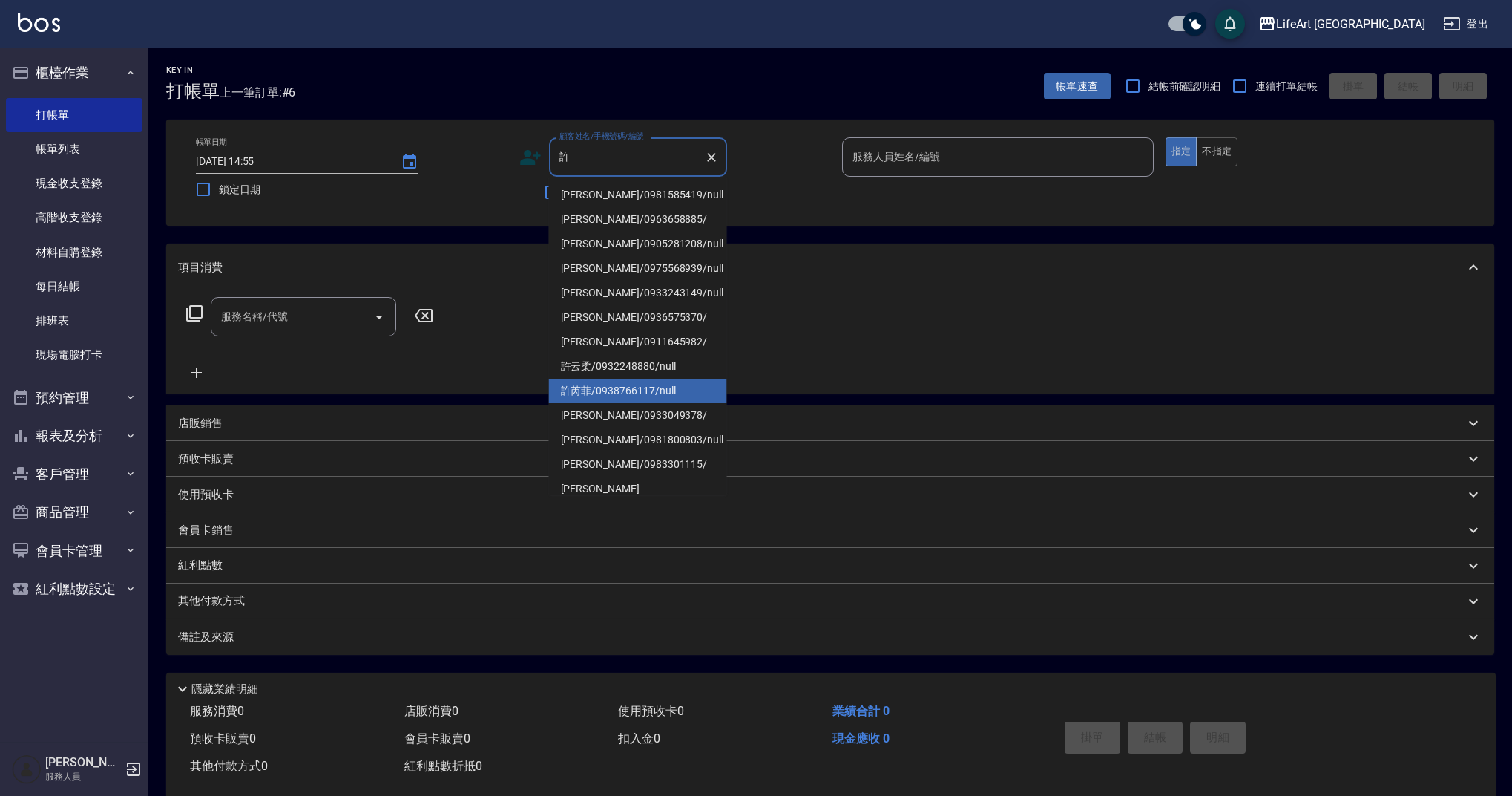
drag, startPoint x: 598, startPoint y: 382, endPoint x: 297, endPoint y: 312, distance: 309.0
click at [599, 382] on li "許芮菲/0938766117/null" at bounding box center [638, 391] width 178 height 25
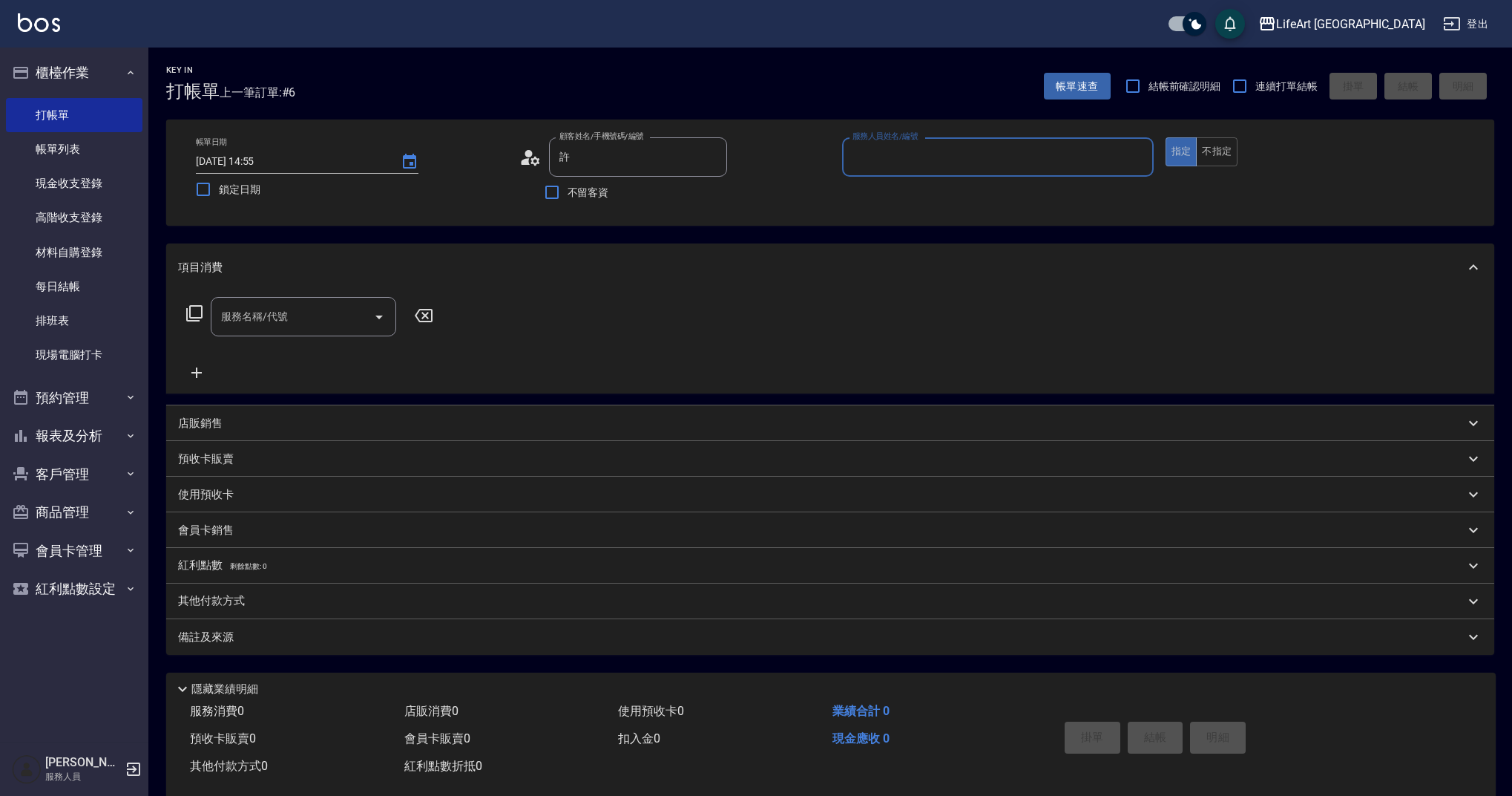
type input "許芮菲/0938766117/null"
click at [297, 312] on input "服務名稱/代號" at bounding box center [292, 316] width 150 height 26
type input "Finney-f"
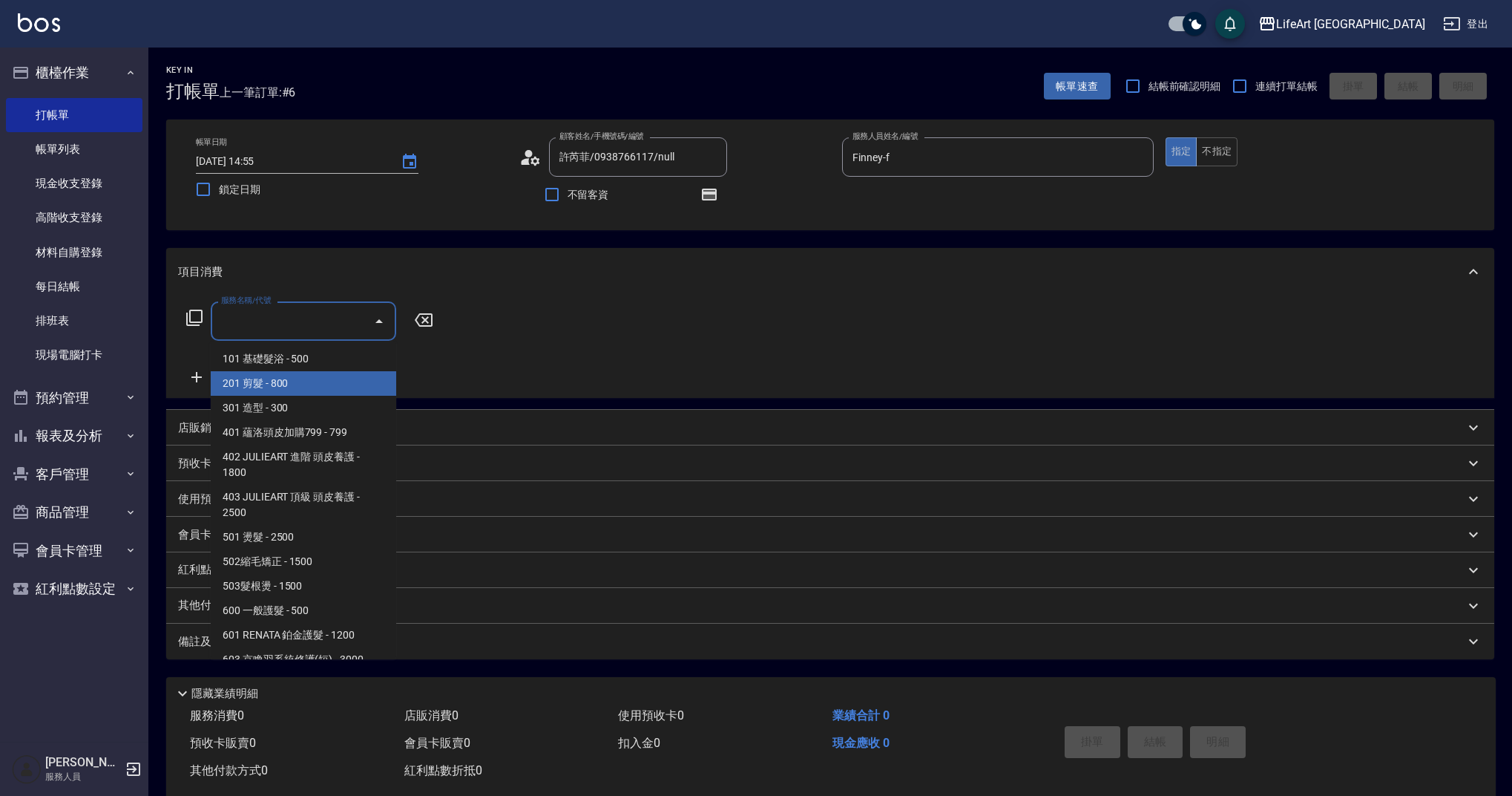
click at [303, 379] on span "201 剪髮 - 800" at bounding box center [303, 384] width 185 height 25
type input "201 剪髮(201)"
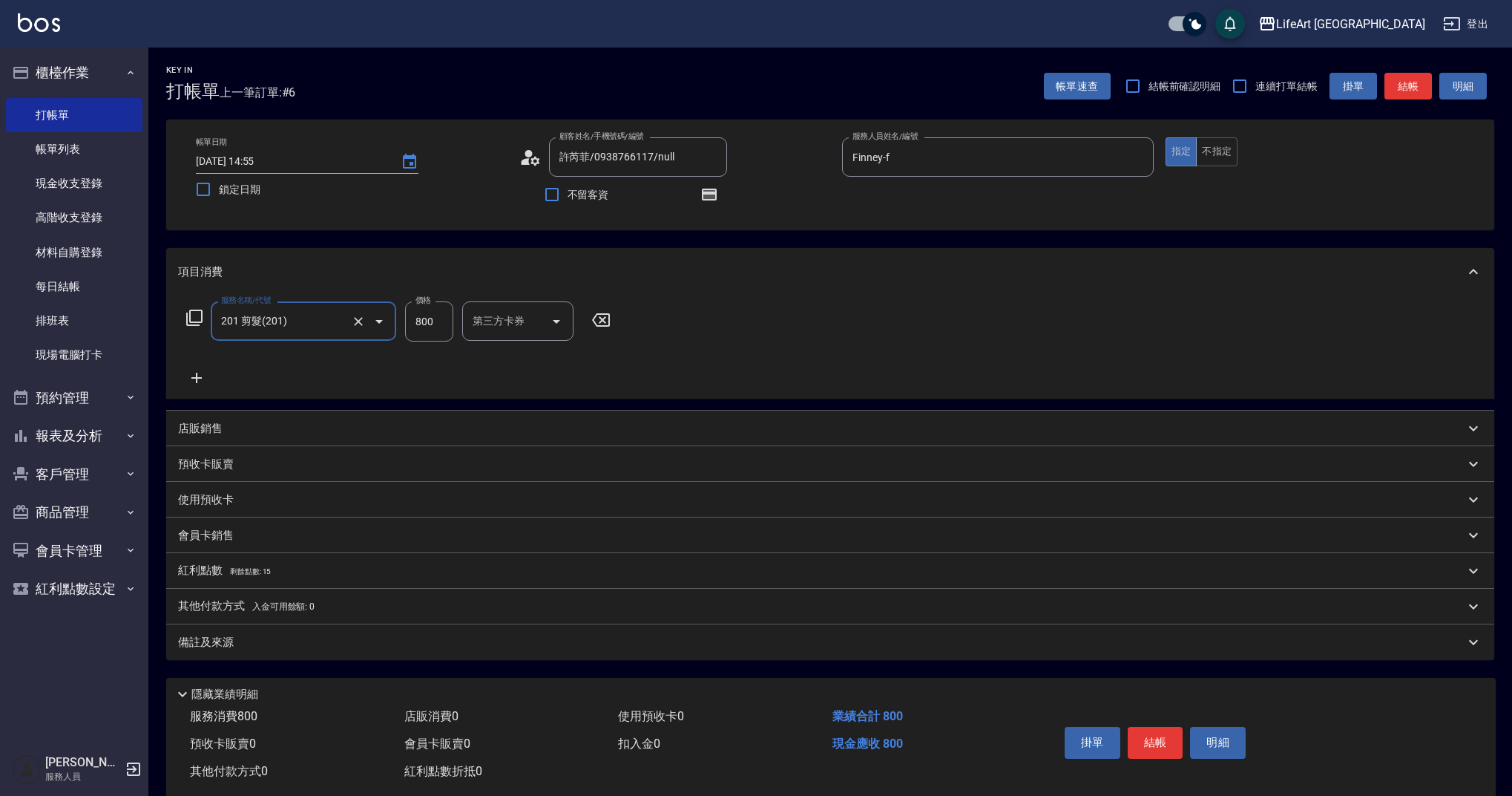
click at [203, 367] on div "服務名稱/代號 201 剪髮(201) 服務名稱/代號 價格 800 價格 第三方卡券 第三方卡券" at bounding box center [398, 344] width 441 height 85
click at [210, 375] on icon at bounding box center [196, 378] width 37 height 18
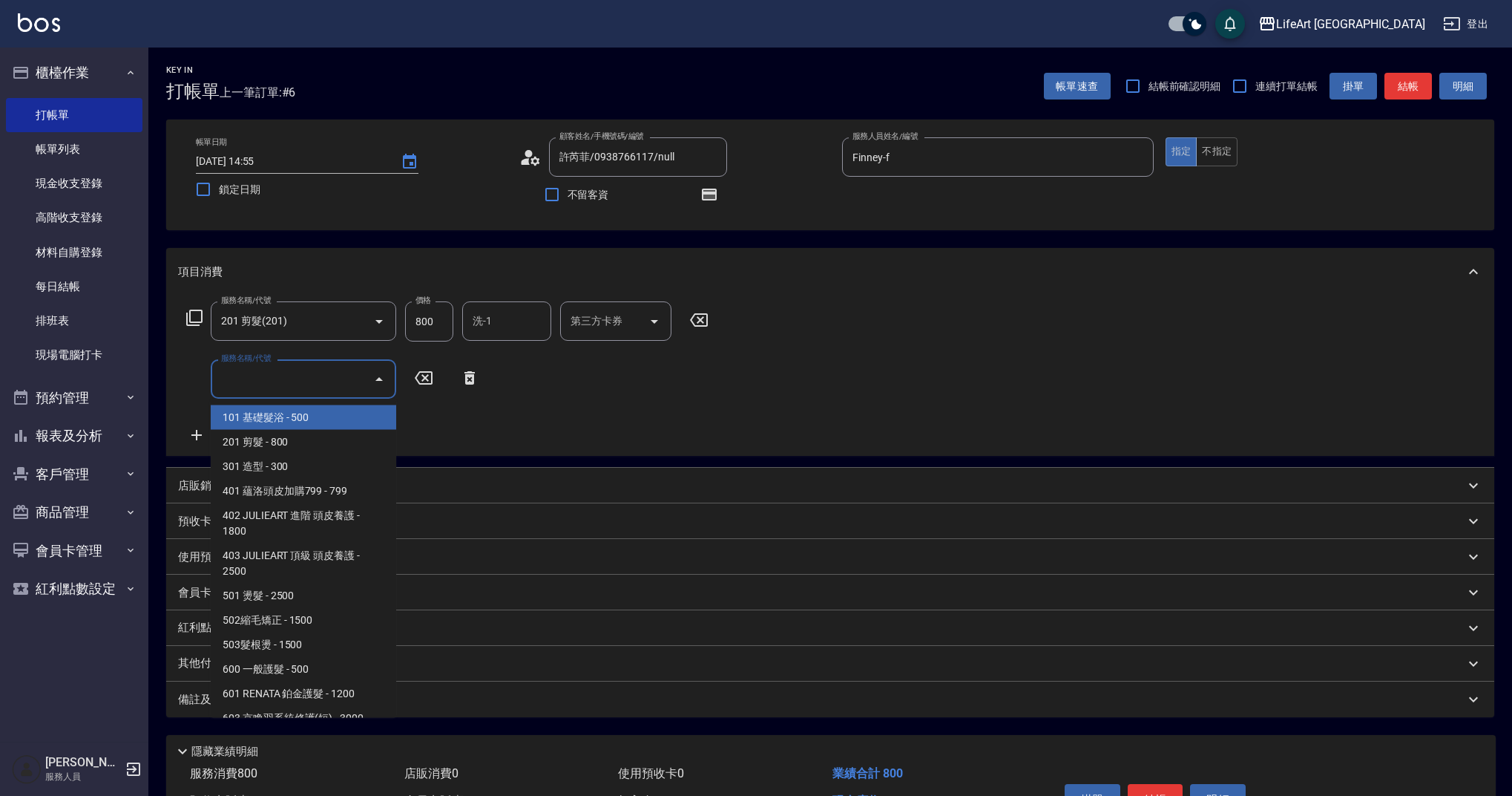
click at [291, 380] on input "服務名稱/代號" at bounding box center [292, 379] width 150 height 26
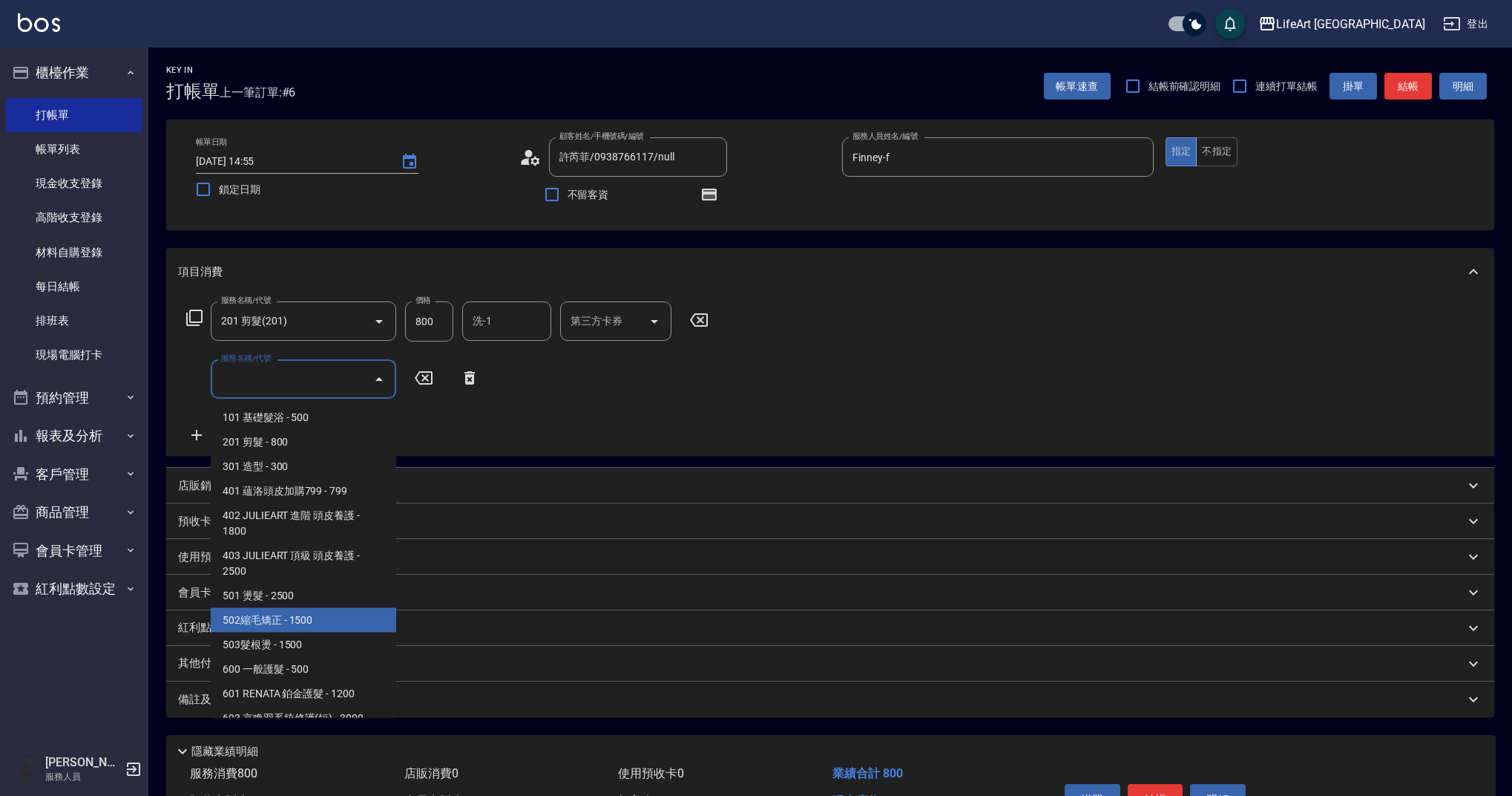
scroll to position [190, 0]
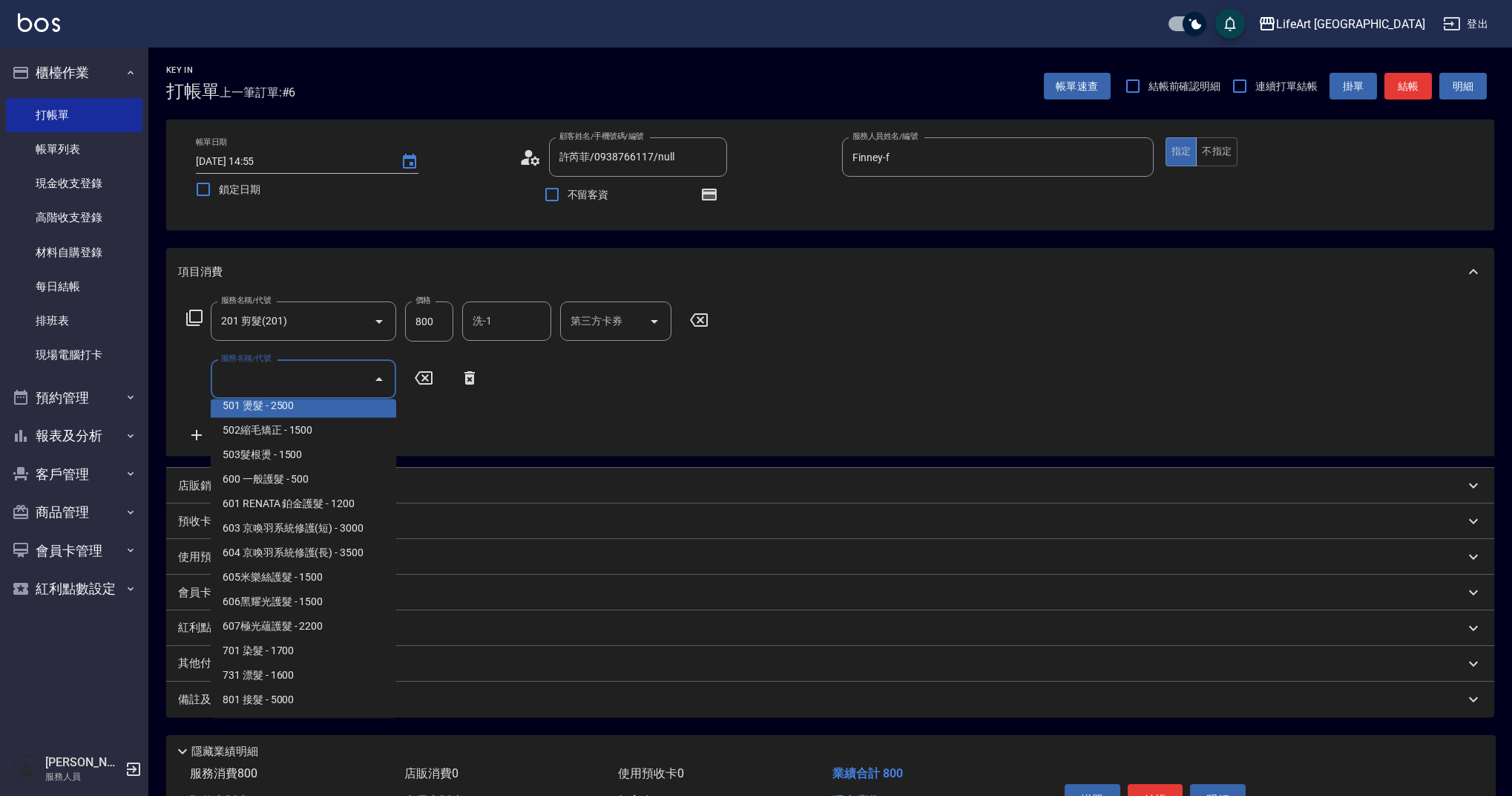
click at [312, 414] on span "501 燙髮 - 2500" at bounding box center [303, 406] width 185 height 25
type input "501 燙髮(501)"
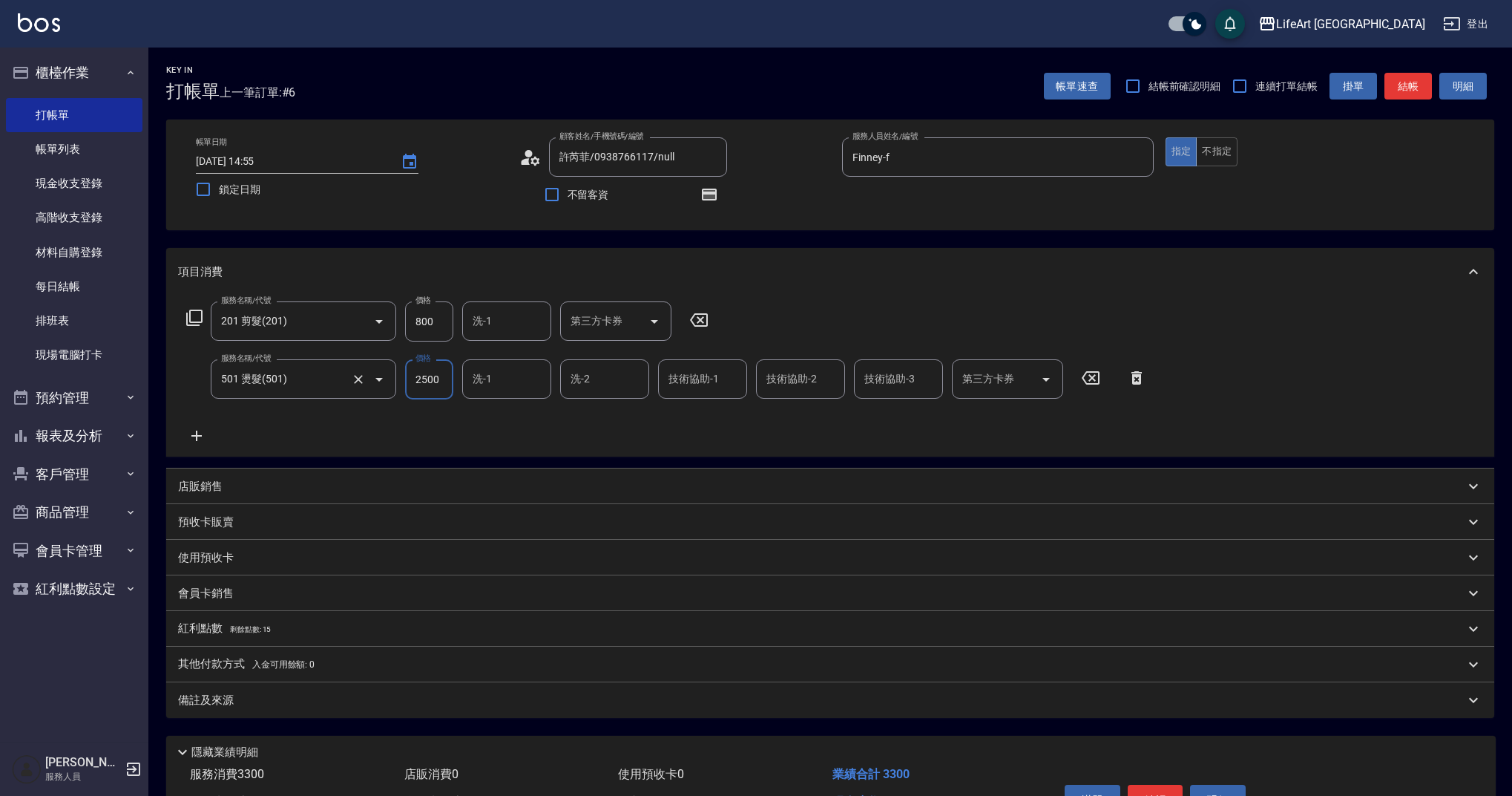
drag, startPoint x: 445, startPoint y: 385, endPoint x: 391, endPoint y: 376, distance: 54.7
click at [391, 376] on div "服務名稱/代號 501 燙髮(501) 服務名稱/代號 價格 2500 價格 洗-1 洗-1 洗-2 洗-2 技術協助-1 技術協助-1 技術協助-2 技術協…" at bounding box center [667, 379] width 977 height 40
type input "800"
drag, startPoint x: 442, startPoint y: 333, endPoint x: 387, endPoint y: 328, distance: 55.2
click at [387, 328] on div "服務名稱/代號 201 剪髮(201) 服務名稱/代號 價格 800 價格 洗-1 洗-1 第三方卡券 第三方卡券" at bounding box center [447, 321] width 539 height 40
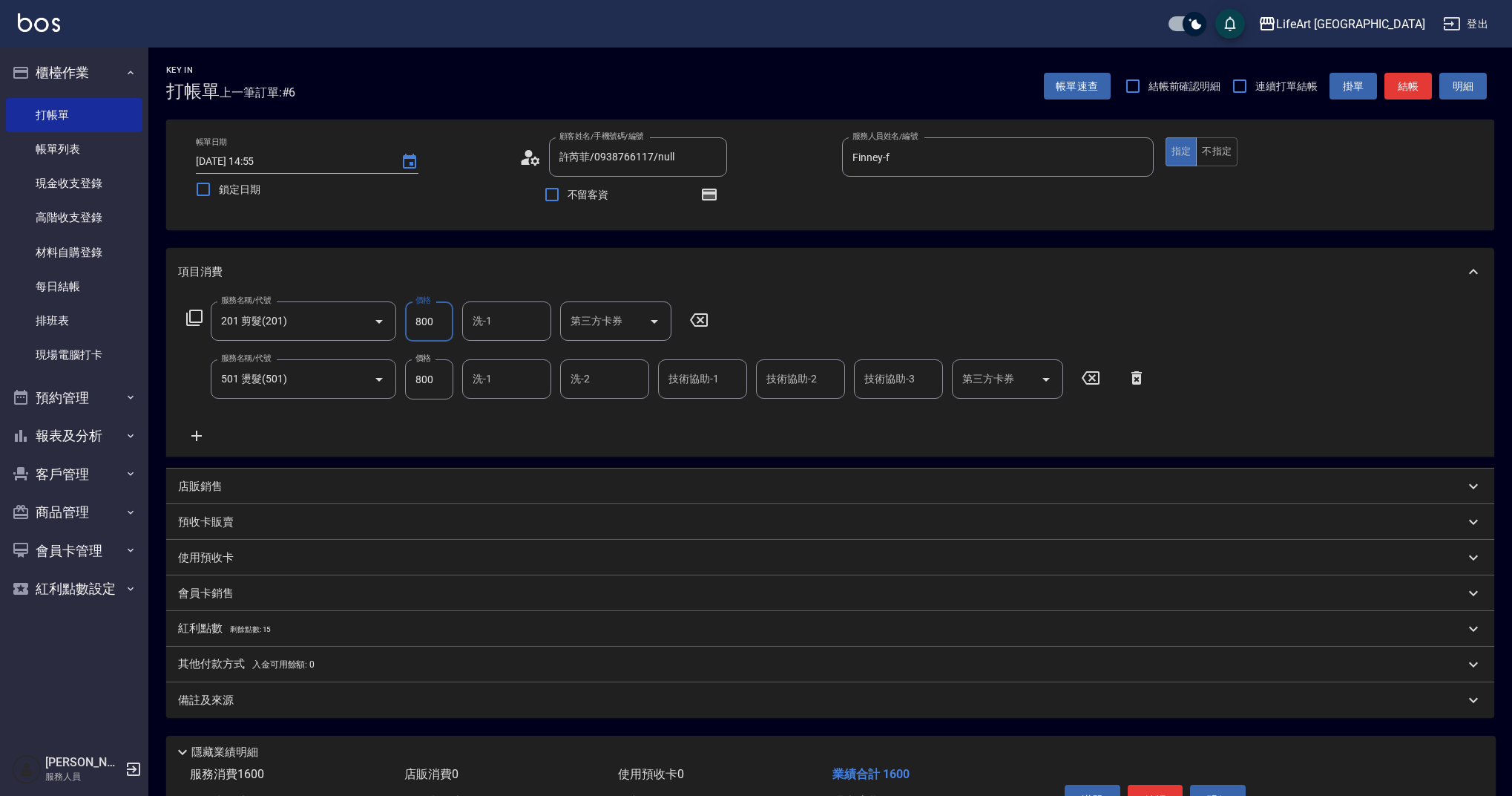
drag, startPoint x: 431, startPoint y: 324, endPoint x: 404, endPoint y: 320, distance: 27.3
click at [404, 320] on div "服務名稱/代號 201 剪髮(201) 服務名稱/代號 價格 800 價格 洗-1 洗-1 第三方卡券 第三方卡券" at bounding box center [447, 321] width 539 height 40
type input "630"
drag, startPoint x: 254, startPoint y: 703, endPoint x: 289, endPoint y: 732, distance: 45.5
click at [254, 702] on div "備註及來源" at bounding box center [821, 700] width 1287 height 16
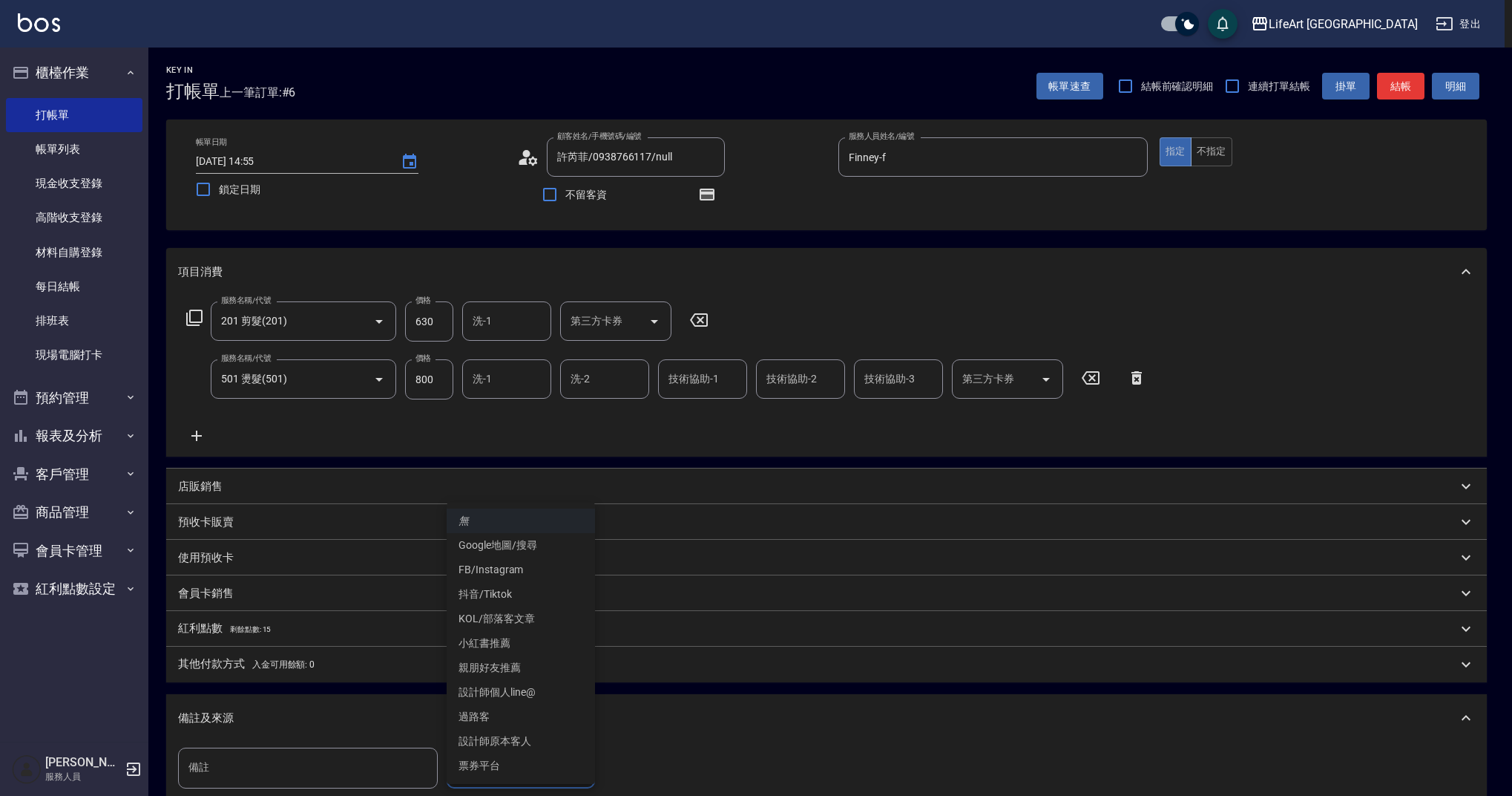
click at [522, 764] on body "LifeArt 蘆洲 登出 櫃檯作業 打帳單 帳單列表 現金收支登錄 高階收支登錄 材料自購登錄 每日結帳 排班表 現場電腦打卡 預約管理 預約管理 單日預約…" at bounding box center [756, 490] width 1512 height 979
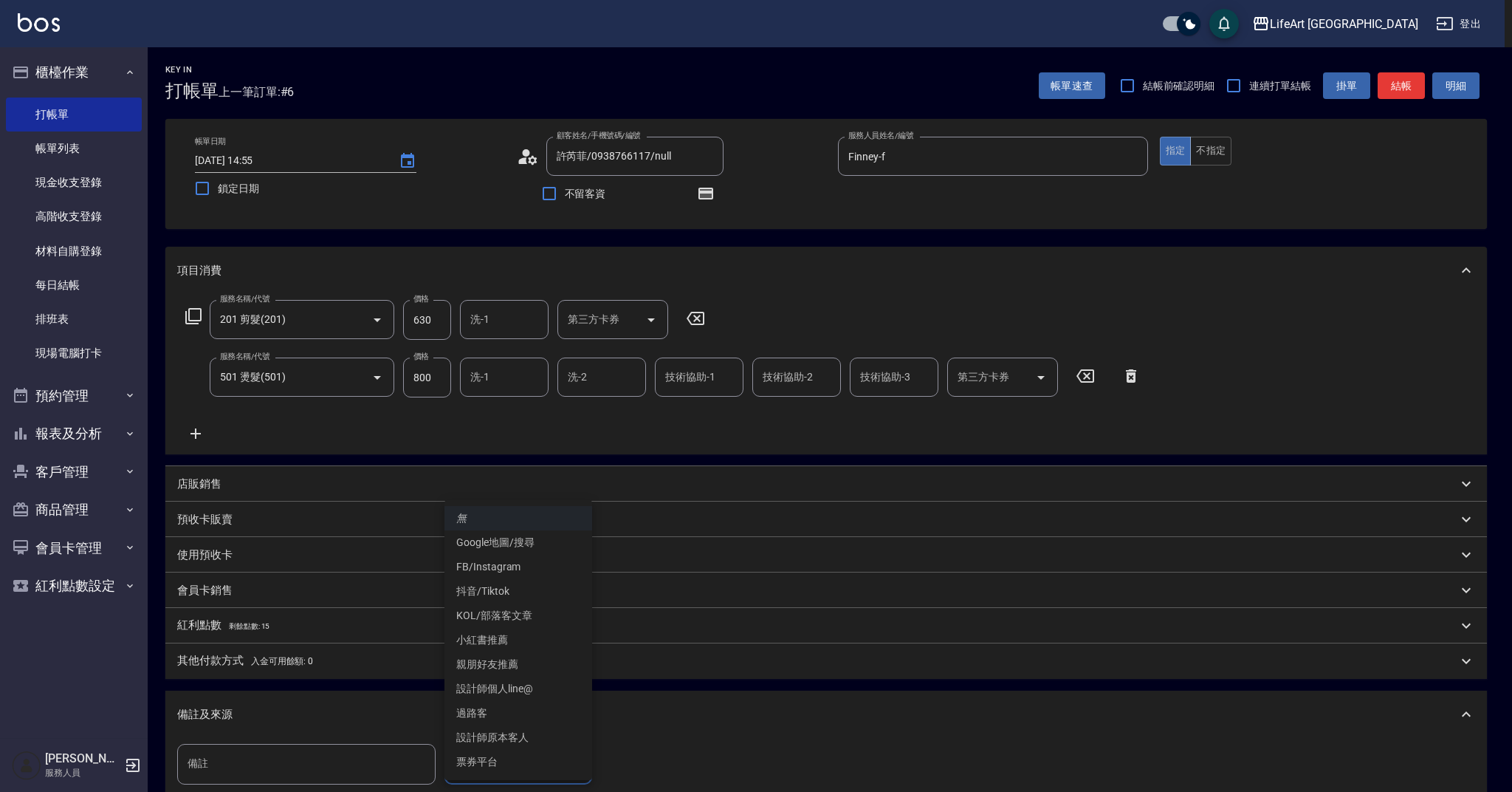
drag, startPoint x: 508, startPoint y: 738, endPoint x: 519, endPoint y: 734, distance: 11.7
click at [508, 737] on li "設計師原本客人" at bounding box center [517, 738] width 147 height 25
type input "設計師原本客人"
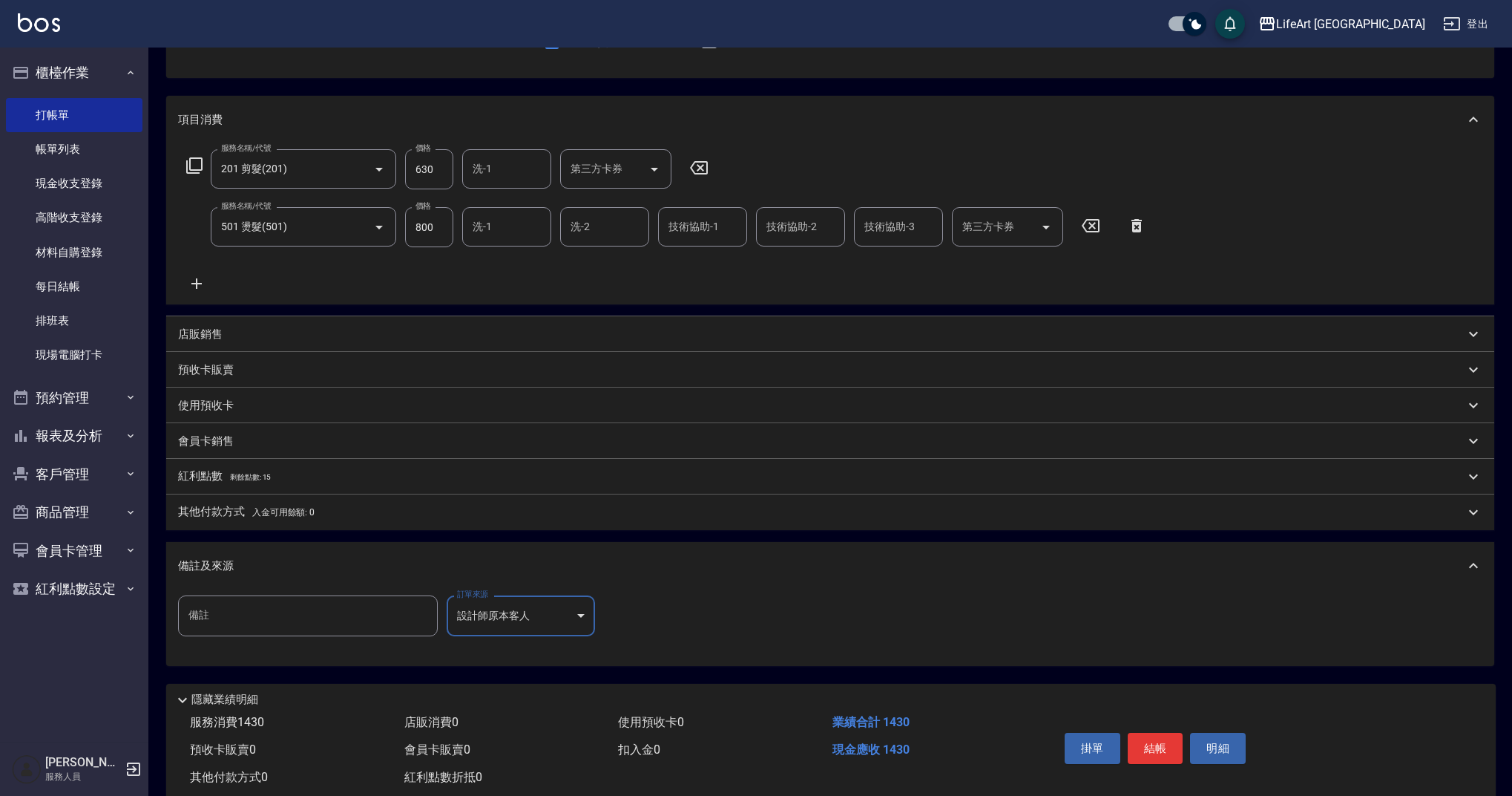
scroll to position [153, 0]
click at [1172, 744] on button "結帳" at bounding box center [1155, 748] width 55 height 31
